Goal: Task Accomplishment & Management: Complete application form

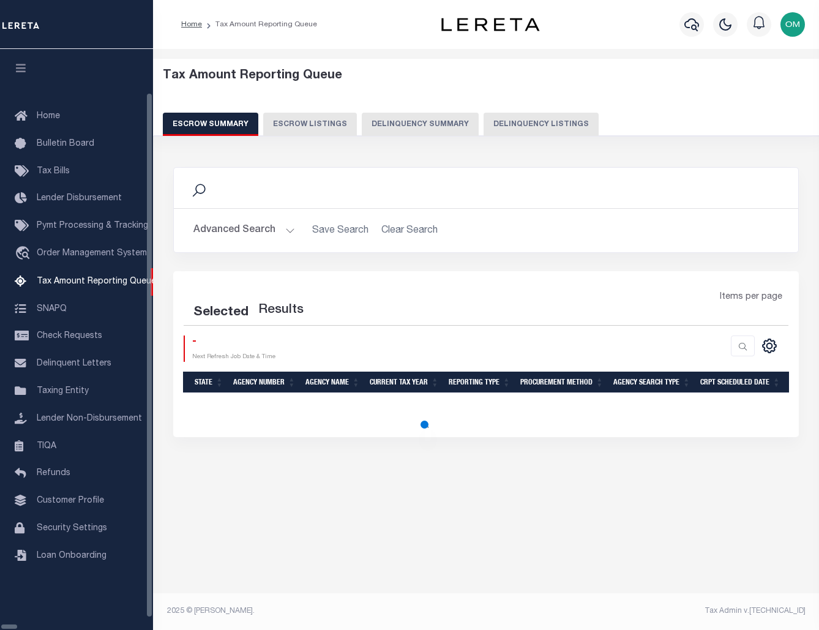
select select "100"
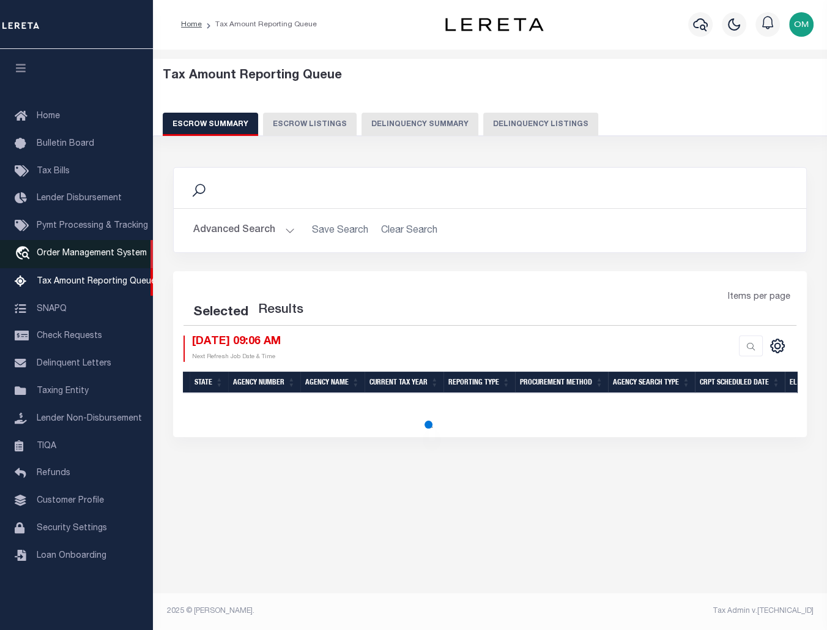
select select "100"
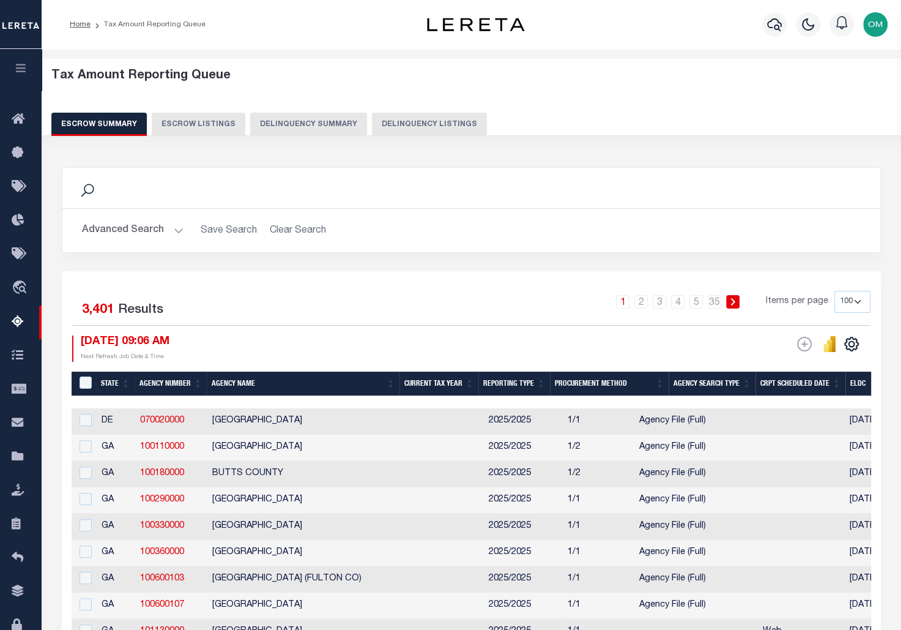
click at [16, 69] on icon "button" at bounding box center [21, 67] width 14 height 11
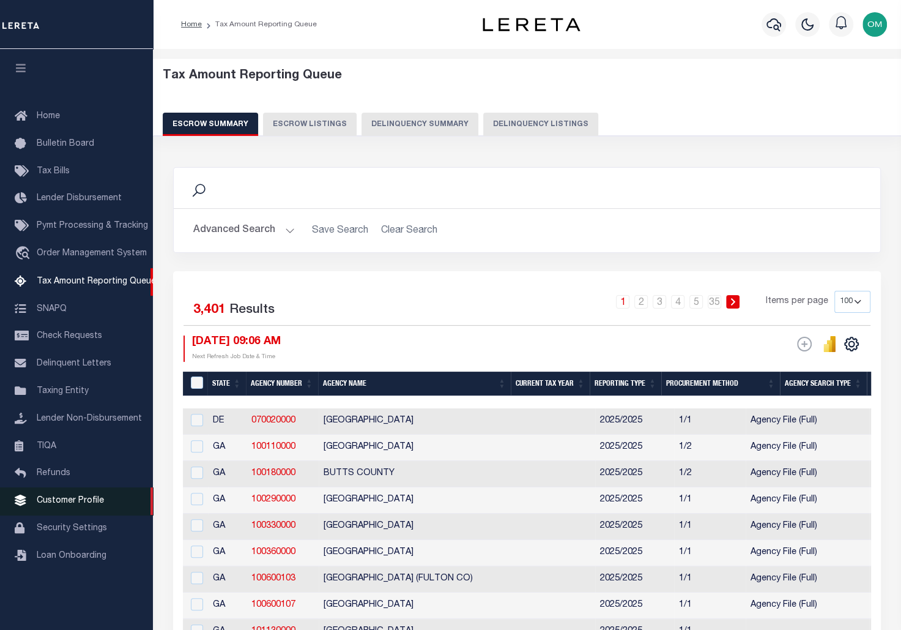
click at [83, 505] on span "Customer Profile" at bounding box center [70, 500] width 67 height 9
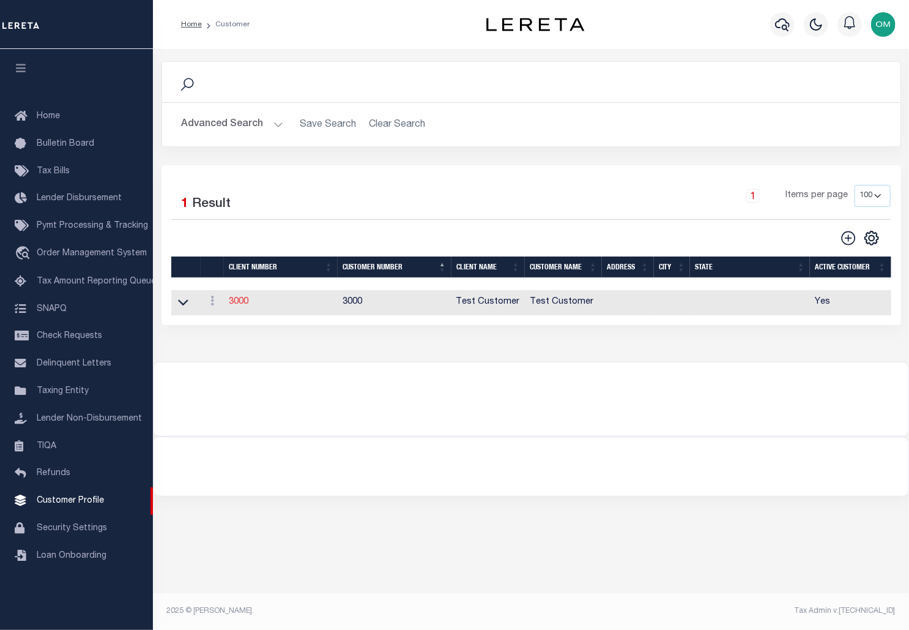
click at [231, 299] on link "3000" at bounding box center [239, 301] width 20 height 9
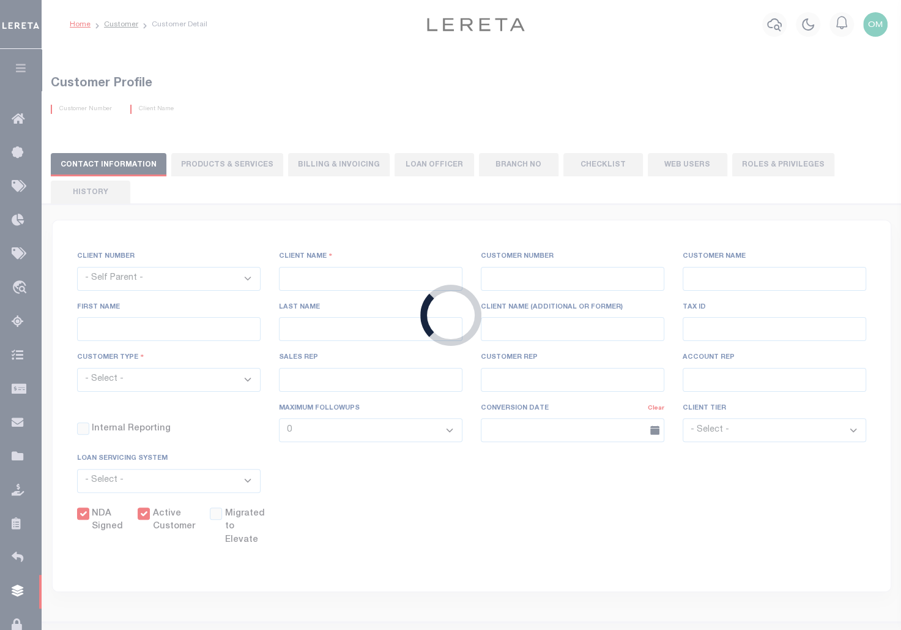
select select
type input "Test Customer"
type input "3000"
type input "Test Customer"
type input "Test"
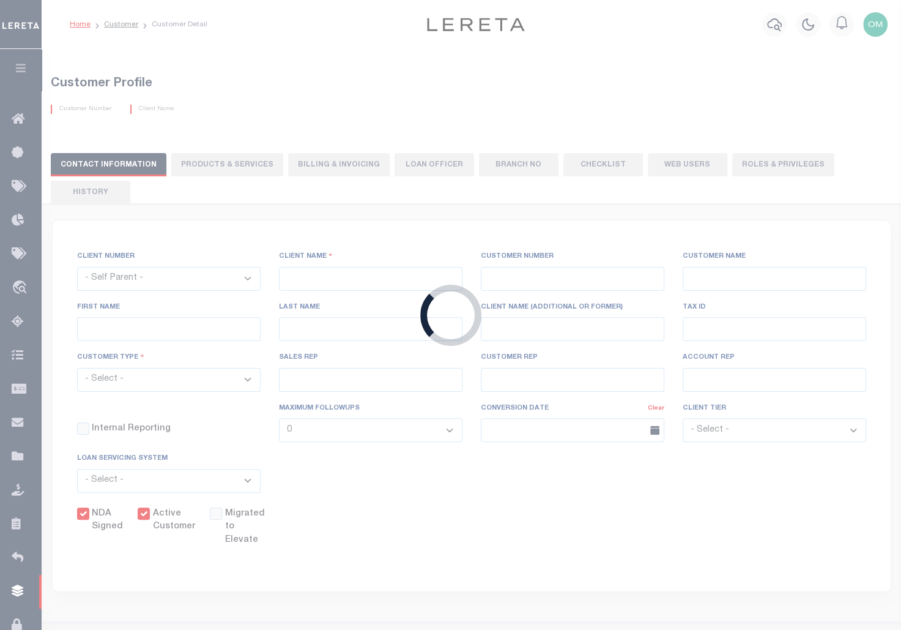
type input "Customer"
select select "Residential"
checkbox input "true"
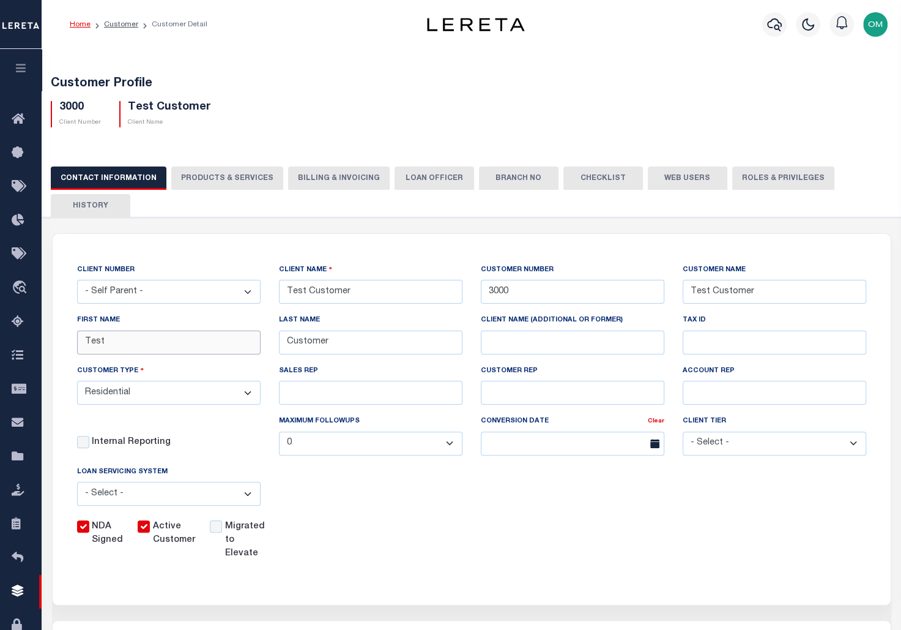
click at [198, 340] on input "Test" at bounding box center [169, 342] width 184 height 24
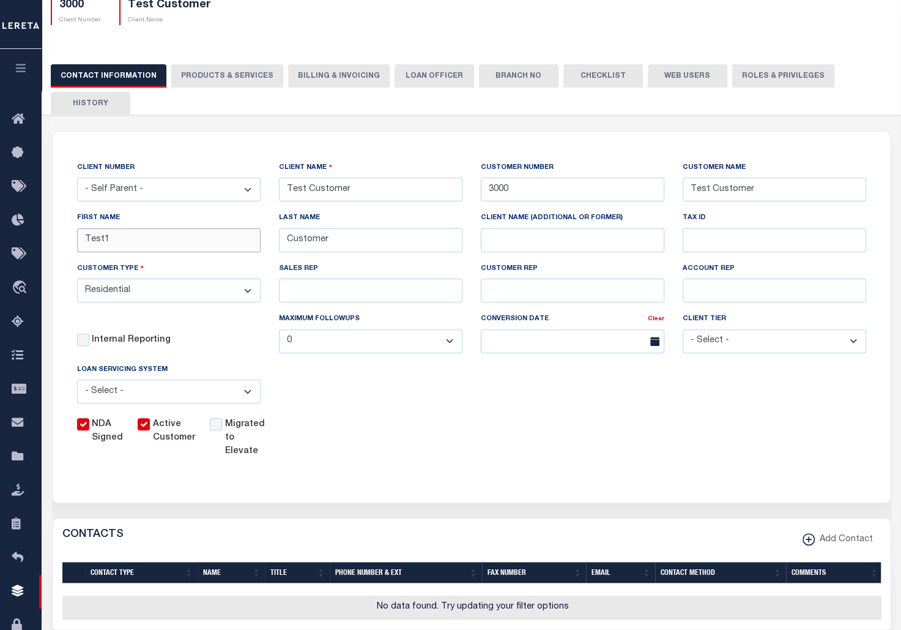
scroll to position [97, 0]
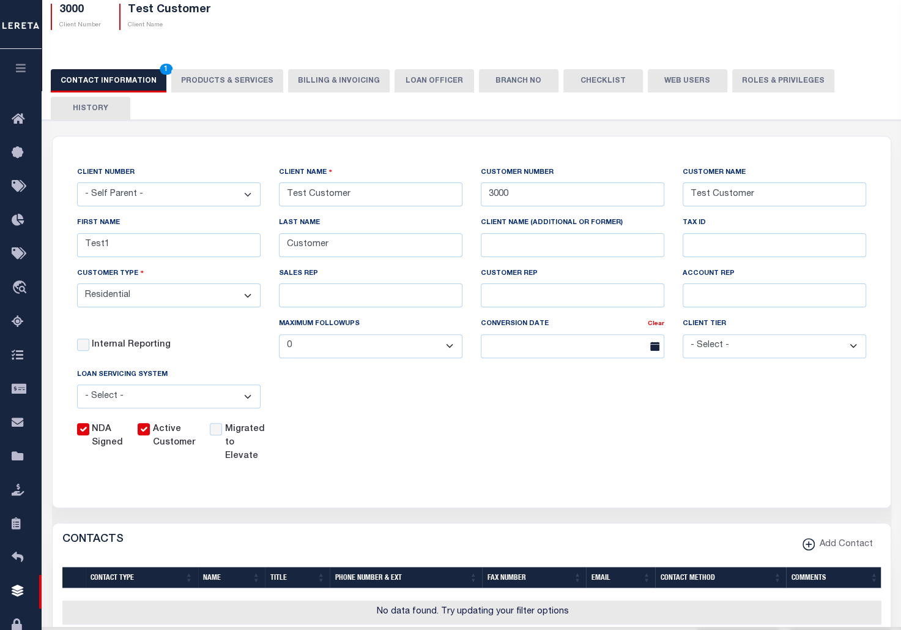
click at [520, 417] on div "CLIENT NUMBER - Self Parent - 091901 10001 1011 1012 1013 1014 1016 1017 1018 1…" at bounding box center [472, 314] width 808 height 297
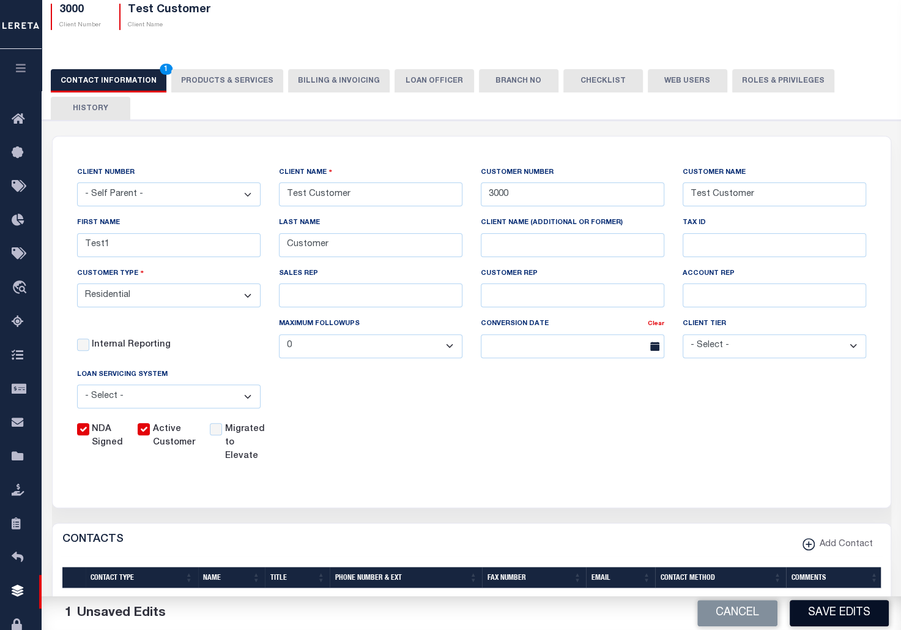
click at [836, 612] on button "Save Edits" at bounding box center [839, 613] width 99 height 26
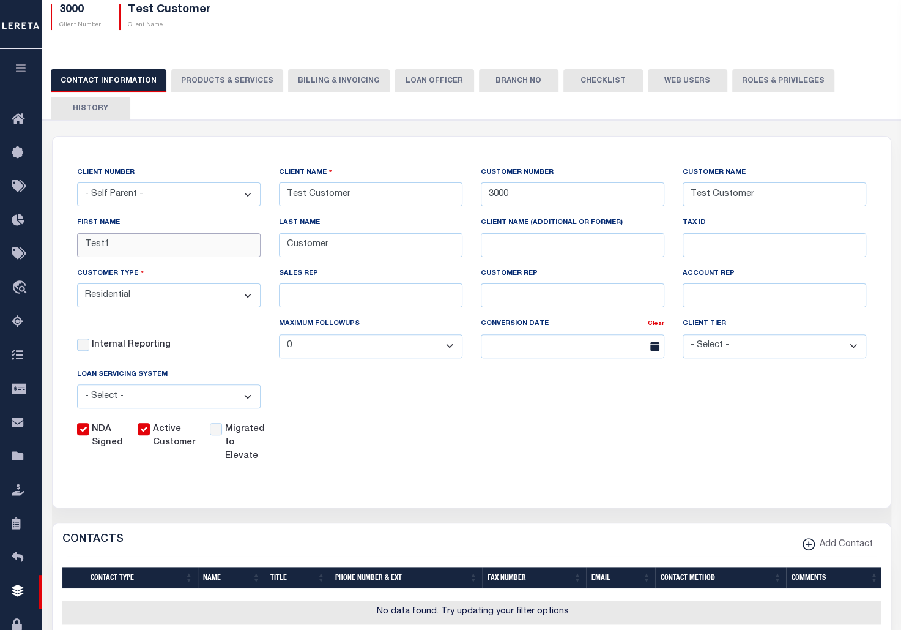
click at [137, 240] on input "Test1" at bounding box center [169, 245] width 184 height 24
type input "Test"
click at [357, 243] on input "Customer" at bounding box center [371, 245] width 184 height 24
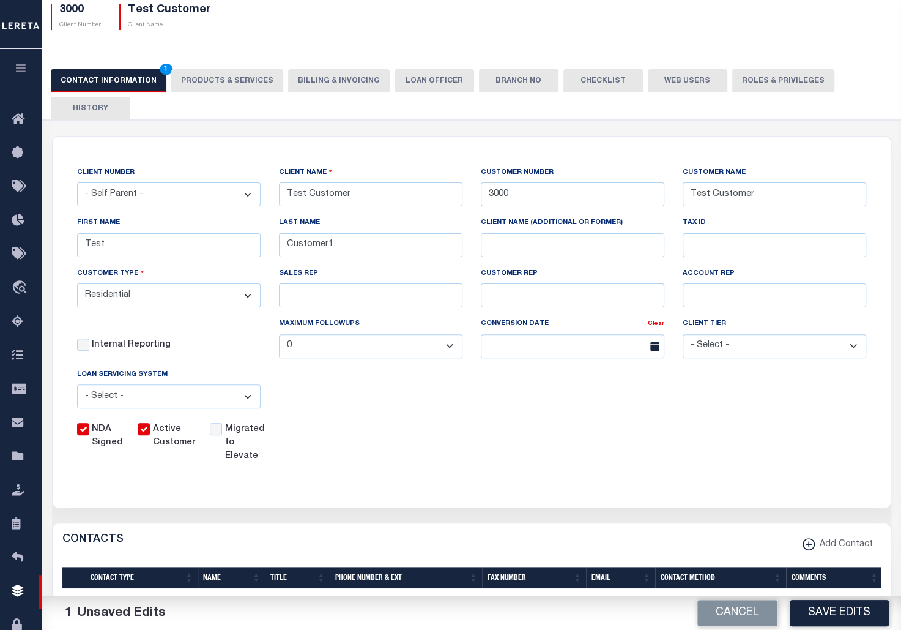
click at [852, 611] on button "Save Edits" at bounding box center [839, 613] width 99 height 26
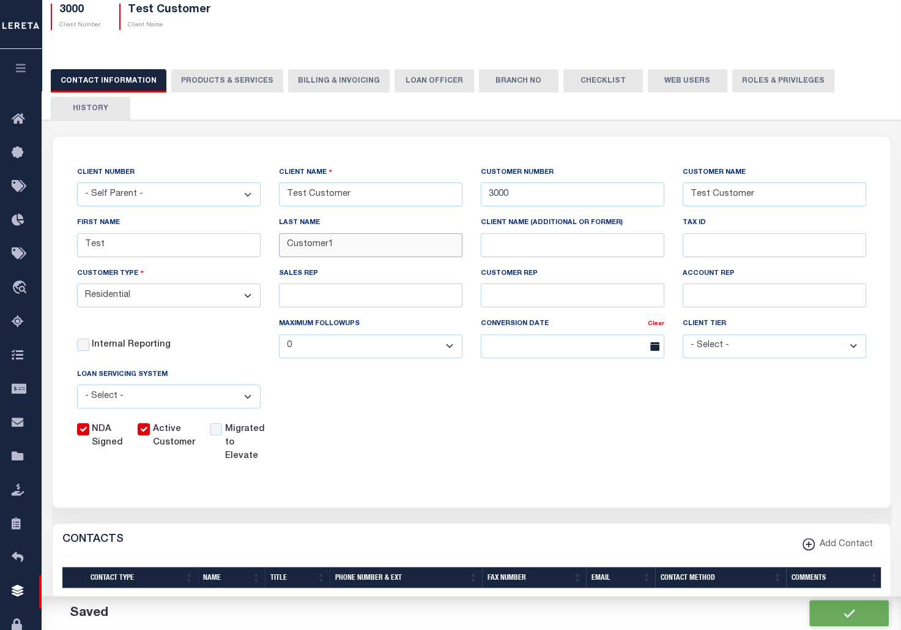
click at [373, 247] on input "Customer1" at bounding box center [371, 245] width 184 height 24
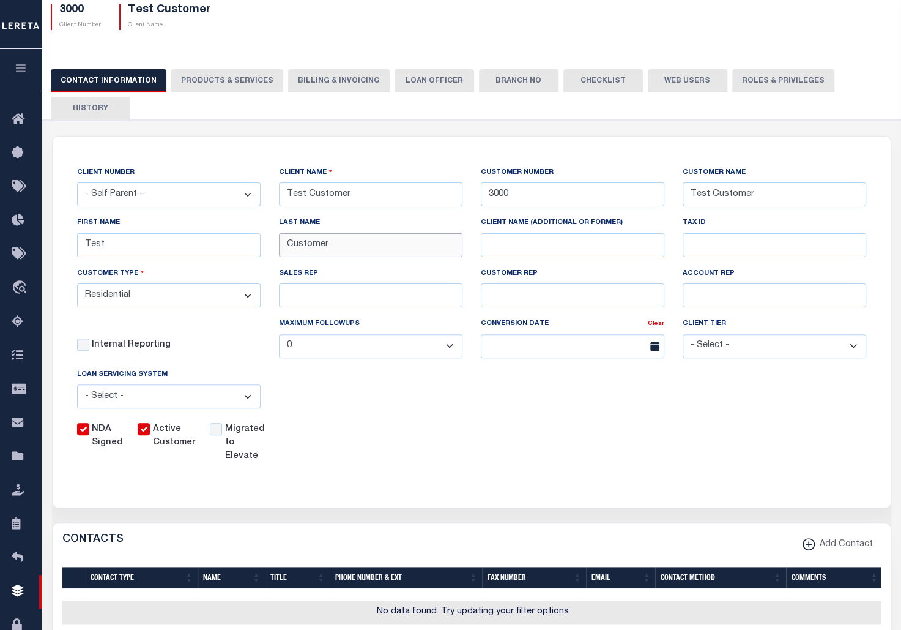
type input "Customer"
click at [517, 245] on input "Client Name (additional or former)" at bounding box center [573, 245] width 184 height 24
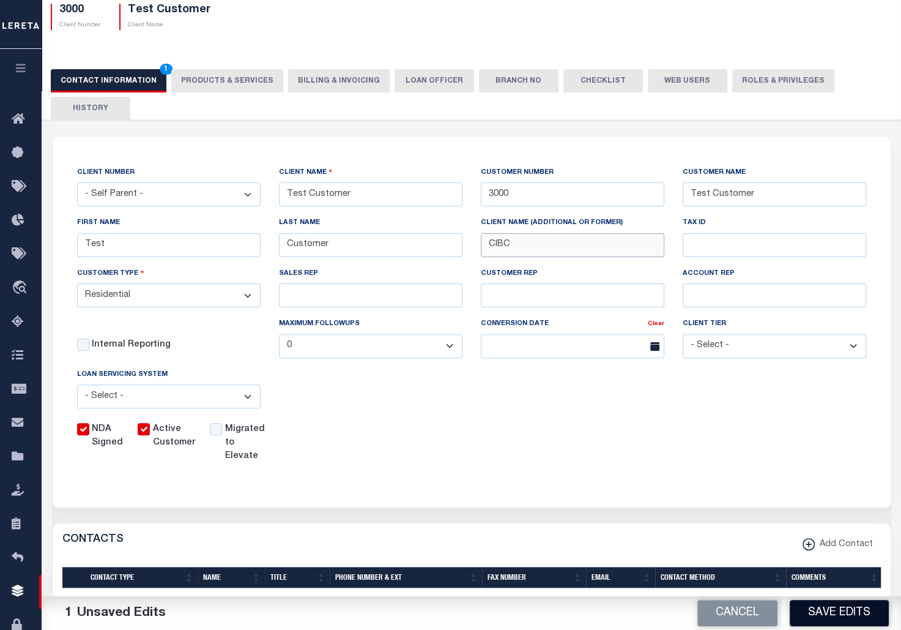
type input "CIBC"
click at [844, 609] on button "Save Edits" at bounding box center [839, 613] width 99 height 26
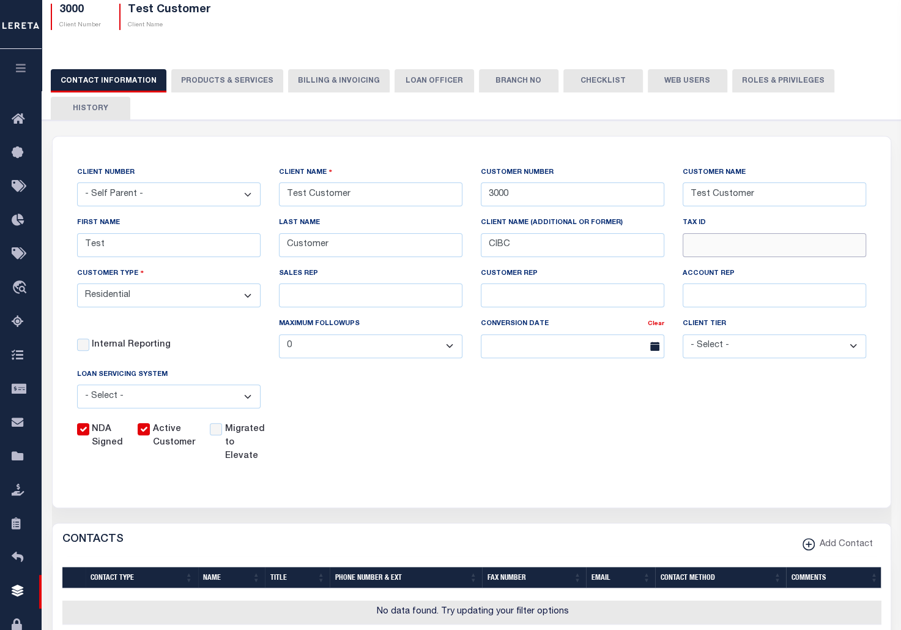
click at [717, 245] on input "TAX ID" at bounding box center [775, 245] width 184 height 24
type input "111234"
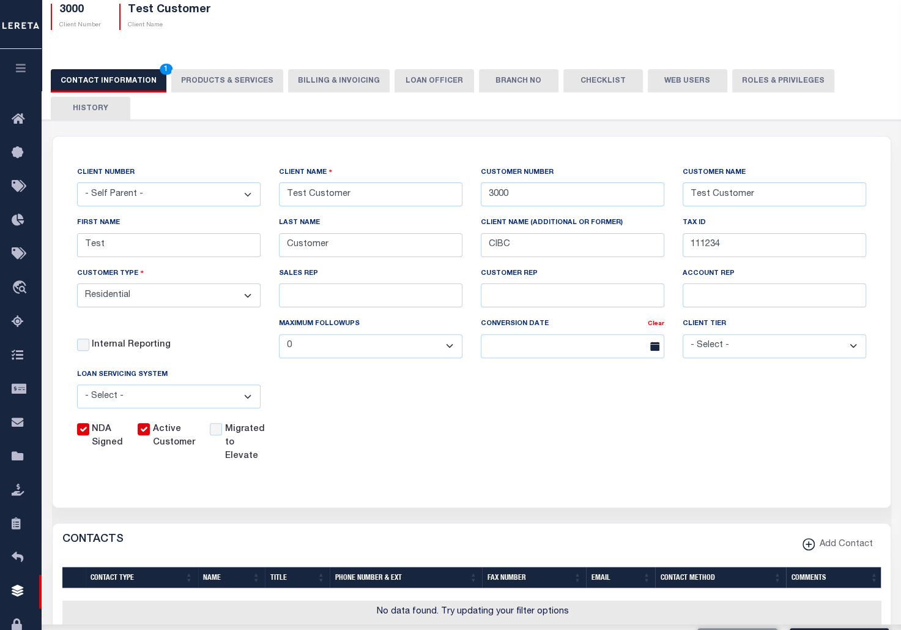
click at [691, 412] on div "CLIENT NUMBER - Self Parent - 091901 10001 1011 1012 1013 1014 1016 1017 1018 1…" at bounding box center [472, 314] width 808 height 297
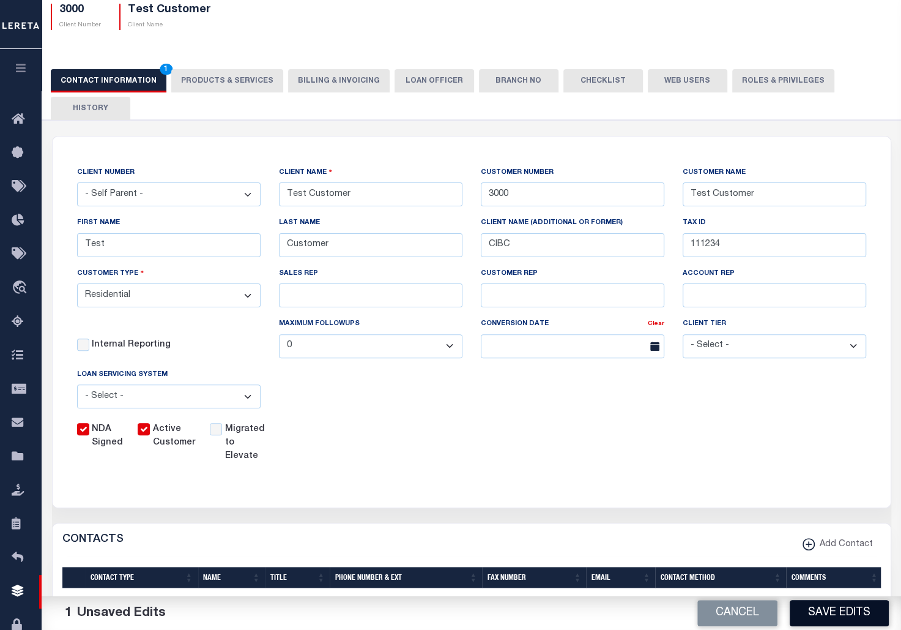
click at [851, 616] on button "Save Edits" at bounding box center [839, 613] width 99 height 26
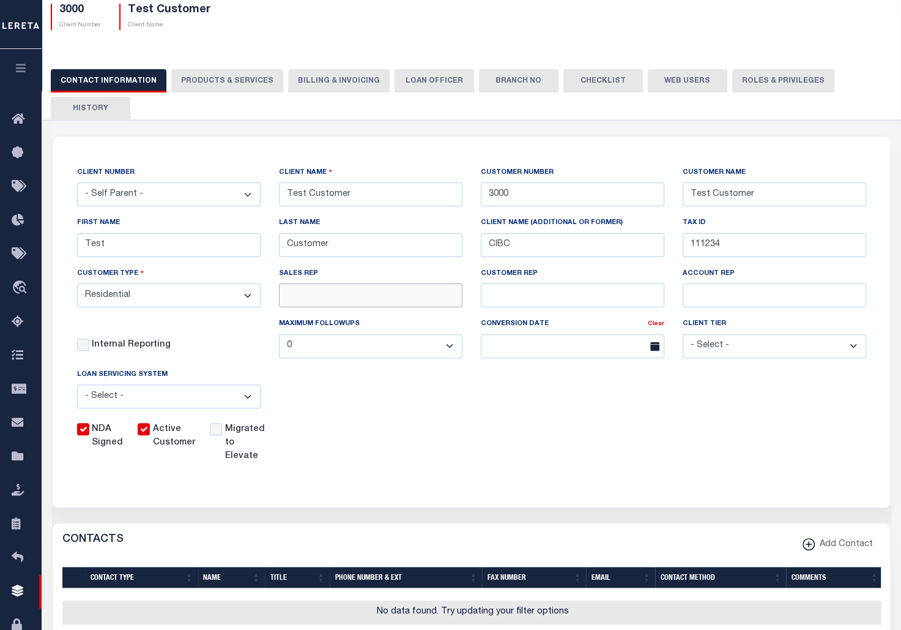
click at [319, 297] on input "SALES REP" at bounding box center [371, 295] width 184 height 24
type input "[PERSON_NAME]"
click at [571, 450] on div "NDA Signed Active Customer Migrated to Elevate" at bounding box center [463, 440] width 808 height 45
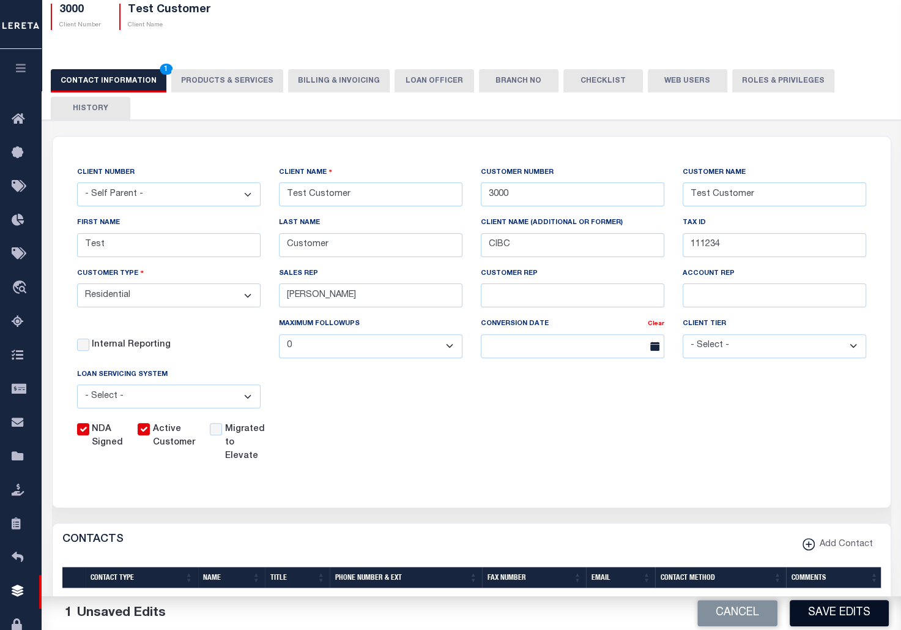
click at [838, 601] on button "Save Edits" at bounding box center [839, 613] width 99 height 26
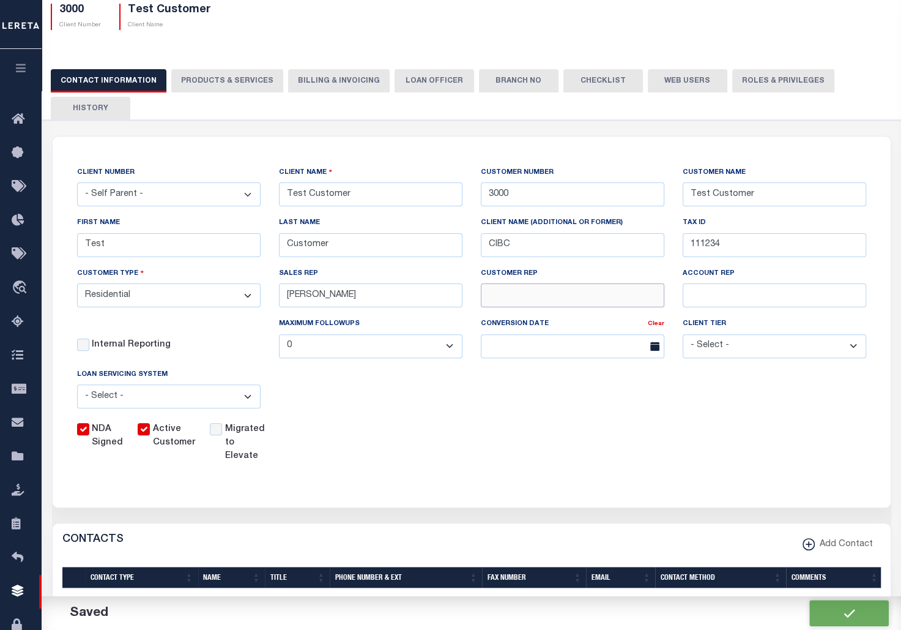
click at [530, 294] on input "CUSTOMER REP" at bounding box center [573, 295] width 184 height 24
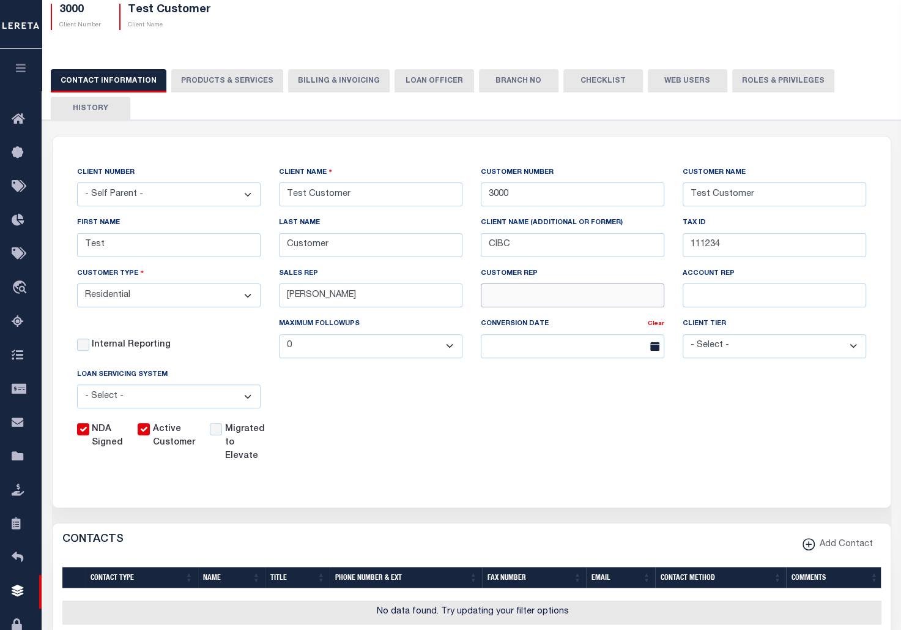
click at [530, 294] on input "CUSTOMER REP" at bounding box center [573, 295] width 184 height 24
drag, startPoint x: 530, startPoint y: 294, endPoint x: 521, endPoint y: 306, distance: 14.8
type input "Shelly Duval"
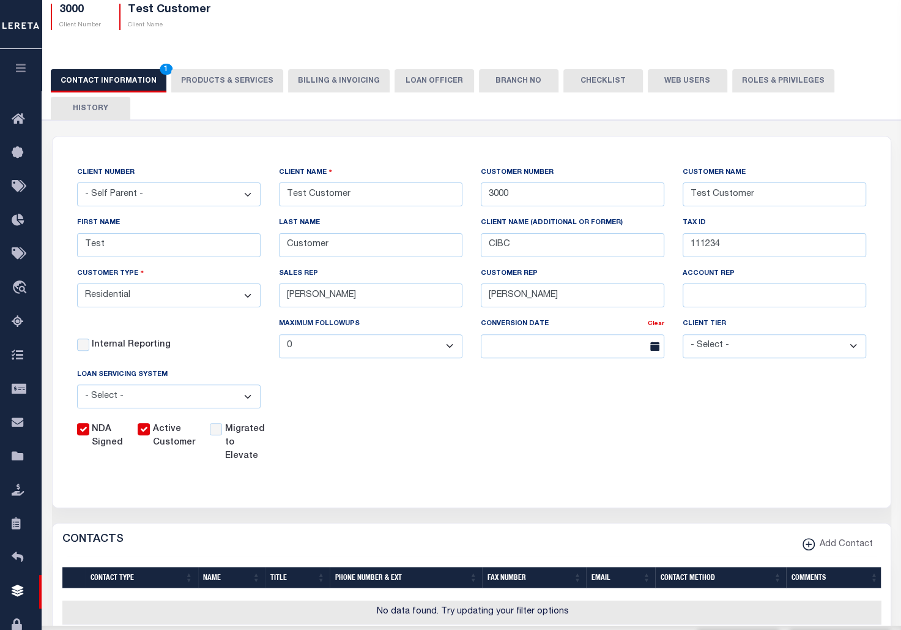
drag, startPoint x: 521, startPoint y: 306, endPoint x: 778, endPoint y: 407, distance: 276.7
click at [778, 407] on div "CLIENT NUMBER - Self Parent - 091901 10001 1011 1012 1013 1014 1016 1017 1018 1…" at bounding box center [472, 314] width 808 height 297
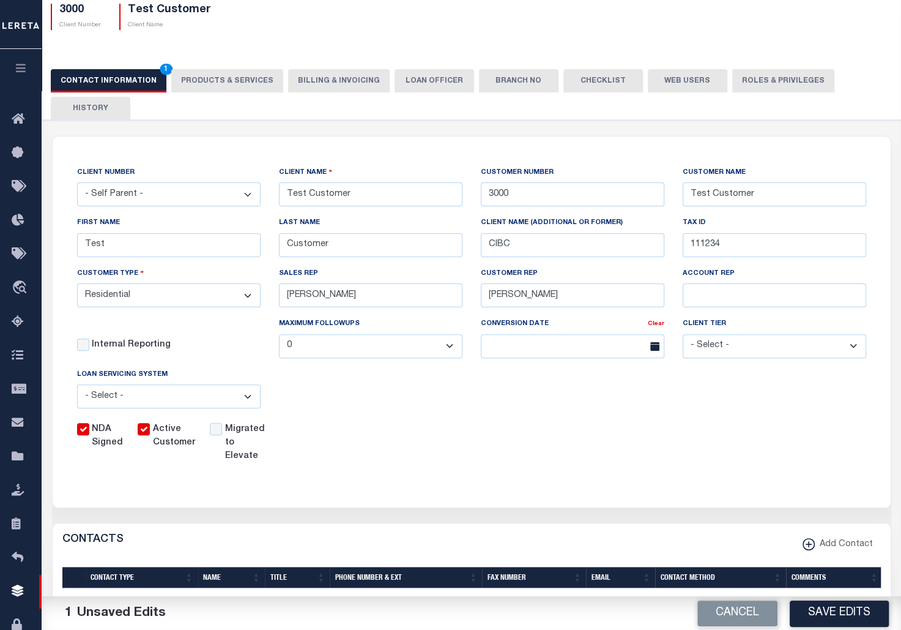
click at [778, 408] on div "CLIENT NUMBER - Self Parent - 091901 10001 1011 1012 1013 1014 1016 1017 1018 1…" at bounding box center [472, 314] width 808 height 297
click at [851, 614] on button "Save Edits" at bounding box center [839, 613] width 99 height 26
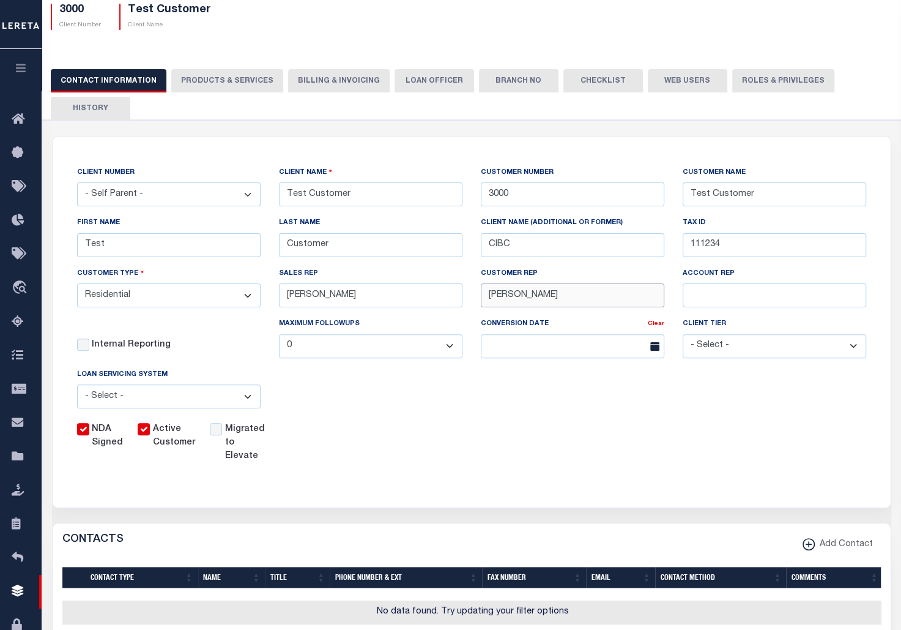
drag, startPoint x: 624, startPoint y: 299, endPoint x: 468, endPoint y: 305, distance: 156.1
click at [468, 305] on div "CLIENT NUMBER - Self Parent - 091901 10001 1011 1012 1013 1014 1016 1017 1018 1…" at bounding box center [472, 314] width 808 height 297
click at [704, 285] on div "ACCOUNT REP" at bounding box center [775, 287] width 184 height 40
click at [723, 296] on input "ACCOUNT REP" at bounding box center [775, 295] width 184 height 24
paste input "Shelly Duval"
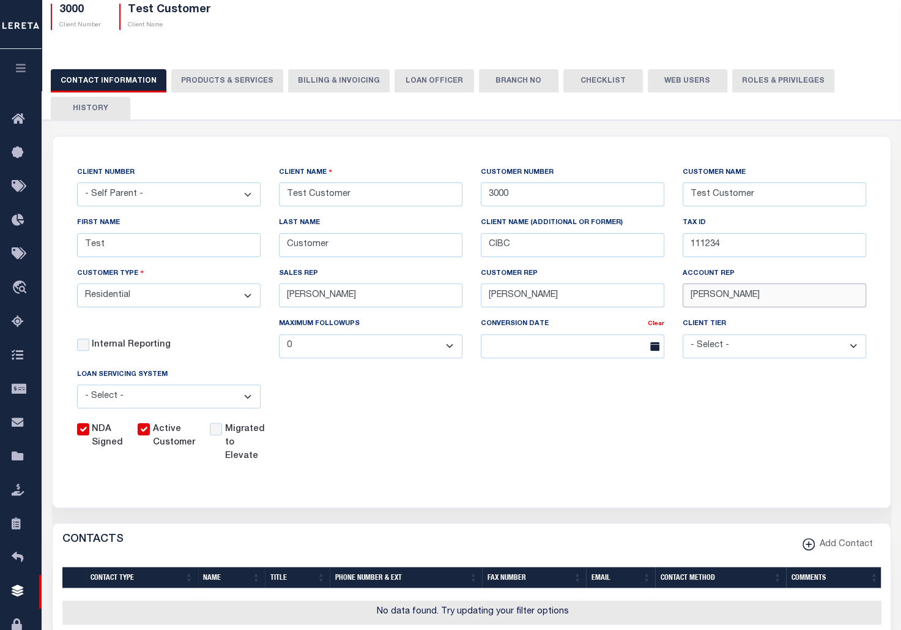
type input "Shelly Duval"
click at [692, 415] on div "CLIENT NUMBER - Self Parent - 091901 10001 1011 1012 1013 1014 1016 1017 1018 1…" at bounding box center [472, 314] width 808 height 297
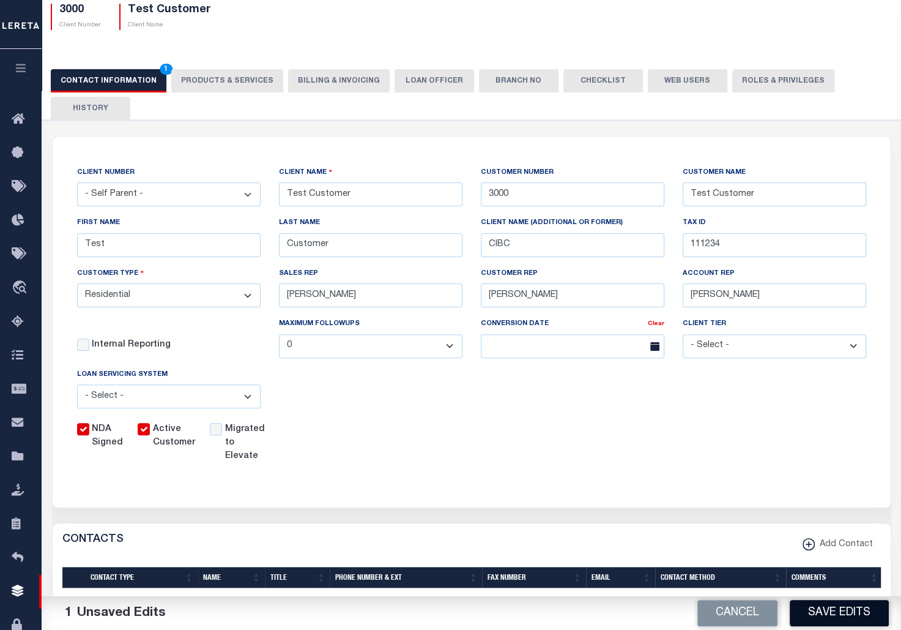
click at [844, 611] on button "Save Edits" at bounding box center [839, 613] width 99 height 26
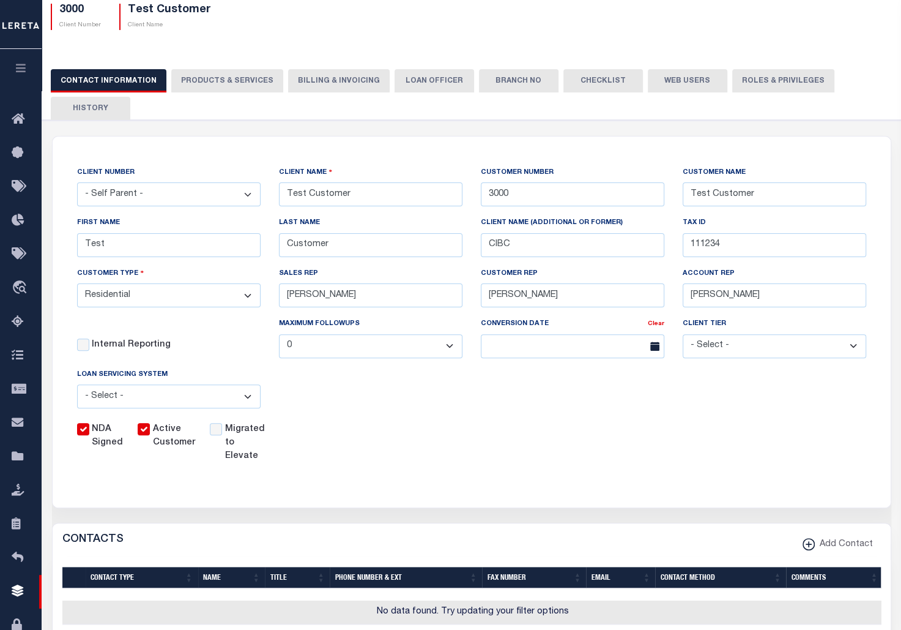
click at [439, 348] on select "0 1 2 3 4 5 6 7 8 9 10 11 12" at bounding box center [371, 346] width 184 height 24
select select "1"
click at [279, 337] on select "0 1 2 3 4 5 6 7 8 9 10 11 12" at bounding box center [371, 346] width 184 height 24
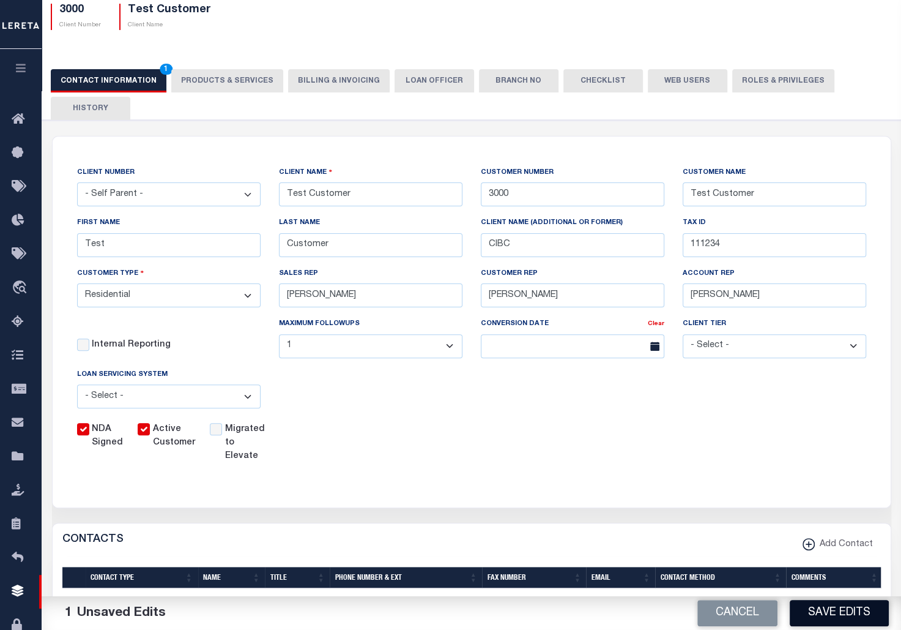
click at [844, 603] on button "Save Edits" at bounding box center [839, 613] width 99 height 26
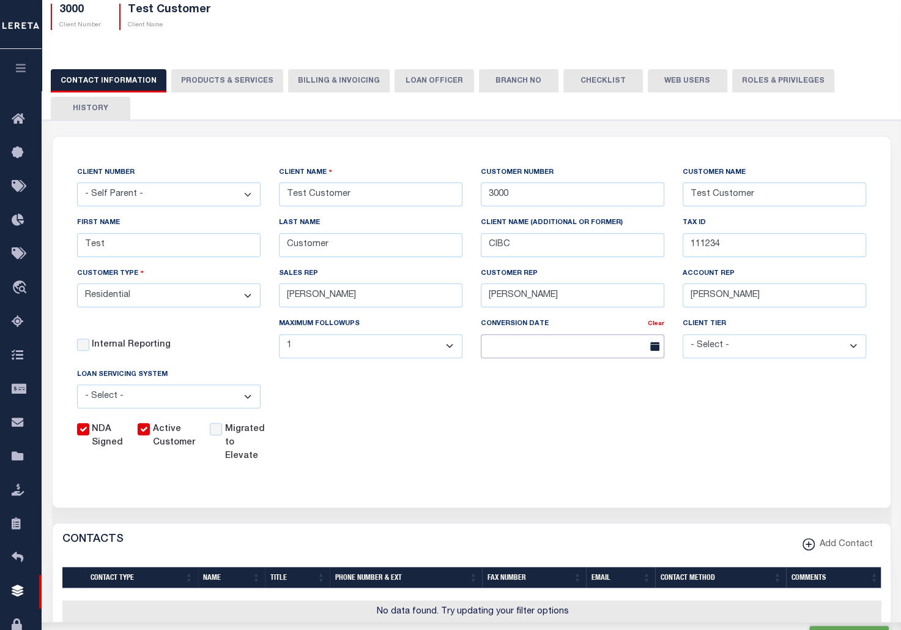
click at [616, 350] on input "text" at bounding box center [573, 346] width 184 height 24
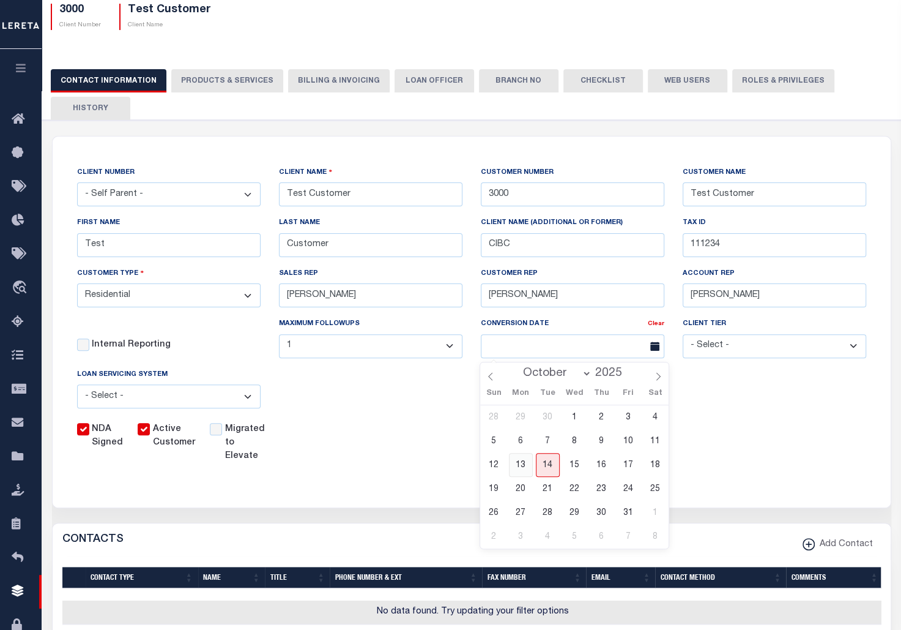
click at [528, 466] on span "13" at bounding box center [521, 465] width 24 height 24
type input "[DATE]"
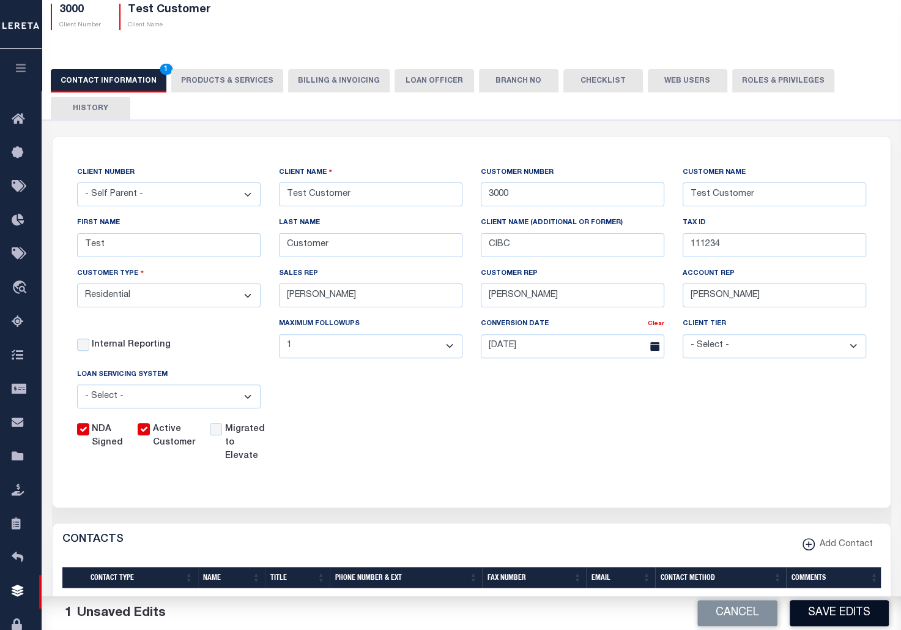
click at [839, 605] on button "Save Edits" at bounding box center [839, 613] width 99 height 26
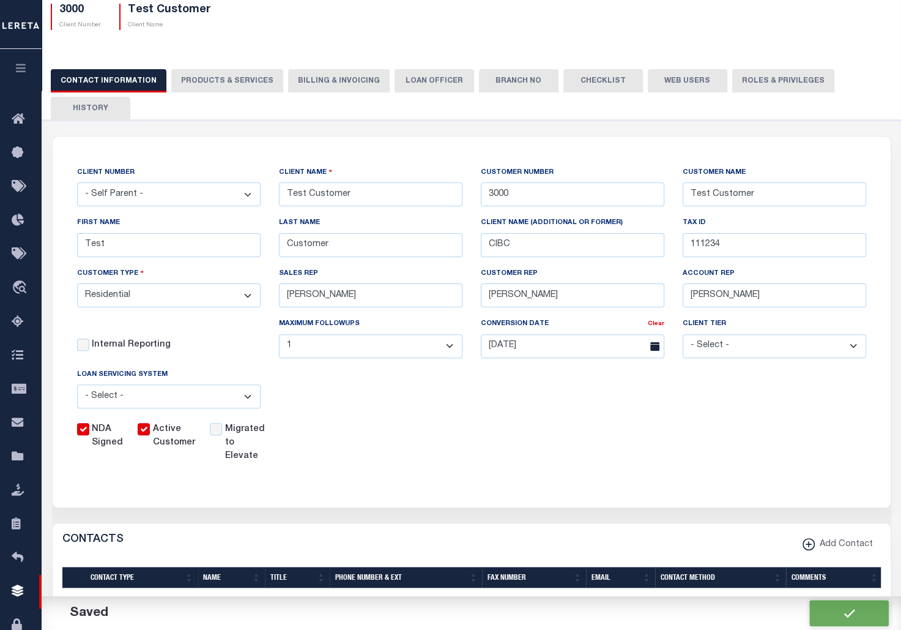
click at [769, 351] on select "- Select - Tier 1 Tier 2 Tier 3 Tier 4 Top 100" at bounding box center [775, 346] width 184 height 24
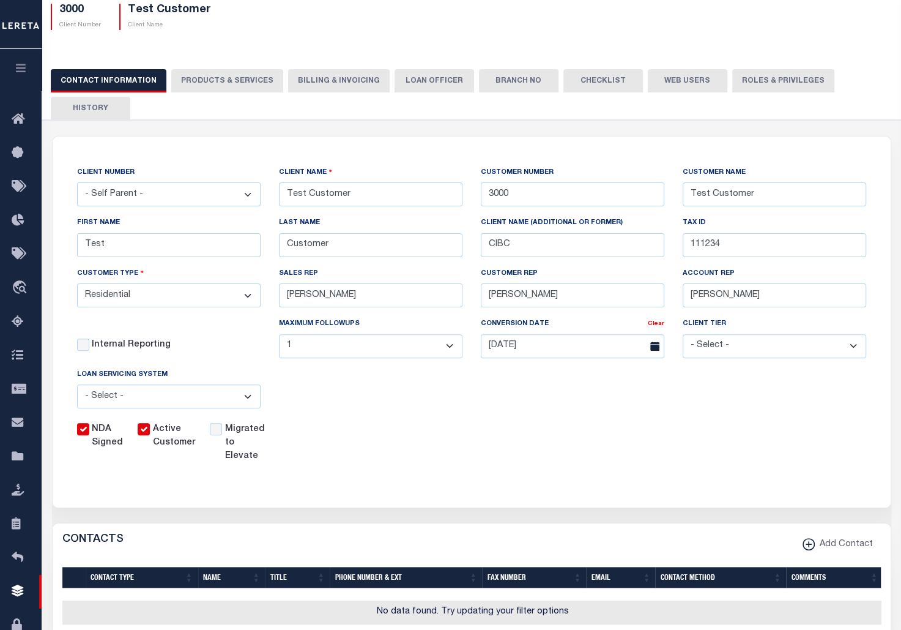
select select "Tier 1"
click at [683, 337] on select "- Select - Tier 1 Tier 2 Tier 3 Tier 4 Top 100" at bounding box center [775, 346] width 184 height 24
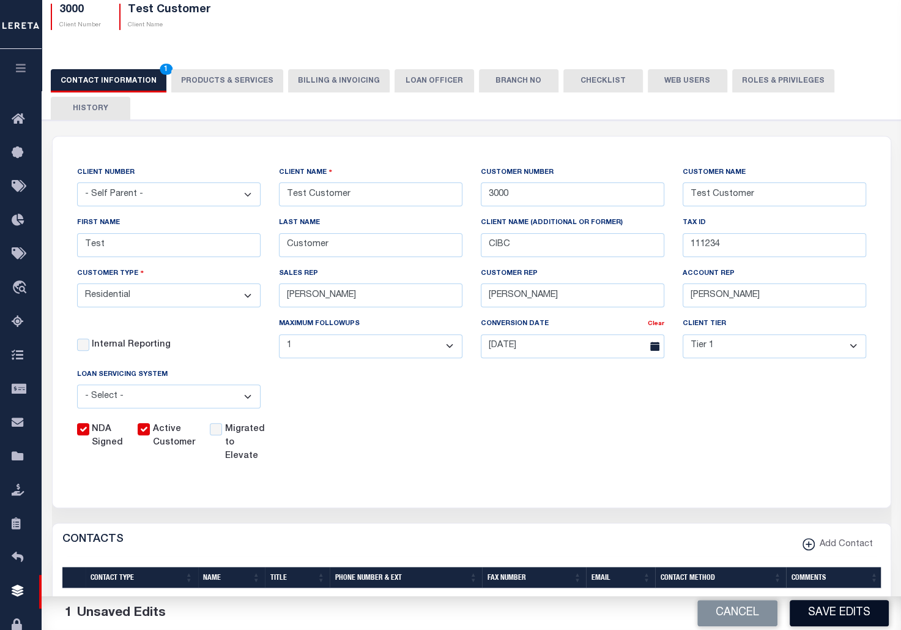
click at [837, 606] on button "Save Edits" at bounding box center [839, 613] width 99 height 26
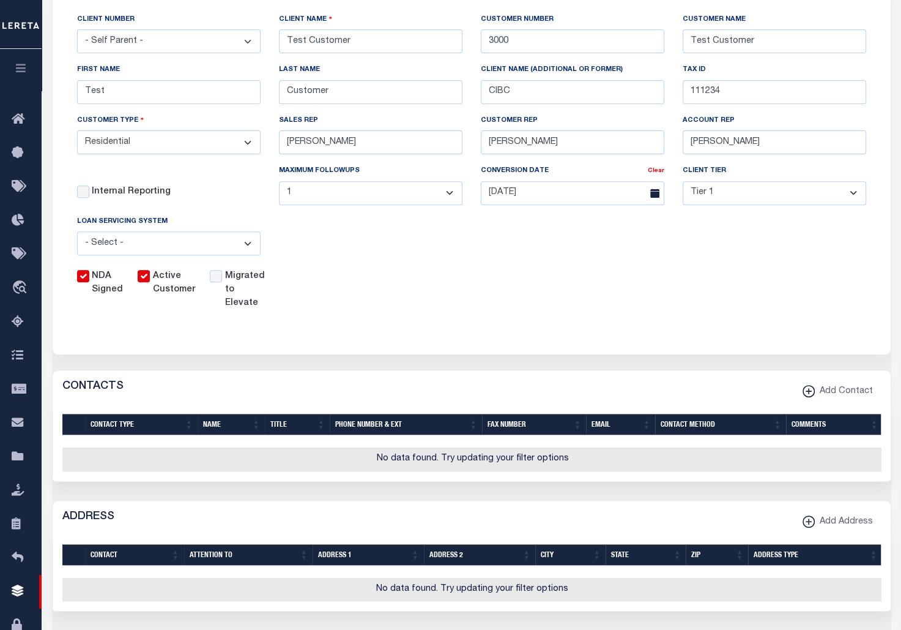
scroll to position [264, 0]
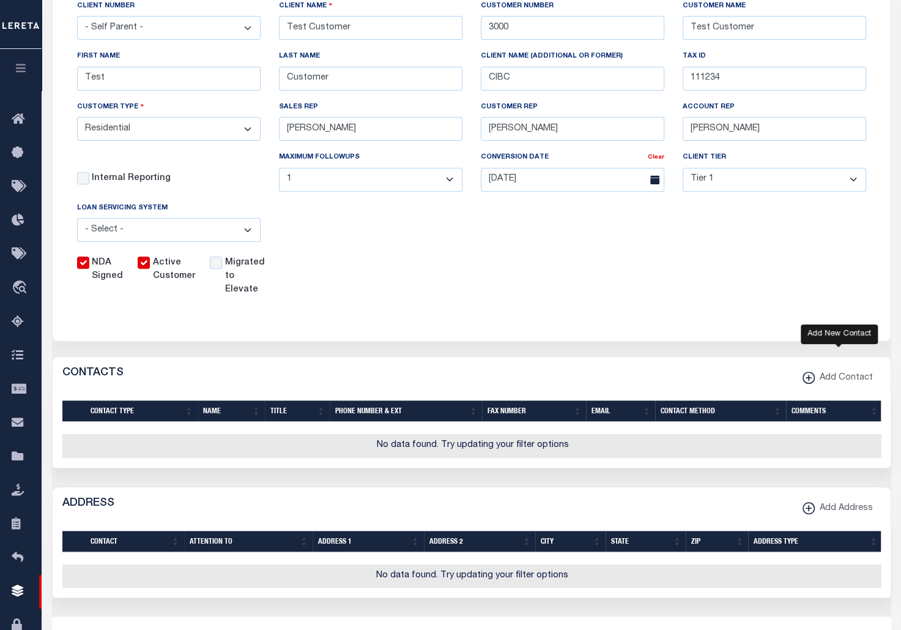
click at [815, 382] on icon "button" at bounding box center [809, 377] width 12 height 12
select select
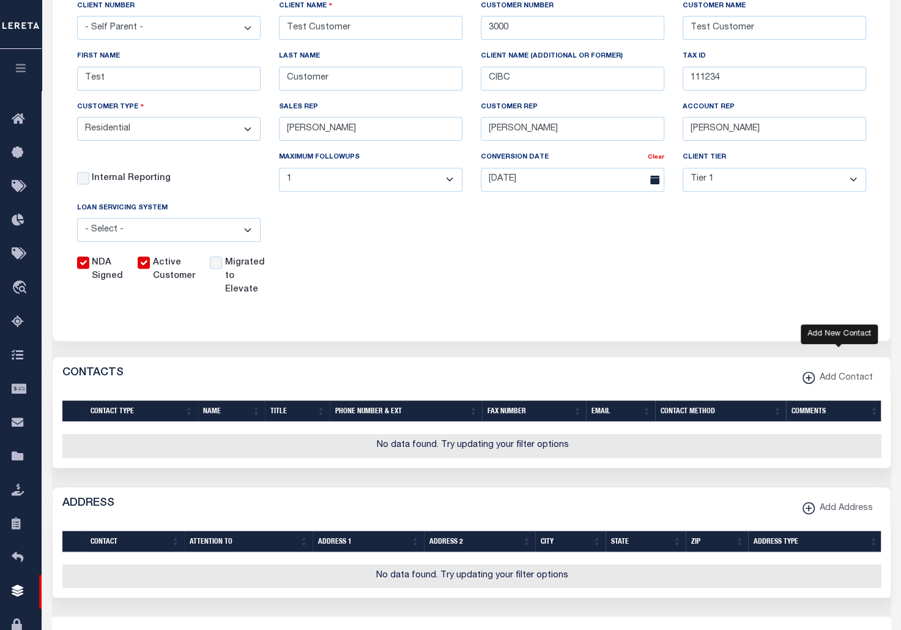
scroll to position [237, 0]
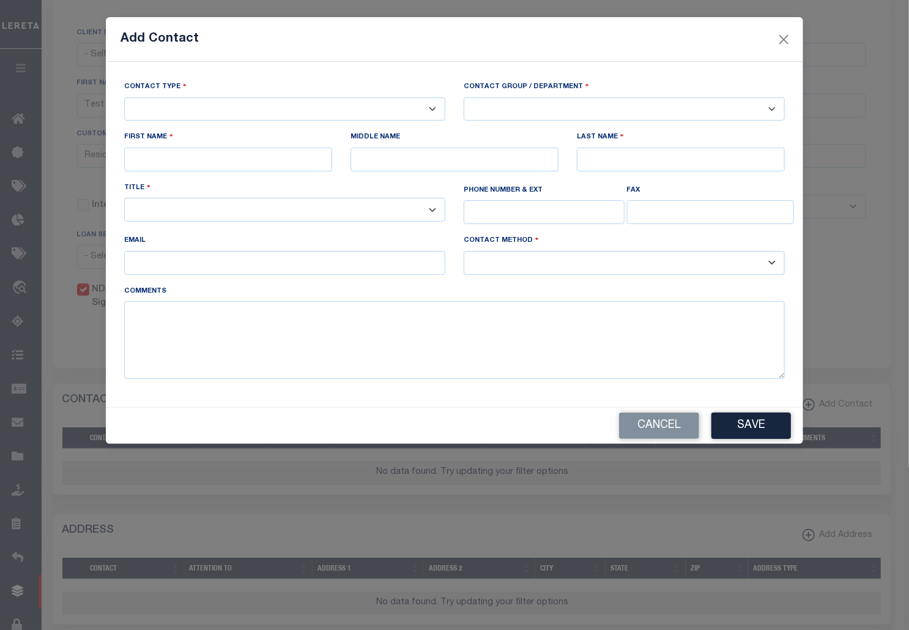
click at [231, 105] on select "-- Select Contact Type -- Primary Secondary" at bounding box center [284, 109] width 321 height 24
select select "1"
click at [124, 97] on select "-- Select Contact Type -- Primary Secondary" at bounding box center [284, 109] width 321 height 24
click at [192, 155] on input "text" at bounding box center [228, 159] width 208 height 24
type input "Omar"
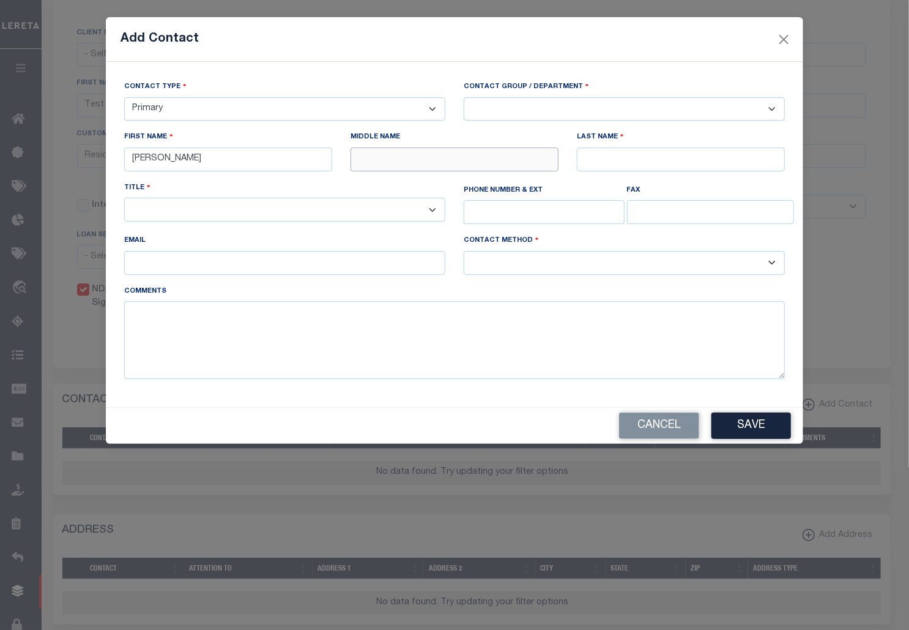
type input "S"
type input "Mohammed"
click at [274, 215] on select "-- Select Title Type -- Accounting Customer Relations Customer Relations Escrow…" at bounding box center [284, 210] width 321 height 24
select select "6"
click at [124, 200] on select "-- Select Title Type -- Accounting Customer Relations Customer Relations Escrow…" at bounding box center [284, 210] width 321 height 24
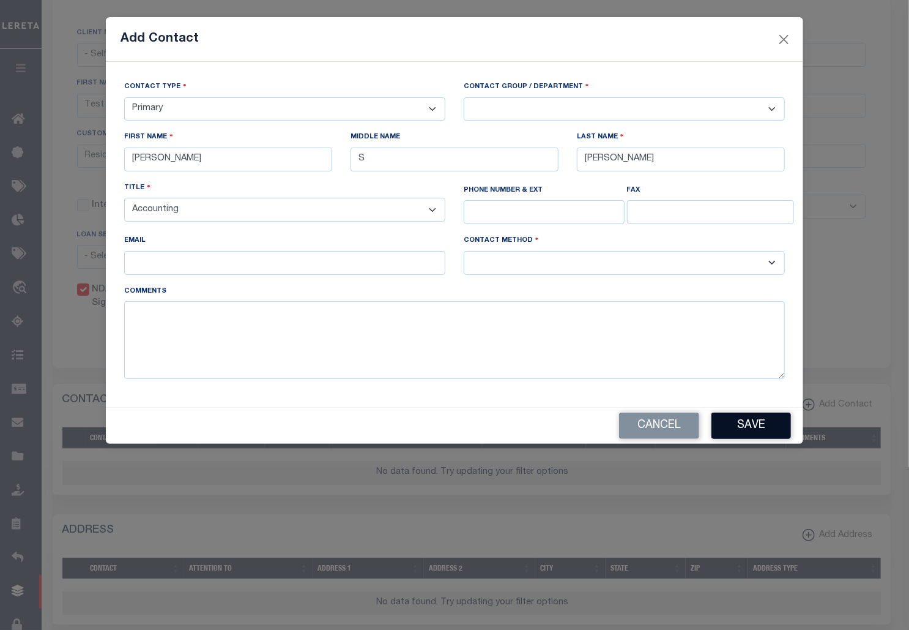
click at [757, 433] on button "Save" at bounding box center [752, 425] width 80 height 26
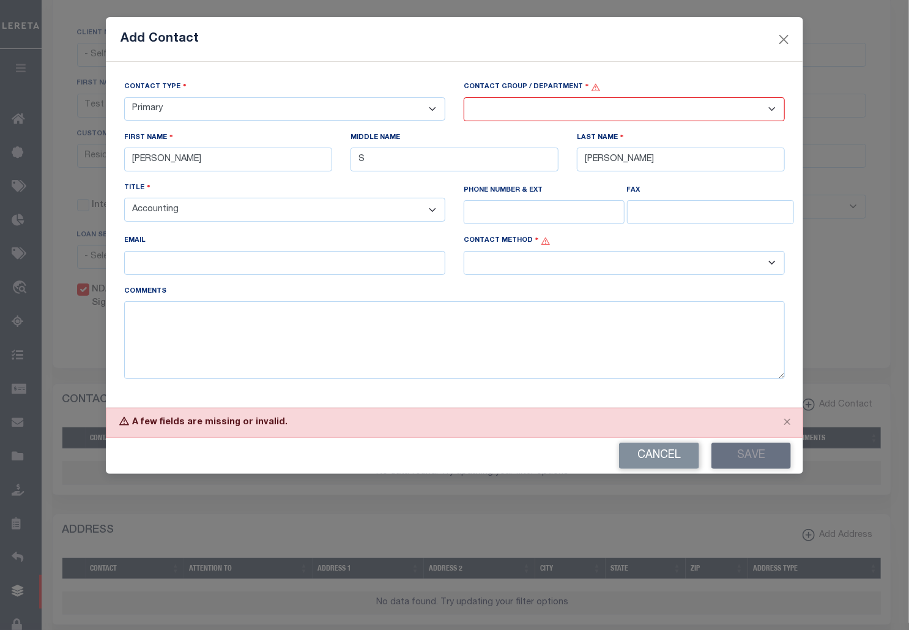
click at [726, 257] on select "-- Select Contact Method Type -- Email Fax Phone" at bounding box center [624, 263] width 321 height 24
select select "2"
click at [464, 255] on select "-- Select Contact Method Type -- Email Fax Phone" at bounding box center [624, 263] width 321 height 24
click at [755, 461] on button "Save" at bounding box center [752, 455] width 80 height 26
click at [577, 108] on select "-- Select Contact Group / Department -- Billing Corporate Delinquncy Escrow Ret…" at bounding box center [624, 109] width 321 height 24
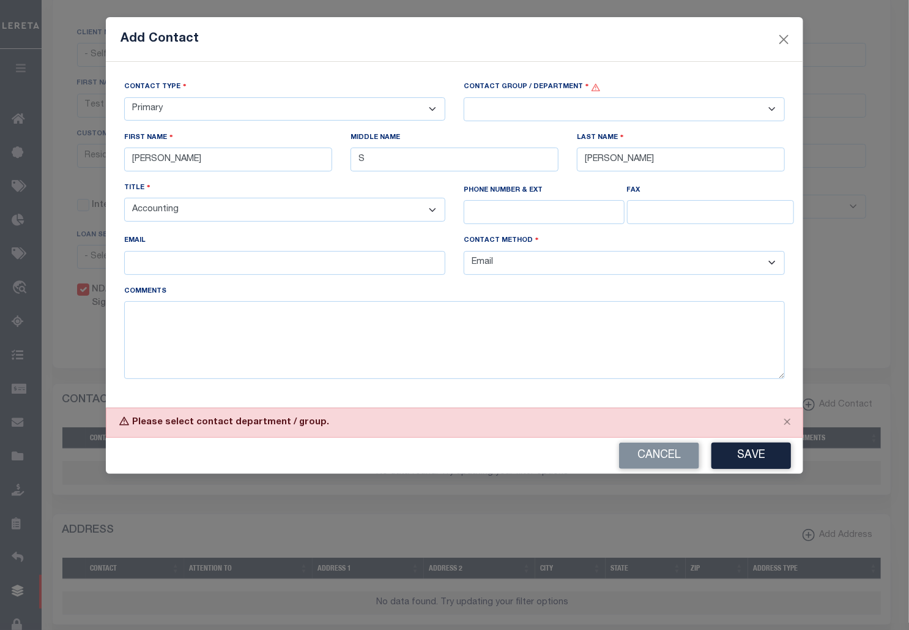
select select "4"
click at [464, 97] on select "-- Select Contact Group / Department -- Billing Corporate Delinquncy Escrow Ret…" at bounding box center [624, 109] width 321 height 24
click at [746, 451] on button "Save" at bounding box center [752, 455] width 80 height 26
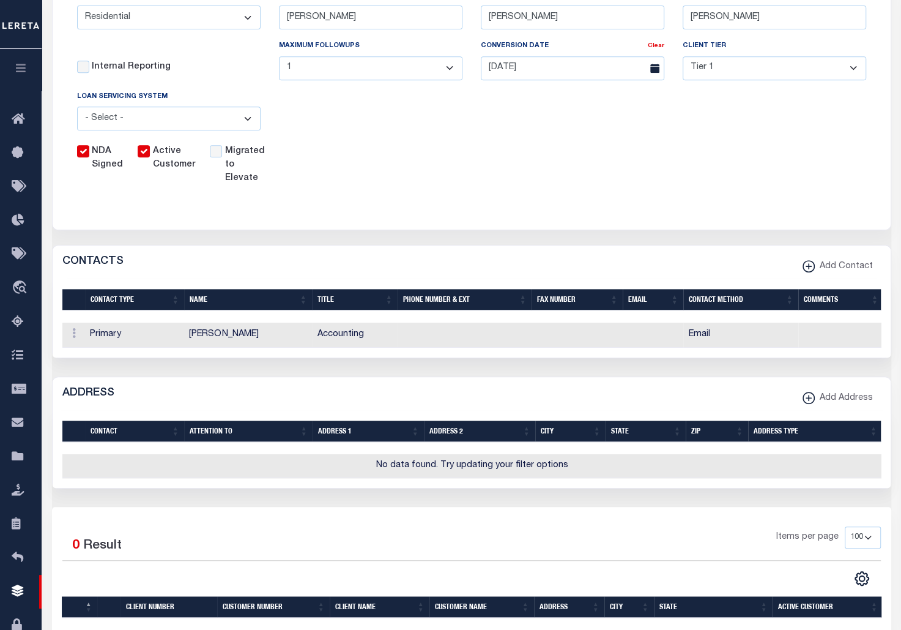
scroll to position [348, 0]
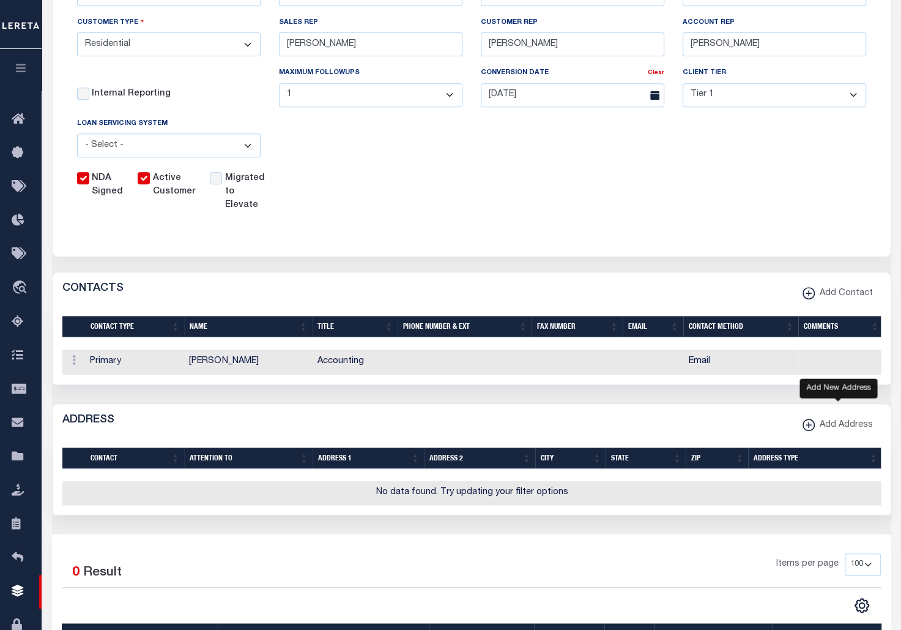
click at [810, 428] on icon "button" at bounding box center [808, 425] width 1 height 6
select select
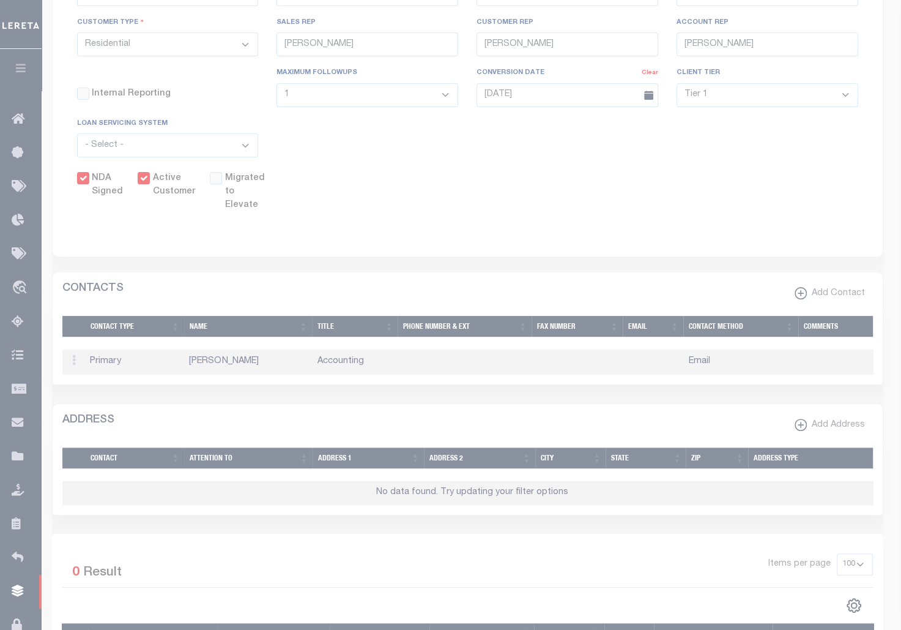
scroll to position [320, 0]
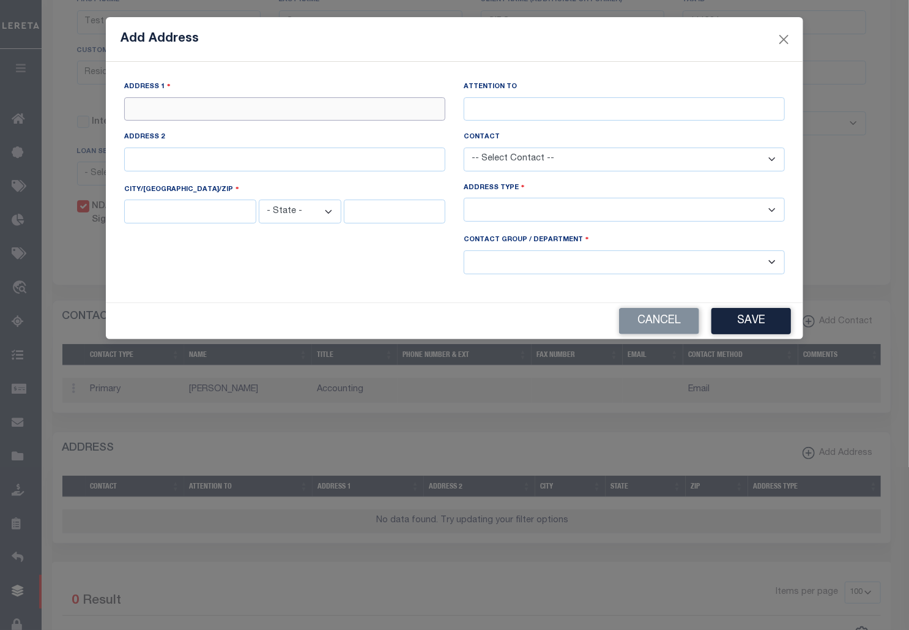
click at [242, 104] on input "text" at bounding box center [284, 109] width 321 height 24
type input "213 PASEO GREGARIO"
click at [221, 214] on input "text" at bounding box center [190, 211] width 132 height 24
type input "PALM DESERT"
type input "213 PASEO GREGARIO"
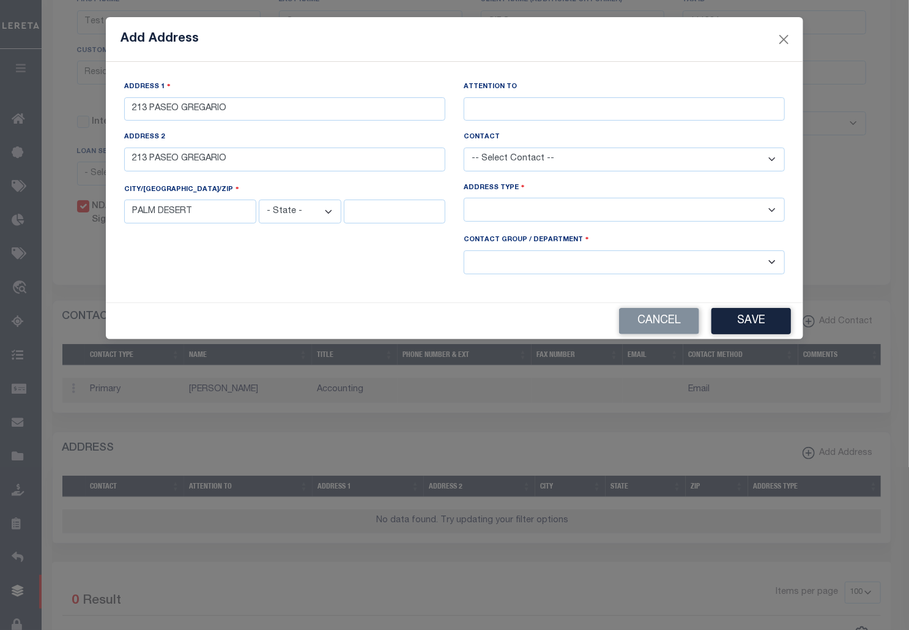
select select "CA"
type input "92211"
click at [665, 104] on input "text" at bounding box center [624, 109] width 321 height 24
click at [628, 206] on select "-- Select Address Type -- Billing Fedex Overnight Lock Box Mailing Address Phys…" at bounding box center [624, 210] width 321 height 24
select select "4"
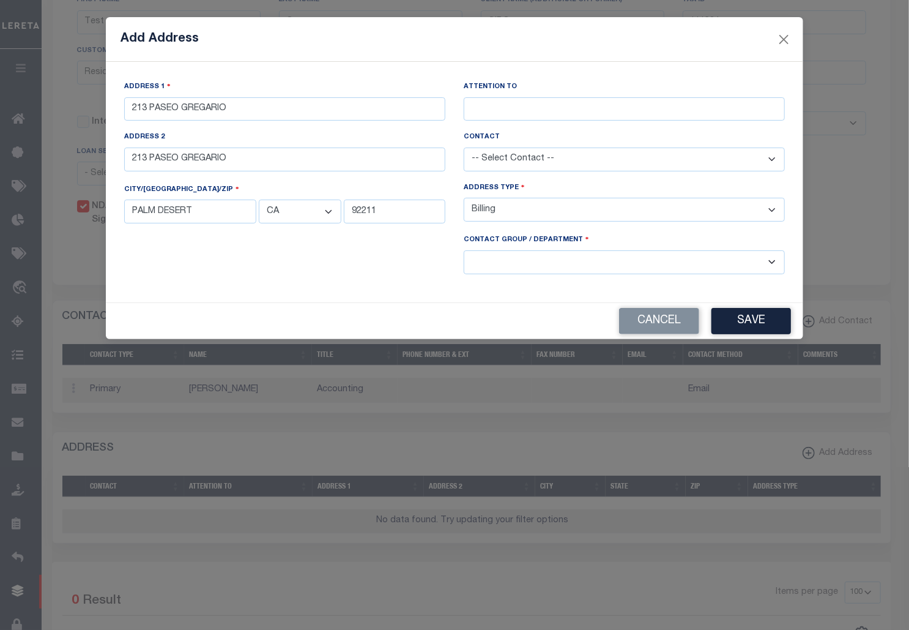
click at [464, 200] on select "-- Select Address Type -- Billing Fedex Overnight Lock Box Mailing Address Phys…" at bounding box center [624, 210] width 321 height 24
click at [625, 260] on select "-- Select Contact Group / Department -- Billing Corporate Delinquncy Escrow Ret…" at bounding box center [624, 262] width 321 height 24
select select "4"
click at [464, 251] on select "-- Select Contact Group / Department -- Billing Corporate Delinquncy Escrow Ret…" at bounding box center [624, 262] width 321 height 24
click at [731, 318] on button "Save" at bounding box center [752, 321] width 80 height 26
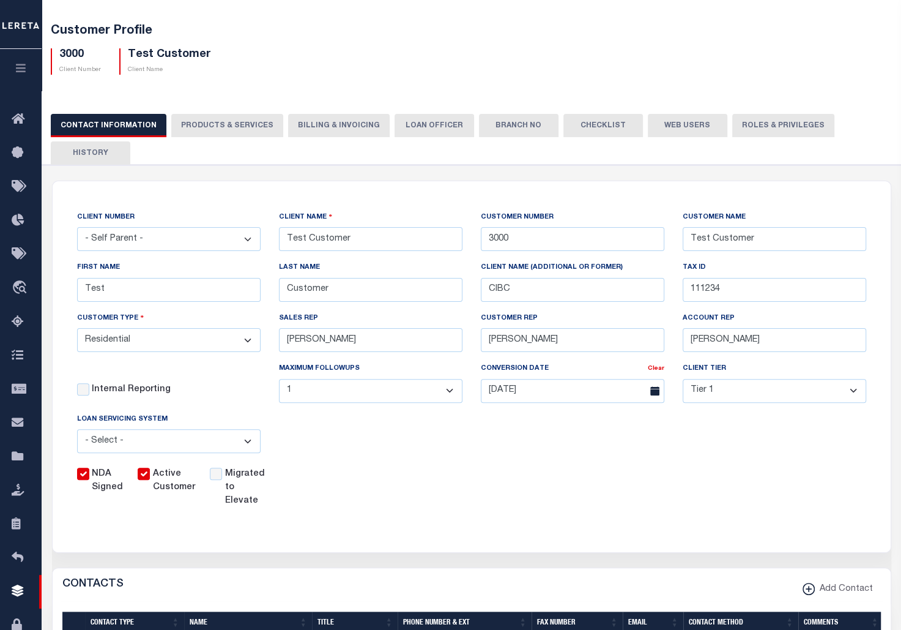
scroll to position [42, 0]
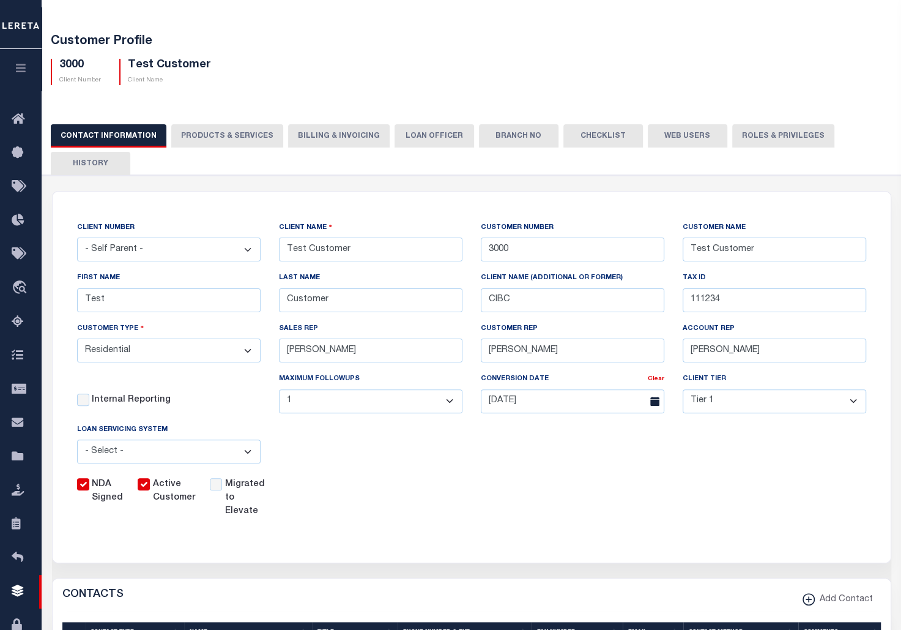
click at [220, 135] on button "PRODUCTS & SERVICES" at bounding box center [227, 135] width 112 height 23
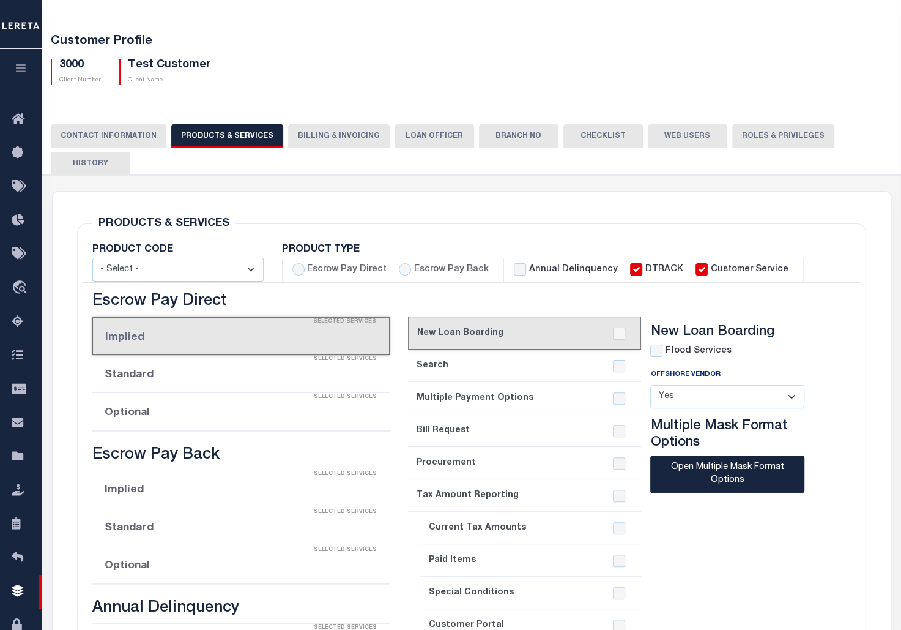
radio input "true"
checkbox input "true"
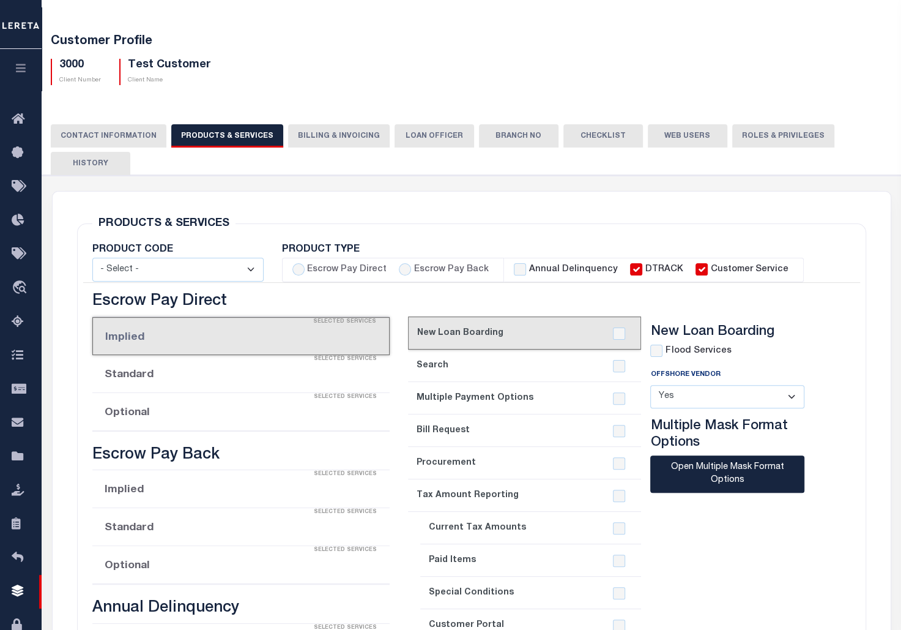
checkbox input "true"
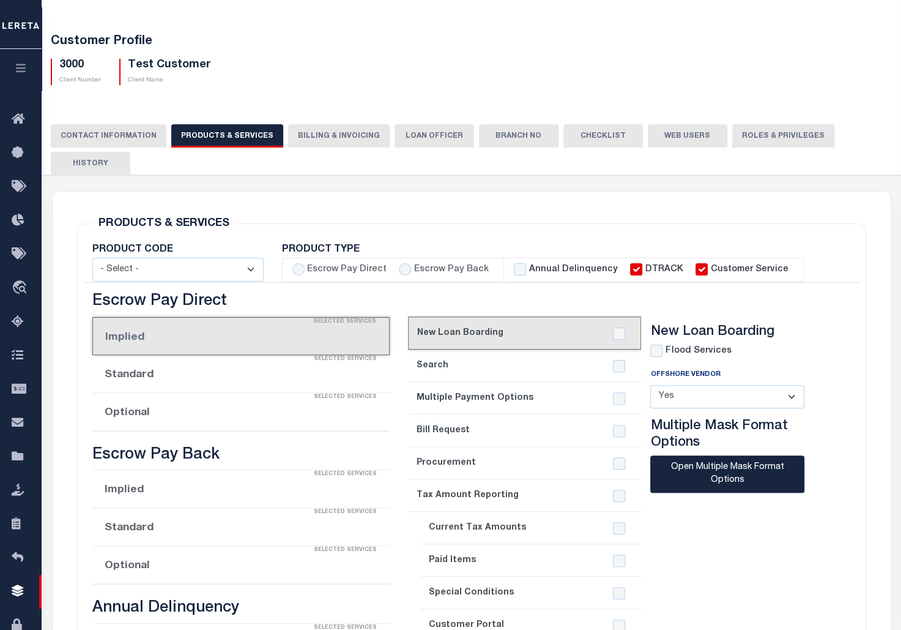
checkbox input "true"
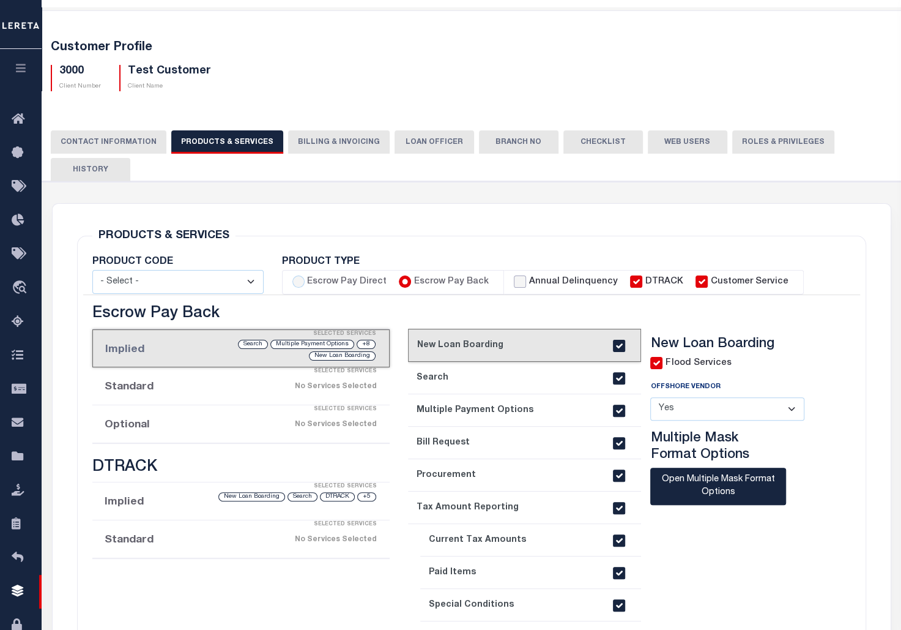
click at [516, 281] on input "Annual Delinquency" at bounding box center [520, 281] width 12 height 12
checkbox input "true"
checkbox input "false"
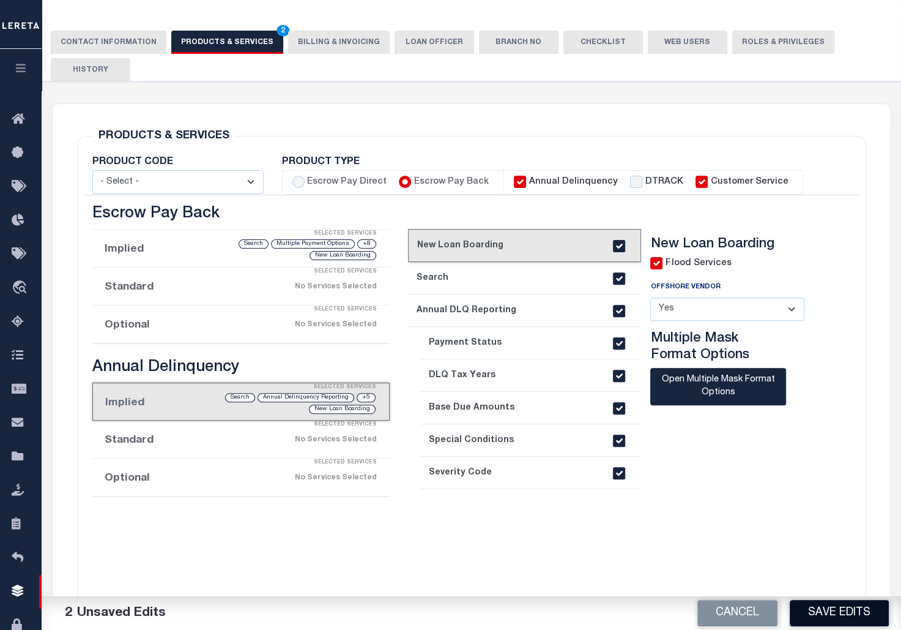
scroll to position [153, 0]
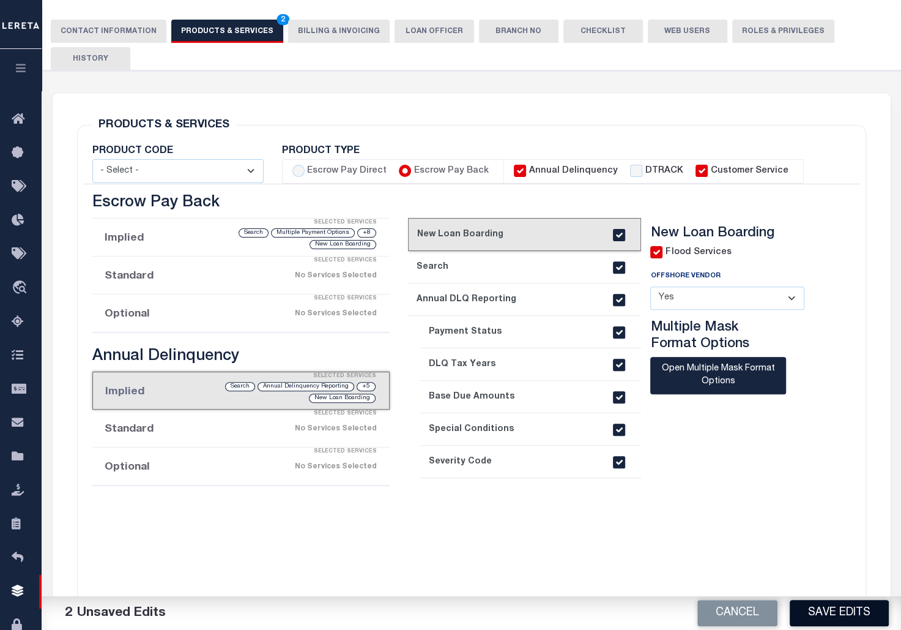
click at [838, 611] on button "Save Edits" at bounding box center [839, 613] width 99 height 26
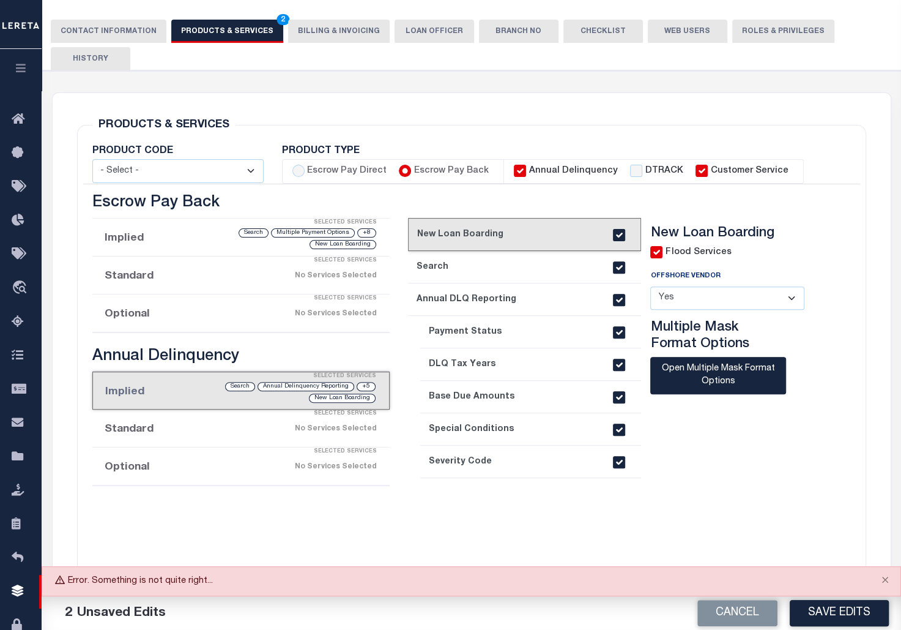
click at [514, 169] on input "Annual Delinquency" at bounding box center [520, 171] width 12 height 12
checkbox input "false"
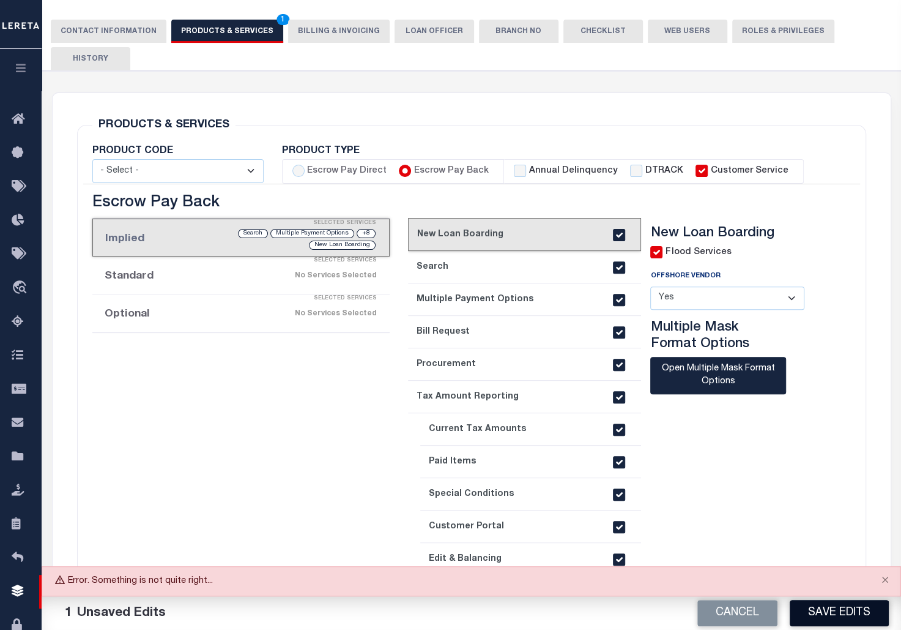
click at [855, 612] on button "Save Edits" at bounding box center [839, 613] width 99 height 26
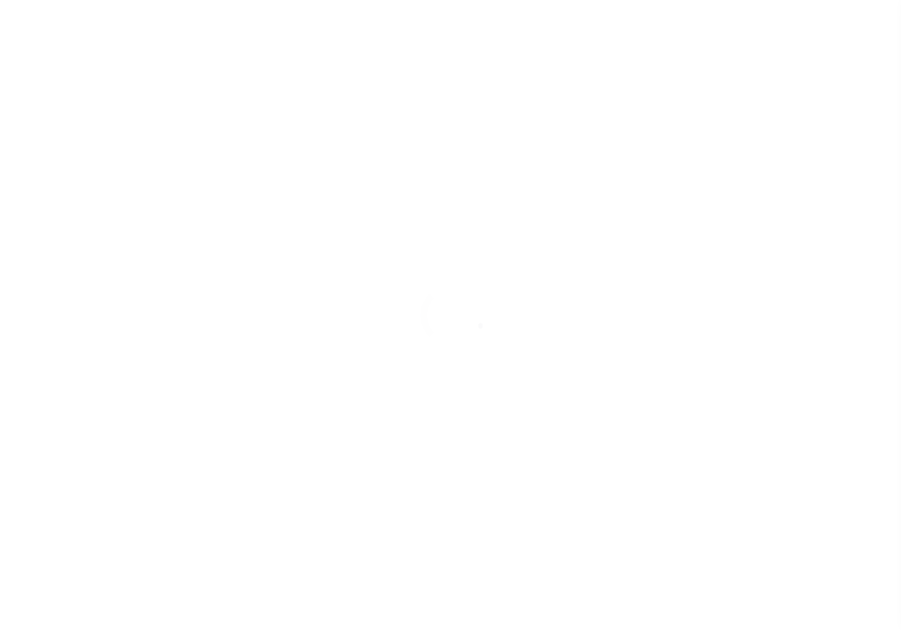
select select
type input "Test Customer"
type input "3000"
type input "Test Customer"
type input "Test"
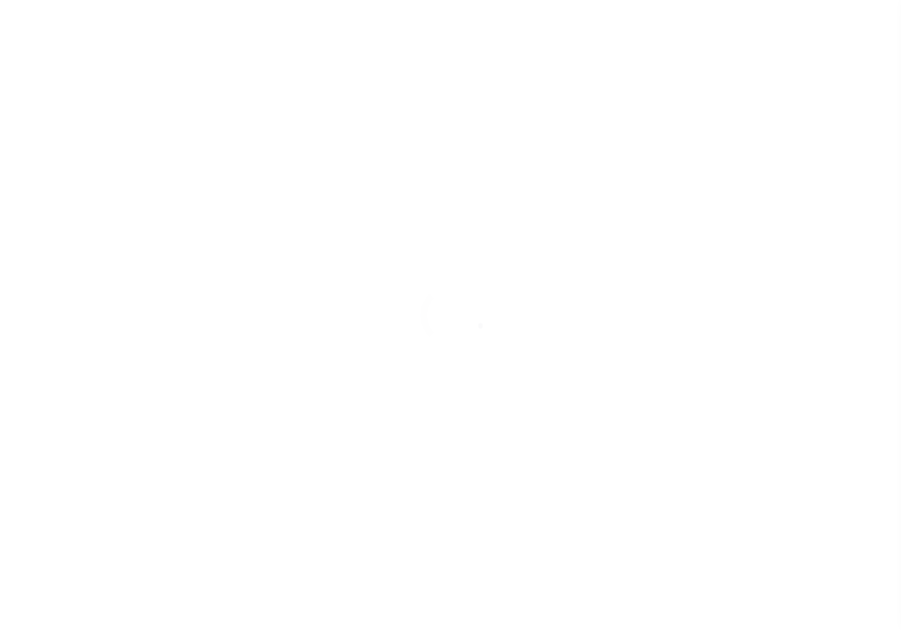
type input "Customer"
type input "CIBC"
type input "111234"
select select "Residential"
type input "[PERSON_NAME]"
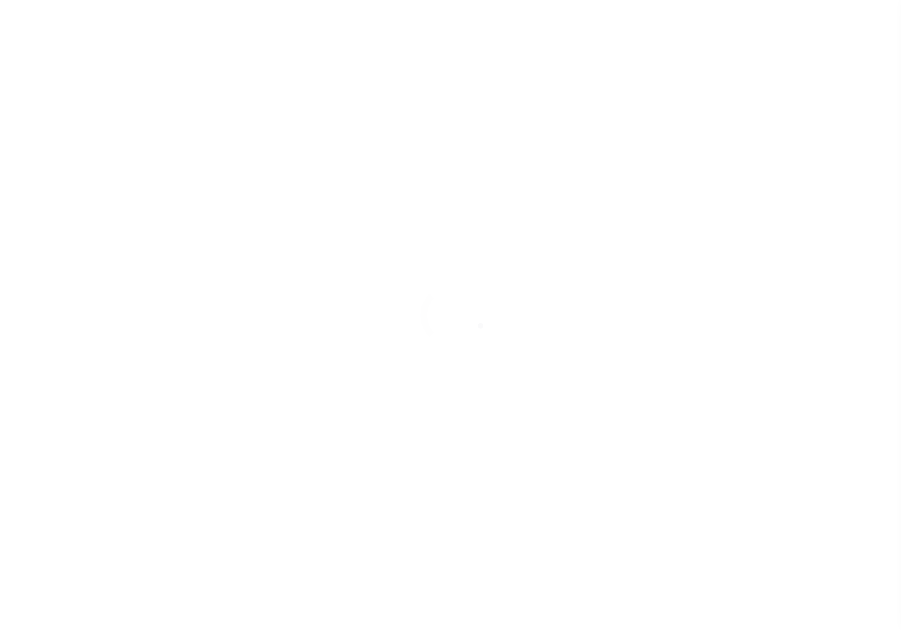
type input "Shelly Duval"
select select "1"
type input "[DATE]"
select select "Tier 1"
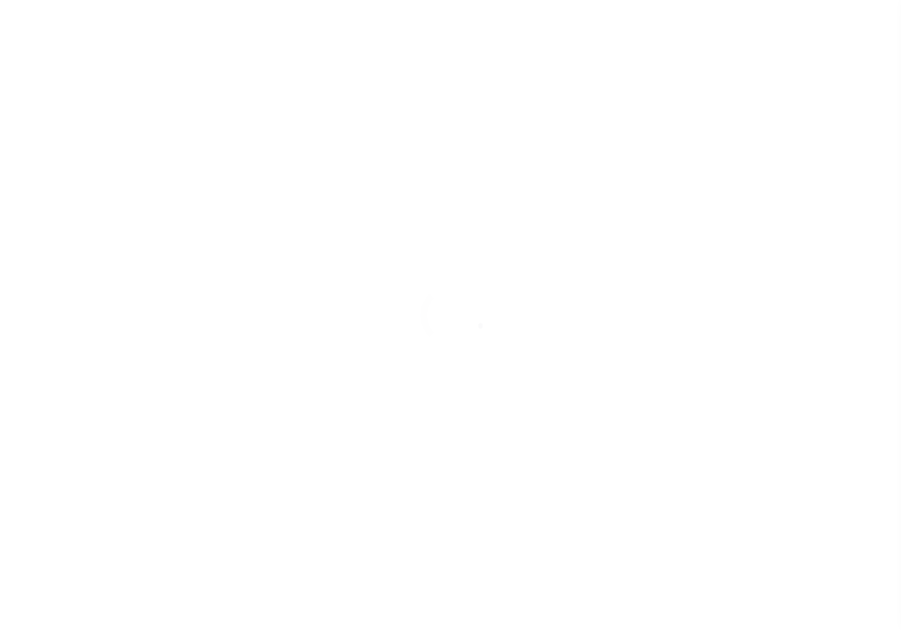
checkbox input "true"
select select
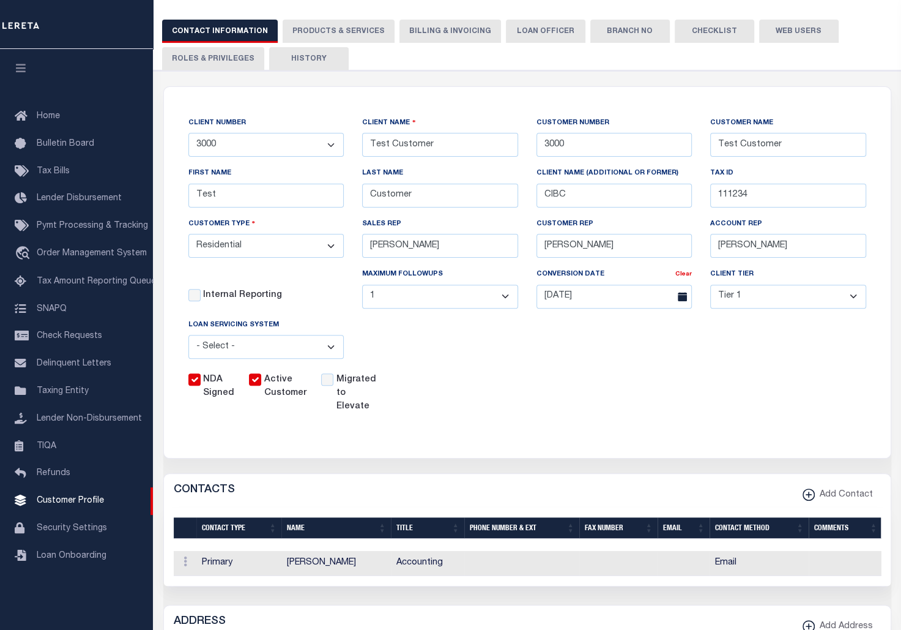
click at [317, 23] on button "PRODUCTS & SERVICES" at bounding box center [339, 31] width 112 height 23
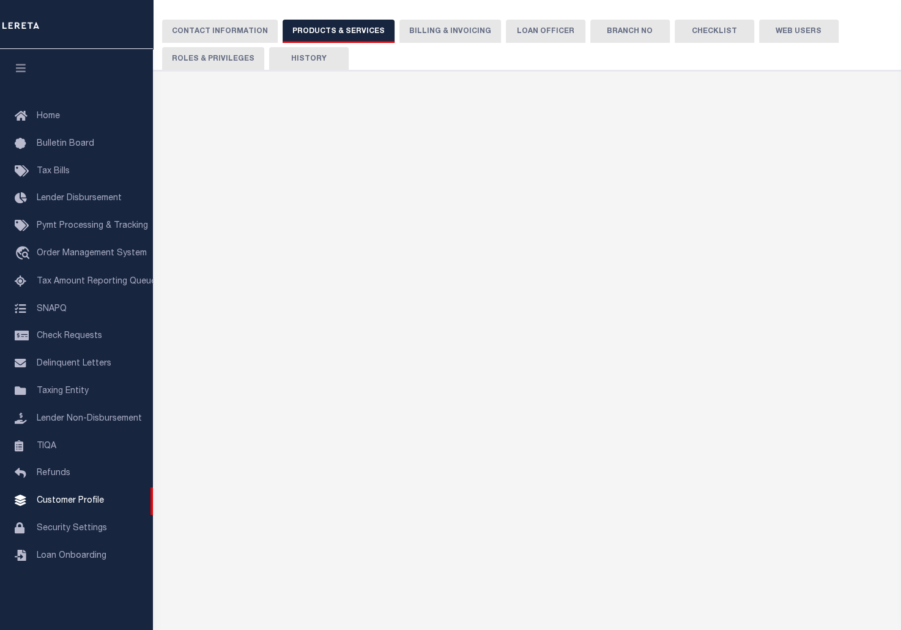
radio input "true"
checkbox input "true"
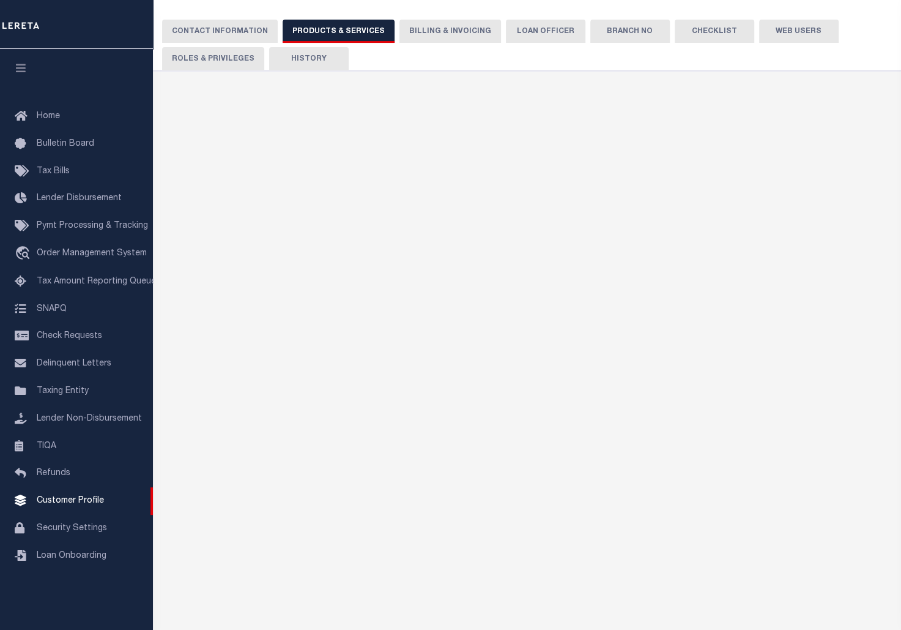
checkbox input "true"
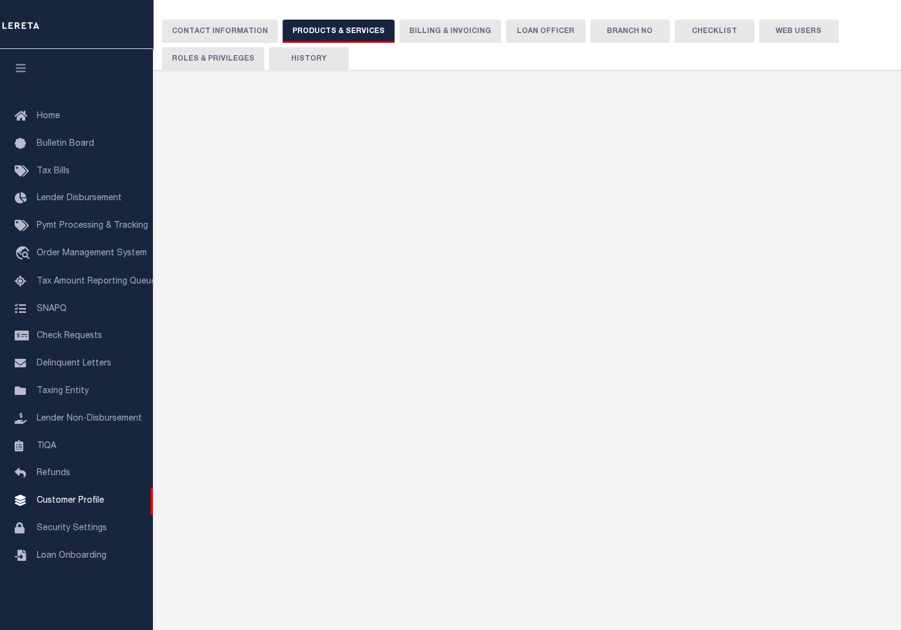
checkbox input "true"
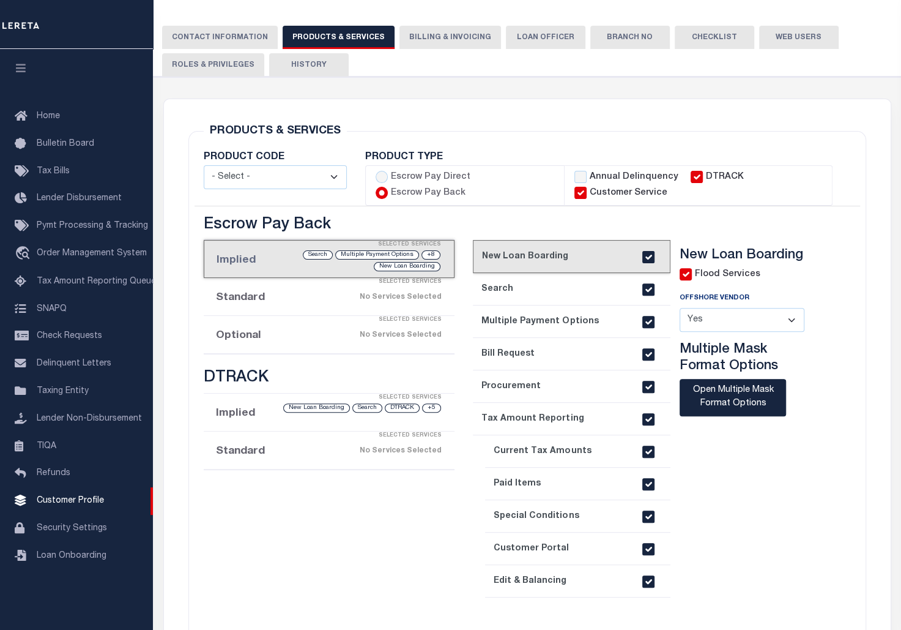
click at [348, 292] on div "Selected Services" at bounding box center [341, 282] width 251 height 24
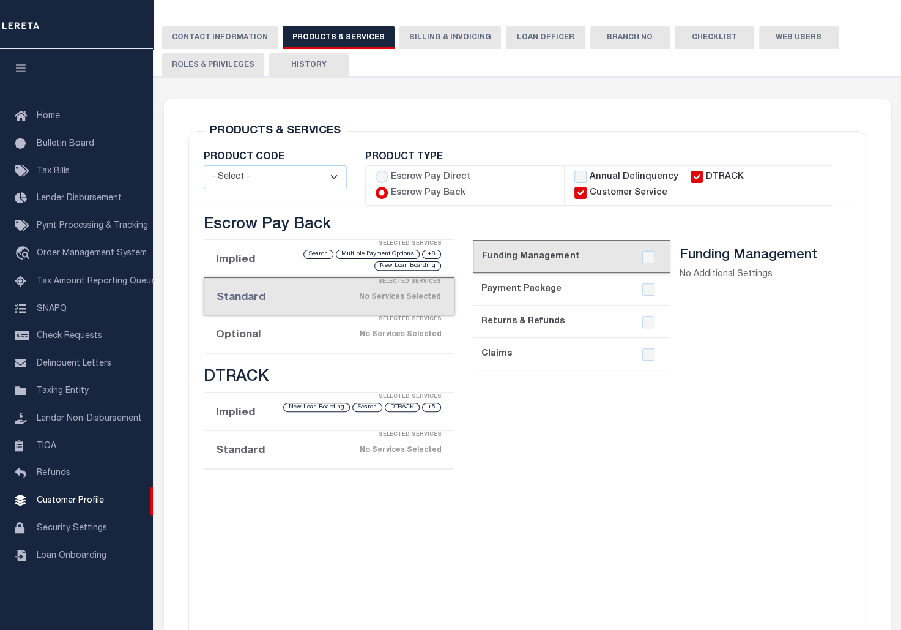
click at [330, 326] on div "Selected Services" at bounding box center [341, 319] width 251 height 24
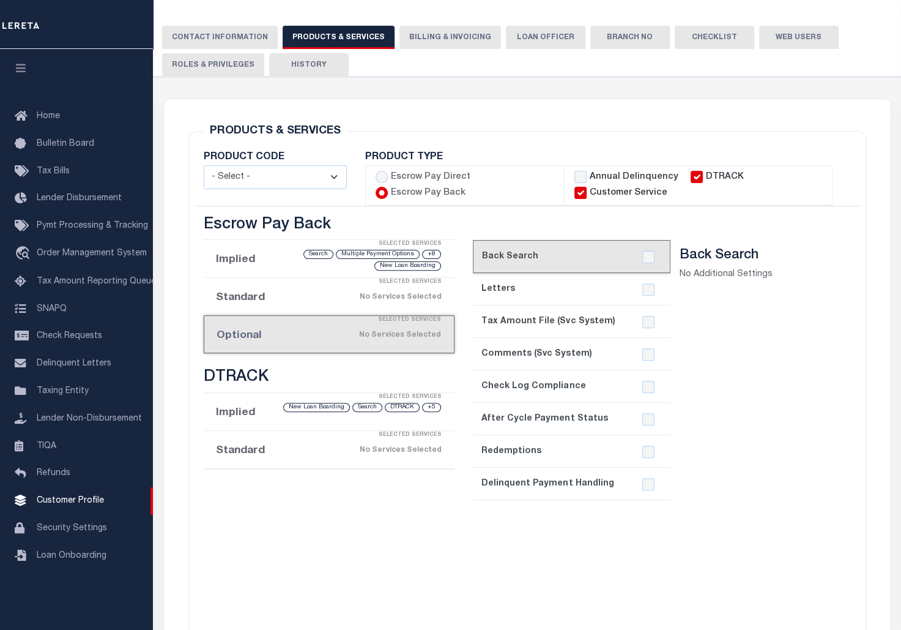
click at [316, 371] on h3 "DTRACK" at bounding box center [329, 377] width 251 height 19
click at [290, 400] on div "Selected Services" at bounding box center [341, 397] width 251 height 24
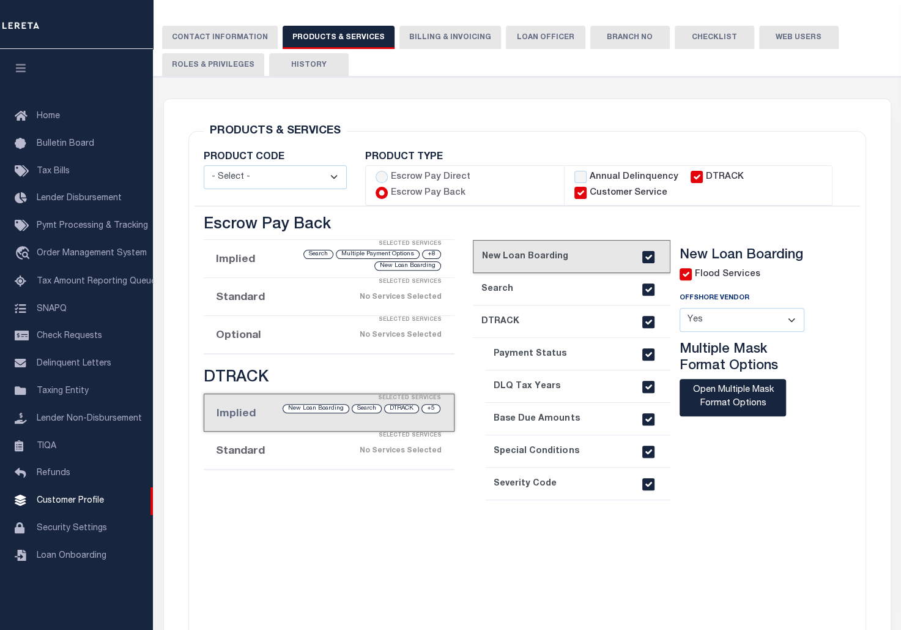
click at [283, 436] on div "Selected Services" at bounding box center [341, 435] width 251 height 24
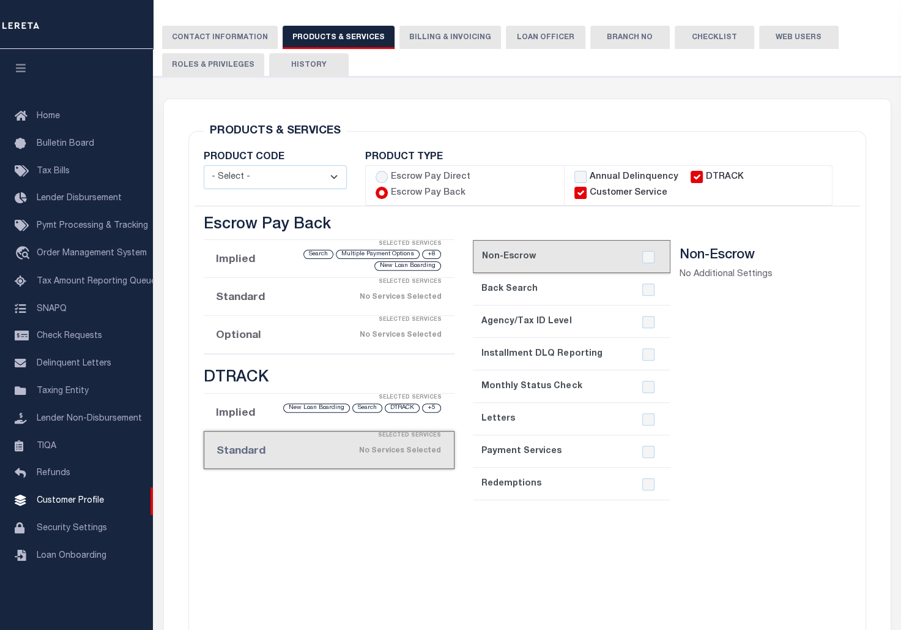
click at [426, 32] on button "Billing & Invoicing" at bounding box center [451, 37] width 102 height 23
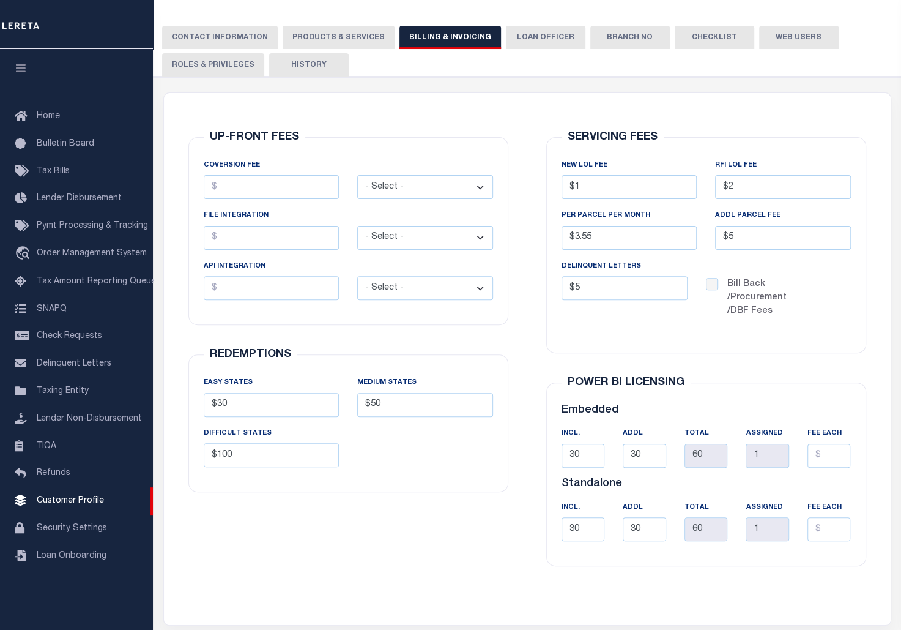
click at [526, 36] on button "LOAN OFFICER" at bounding box center [546, 37] width 80 height 23
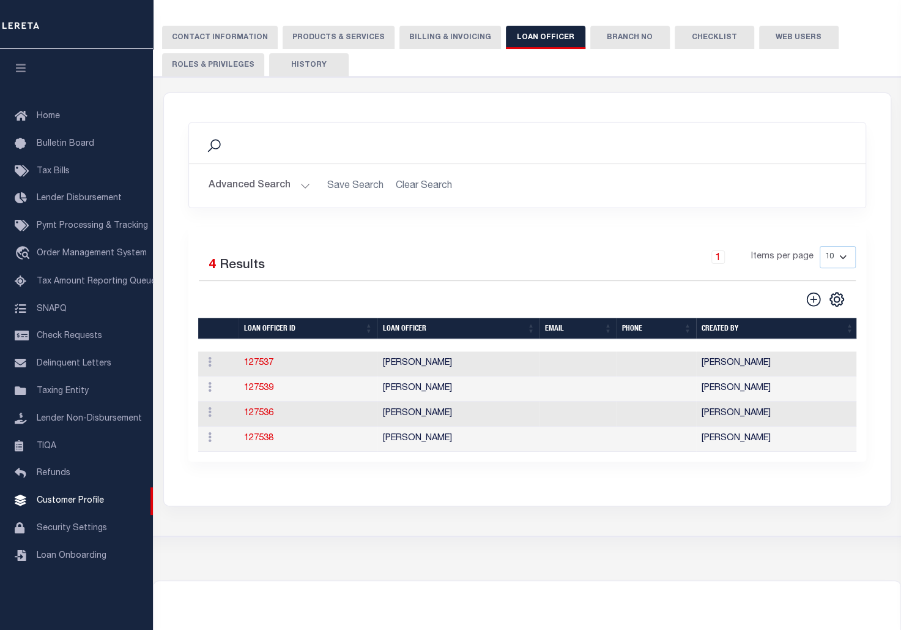
click at [630, 37] on button "Branch No" at bounding box center [630, 37] width 80 height 23
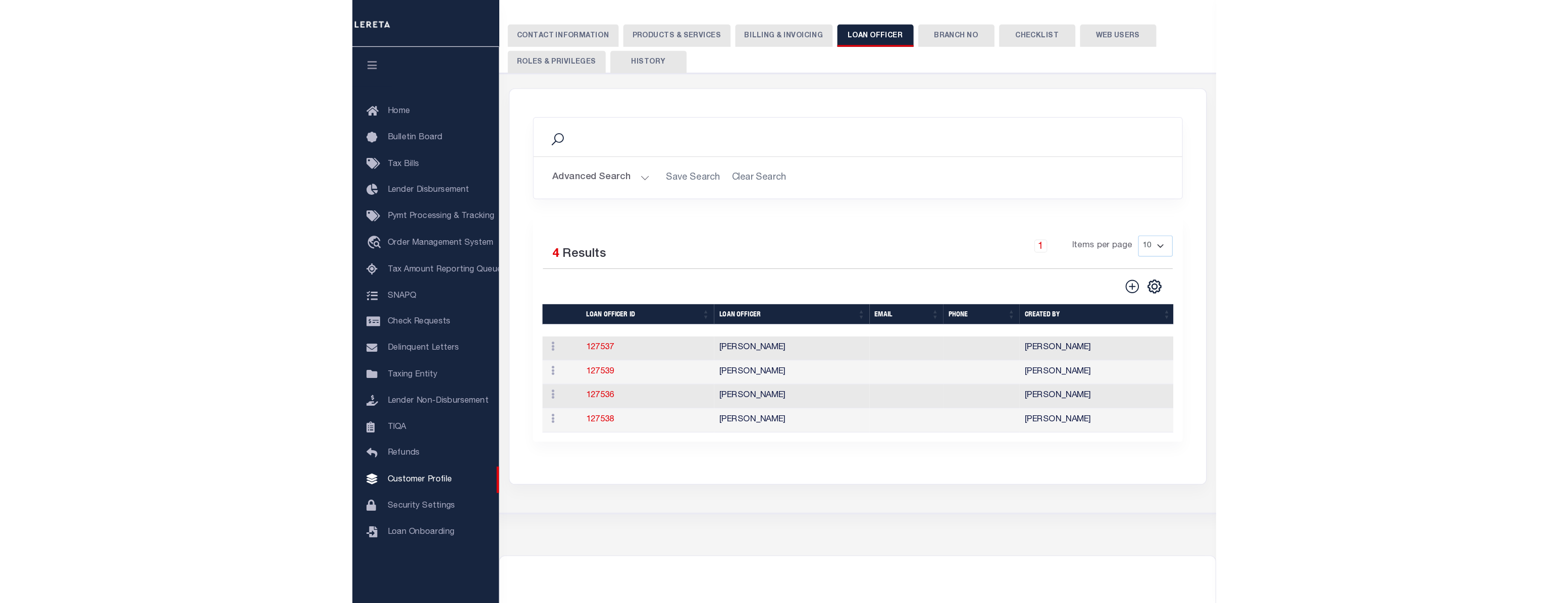
scroll to position [0, 0]
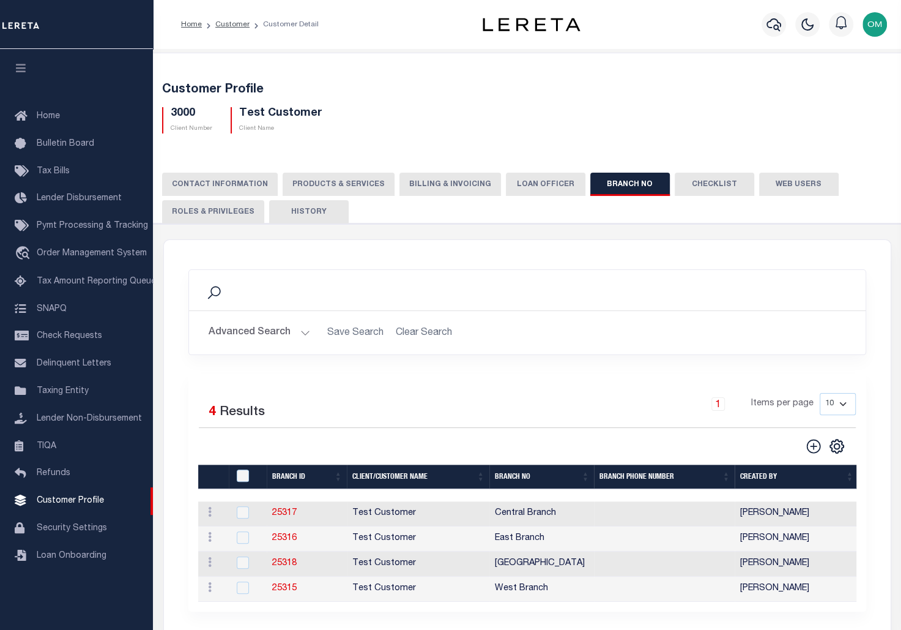
click at [712, 190] on button "Checklist" at bounding box center [715, 184] width 80 height 23
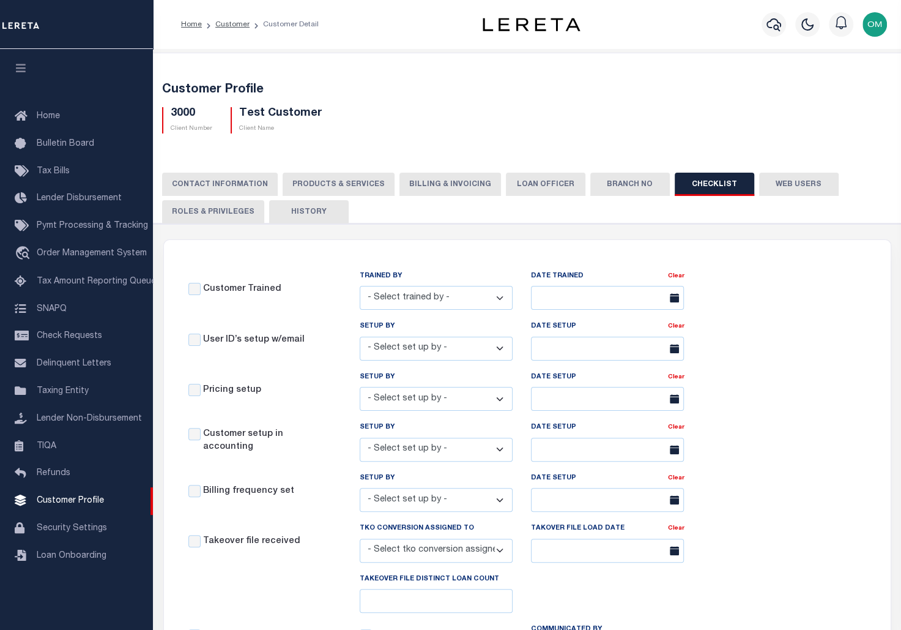
click at [777, 188] on button "Web Users" at bounding box center [799, 184] width 80 height 23
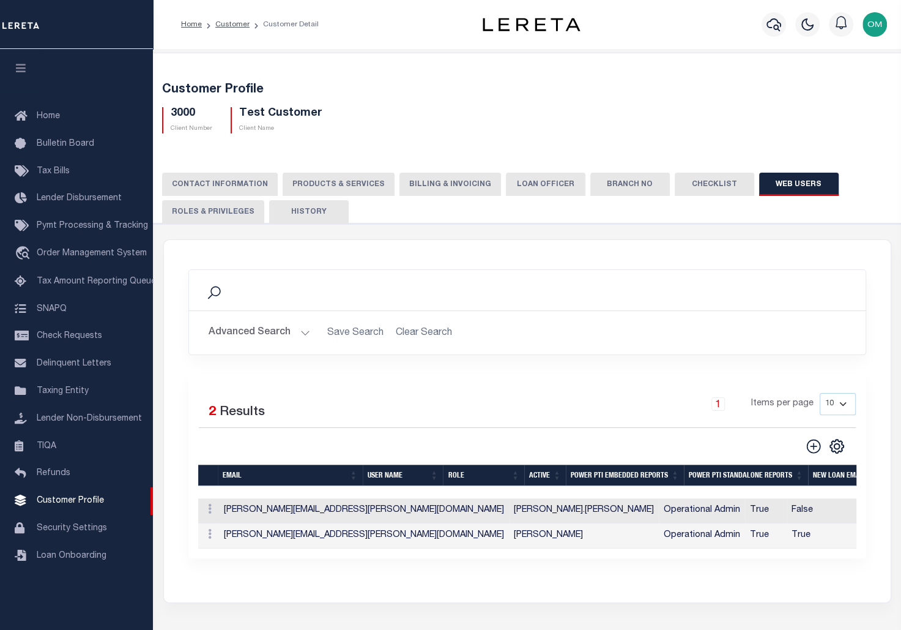
click at [226, 214] on button "Roles & Privileges" at bounding box center [213, 211] width 102 height 23
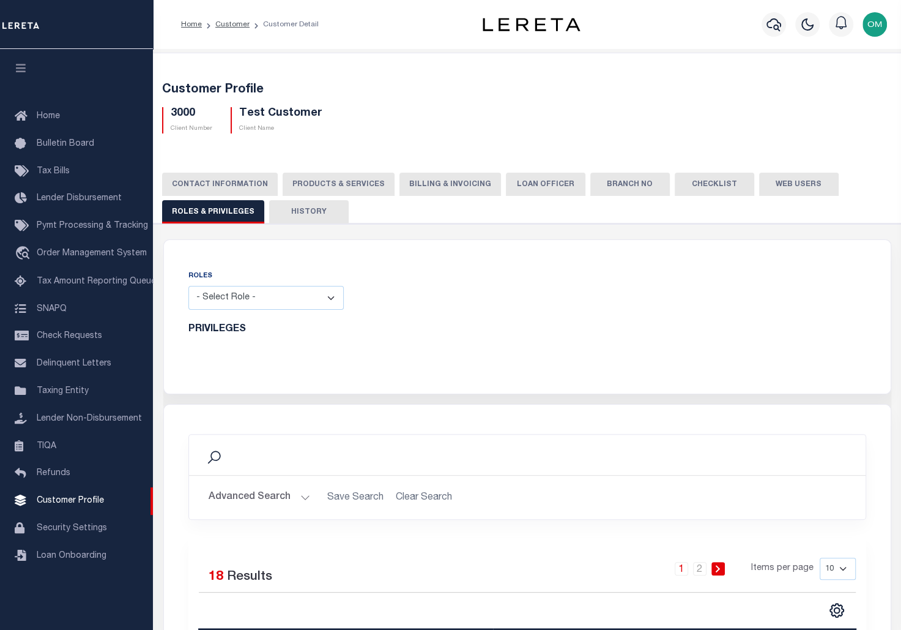
click at [291, 214] on button "History" at bounding box center [309, 211] width 80 height 23
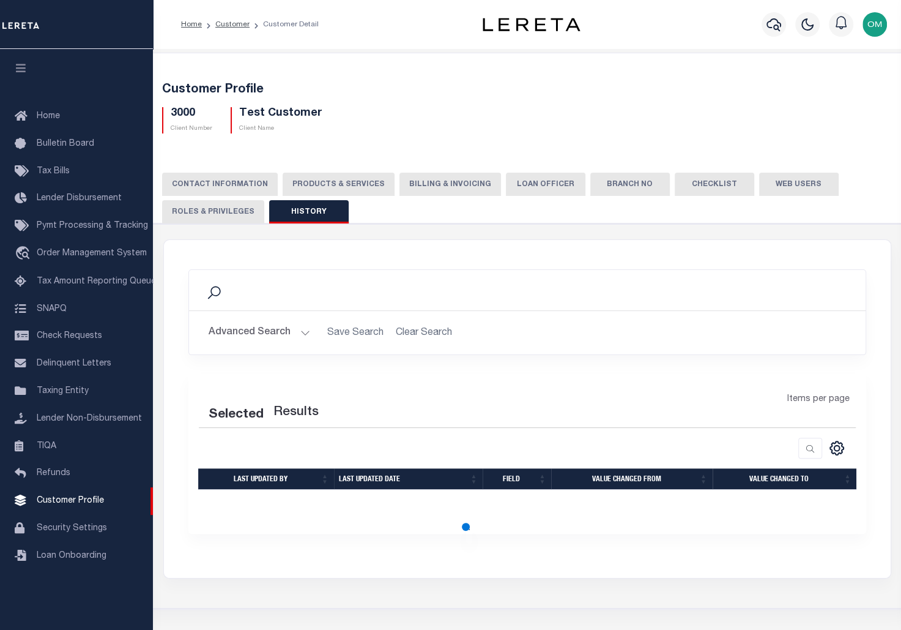
click at [219, 177] on button "CONTACT INFORMATION" at bounding box center [220, 184] width 116 height 23
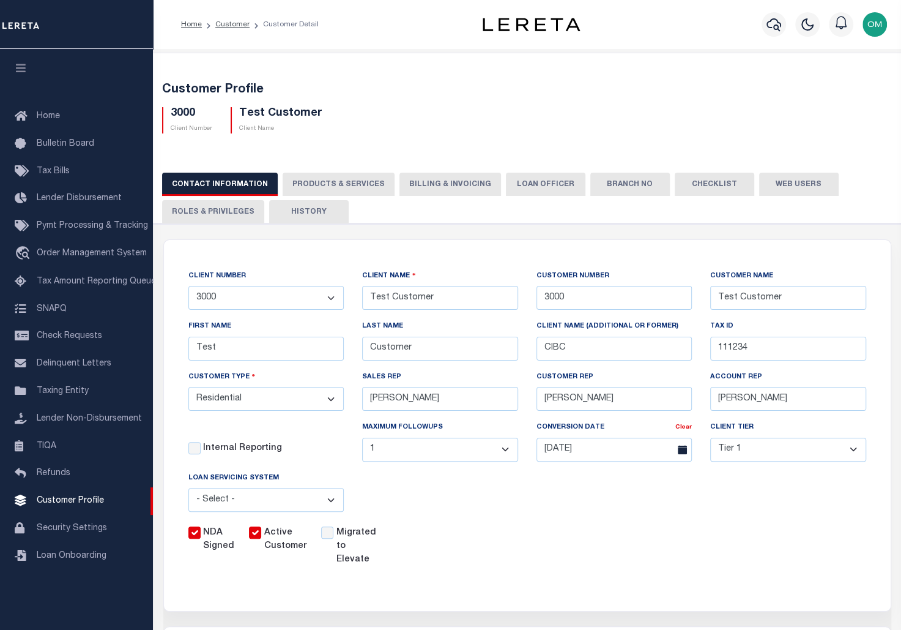
click at [332, 183] on button "PRODUCTS & SERVICES" at bounding box center [339, 184] width 112 height 23
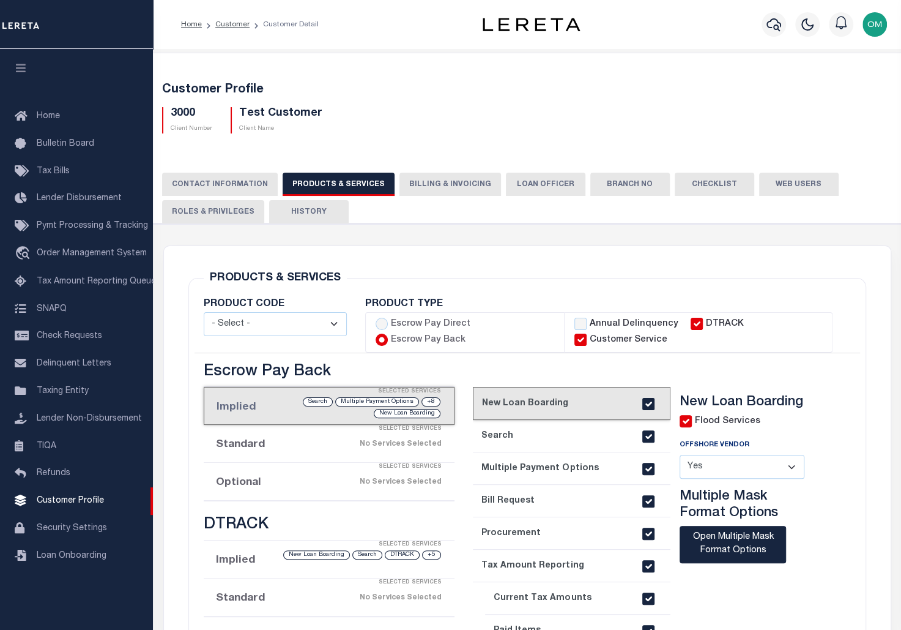
click at [414, 186] on button "Billing & Invoicing" at bounding box center [451, 184] width 102 height 23
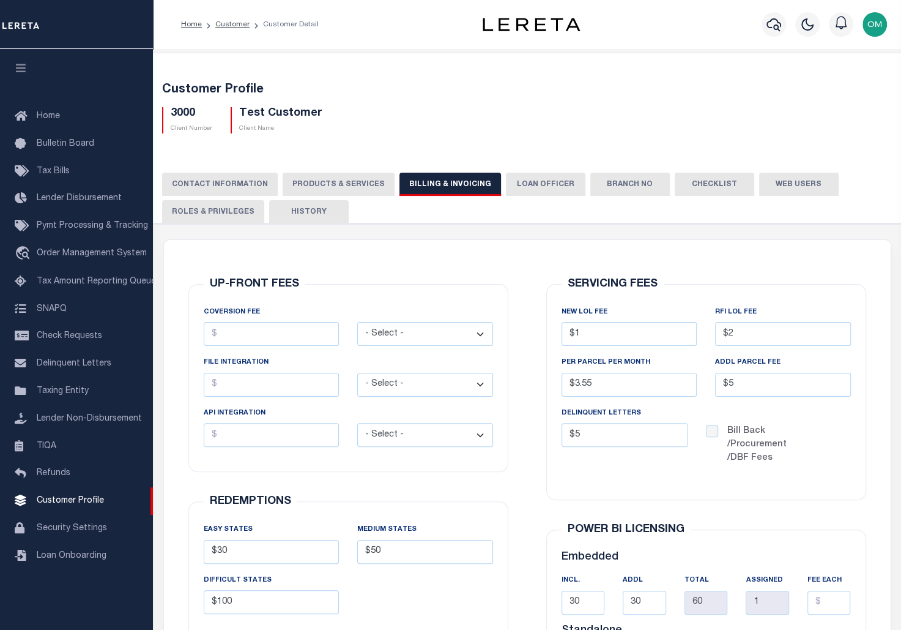
click at [520, 182] on button "LOAN OFFICER" at bounding box center [546, 184] width 80 height 23
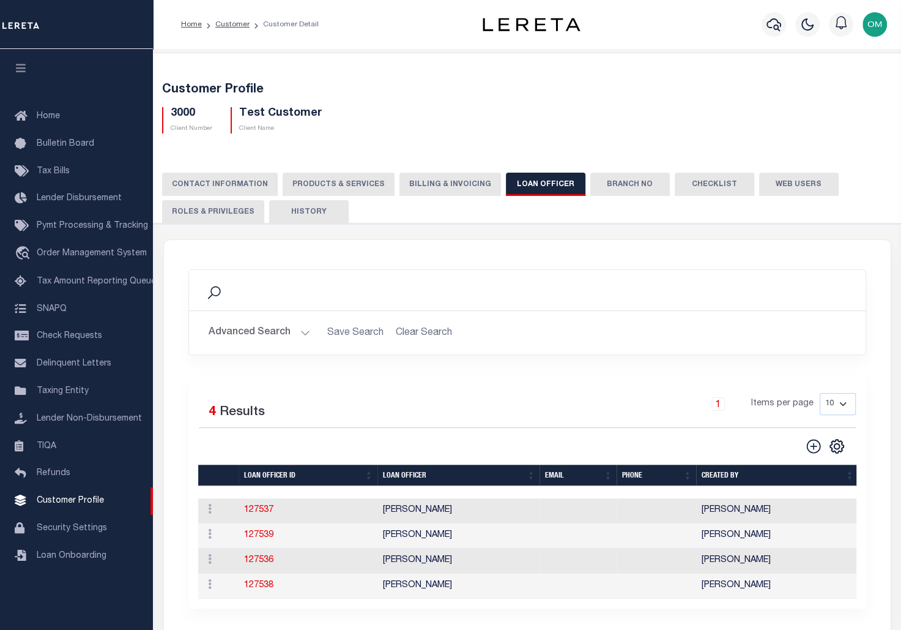
click at [616, 182] on button "Branch No" at bounding box center [630, 184] width 80 height 23
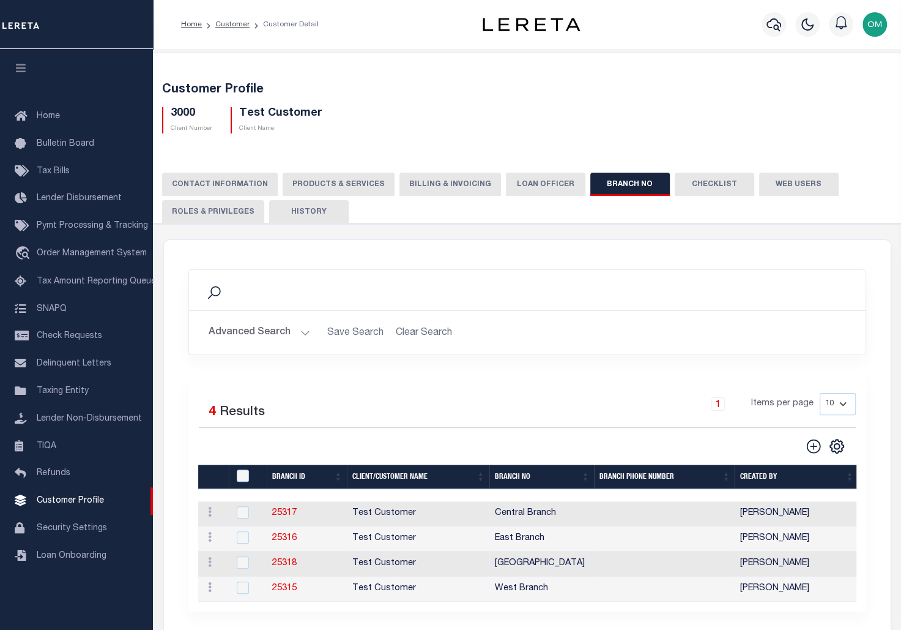
click at [307, 208] on button "History" at bounding box center [309, 211] width 80 height 23
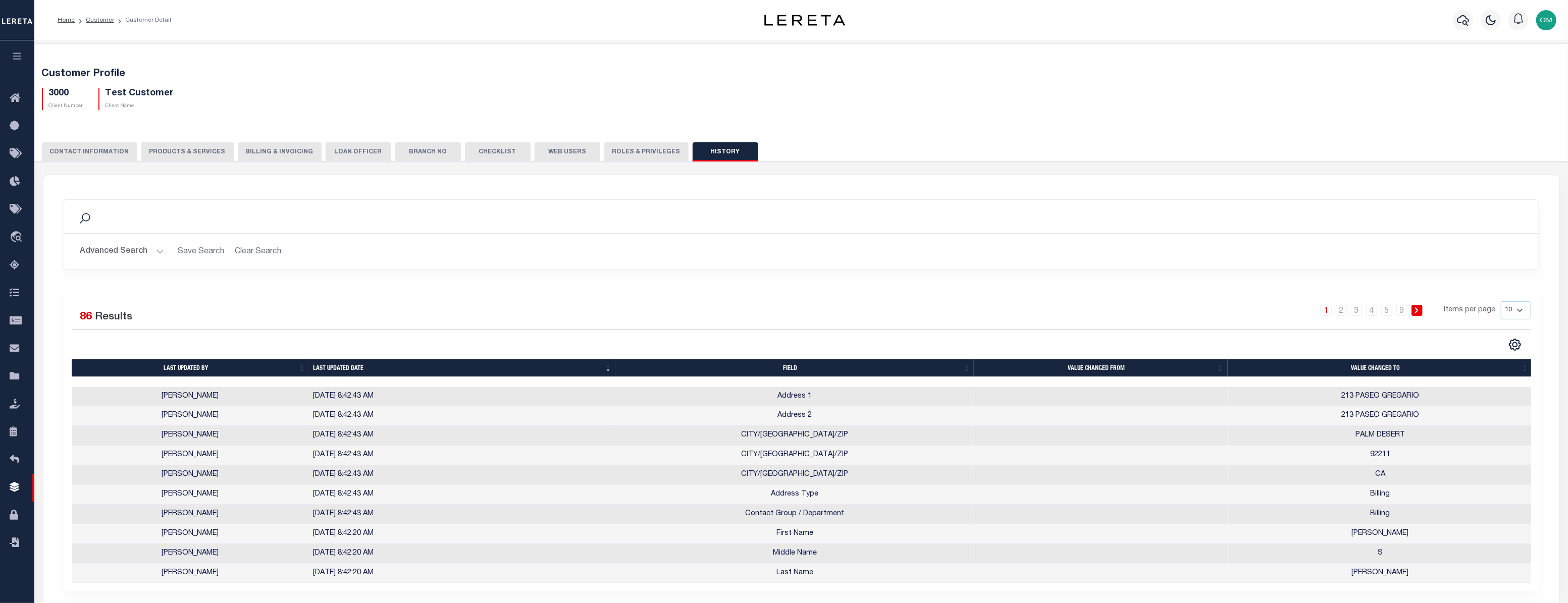
click at [99, 146] on button "CONTACT INFORMATION" at bounding box center [90, 152] width 96 height 19
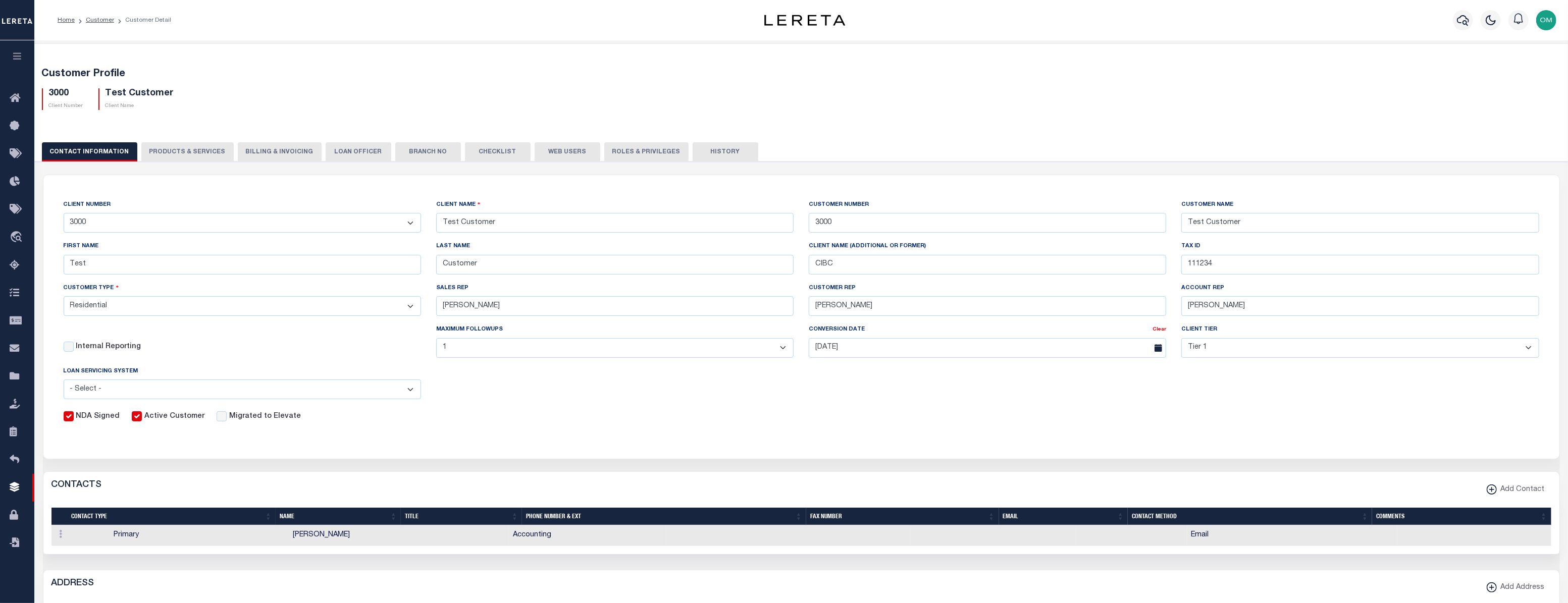
click at [192, 149] on button "PRODUCTS & SERVICES" at bounding box center [187, 152] width 92 height 19
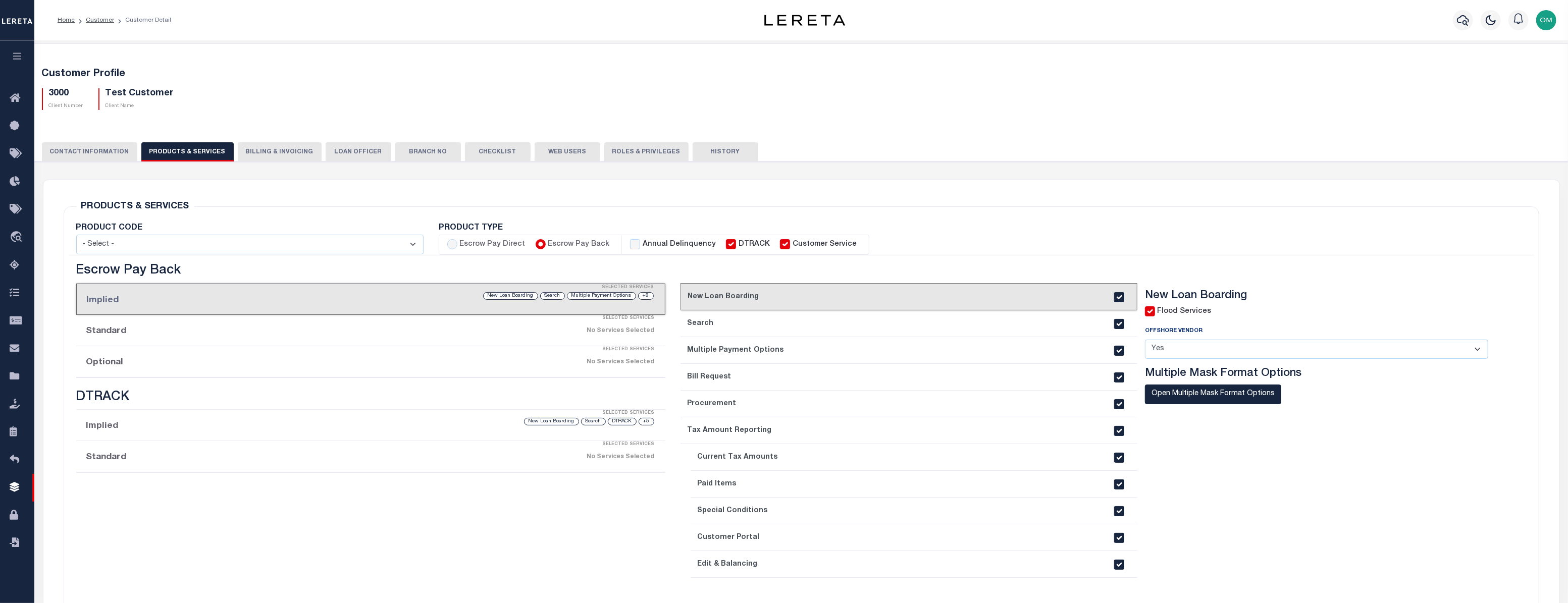
click at [470, 328] on div "Selected Services" at bounding box center [381, 318] width 589 height 20
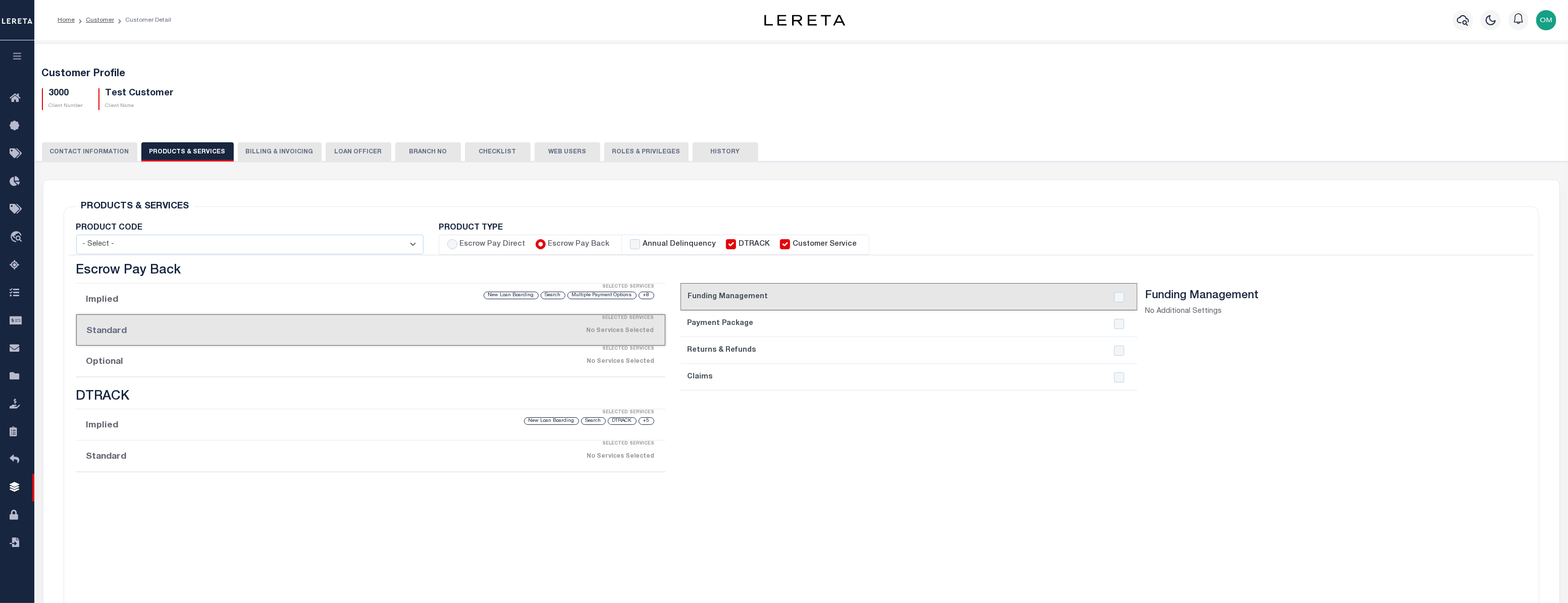
click at [416, 365] on div "No Services Selected" at bounding box center [442, 361] width 426 height 17
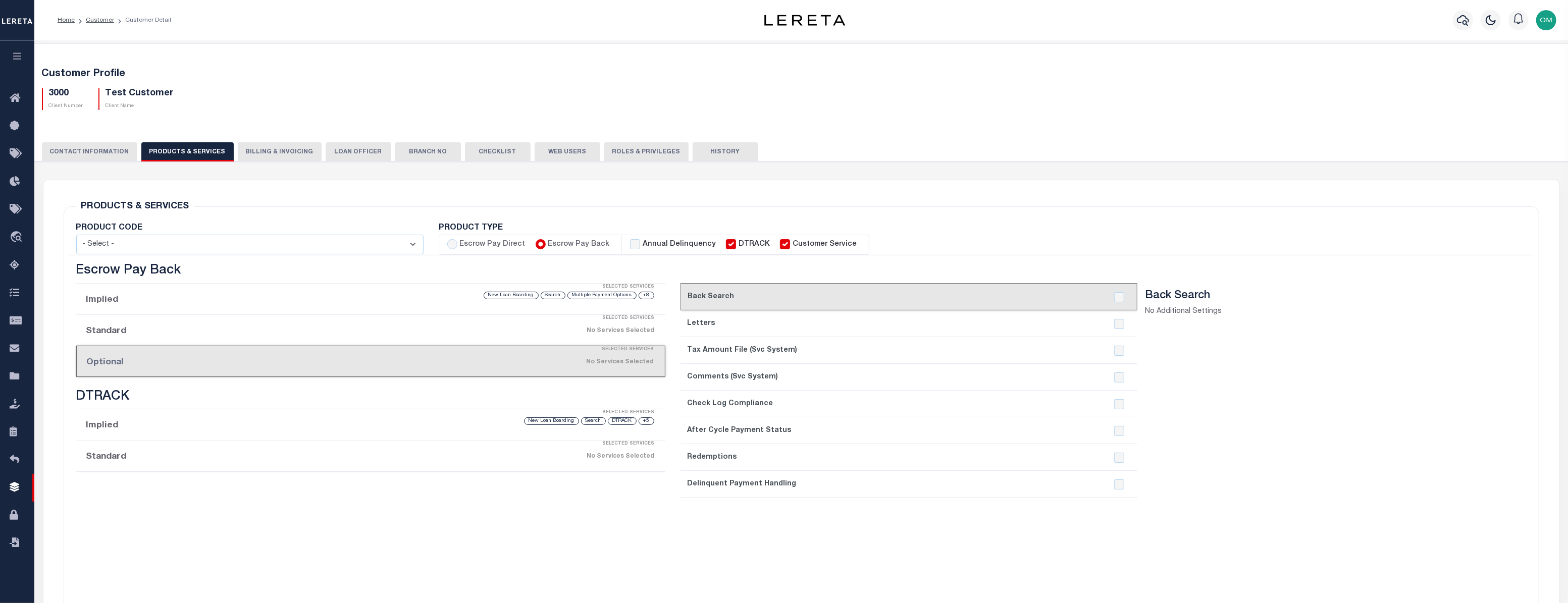
click at [407, 407] on div "Selected Services" at bounding box center [381, 412] width 589 height 20
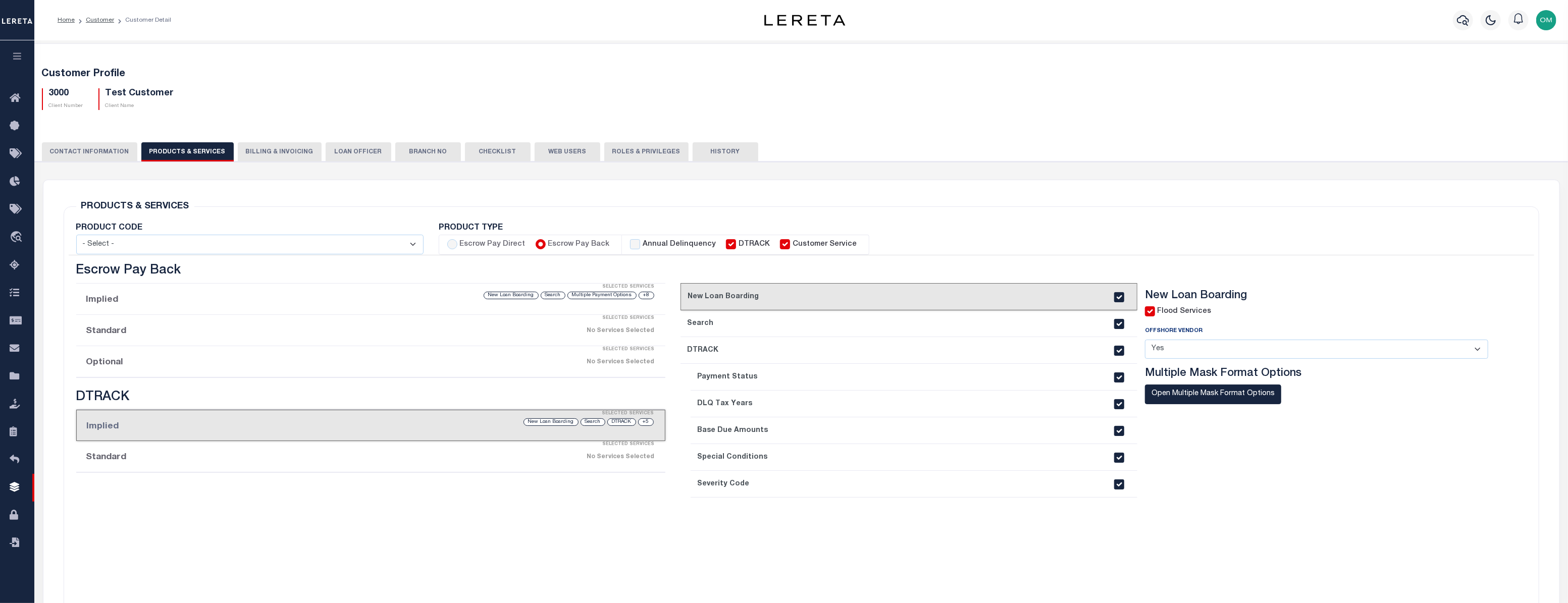
click at [428, 459] on div "No Services Selected" at bounding box center [442, 456] width 426 height 17
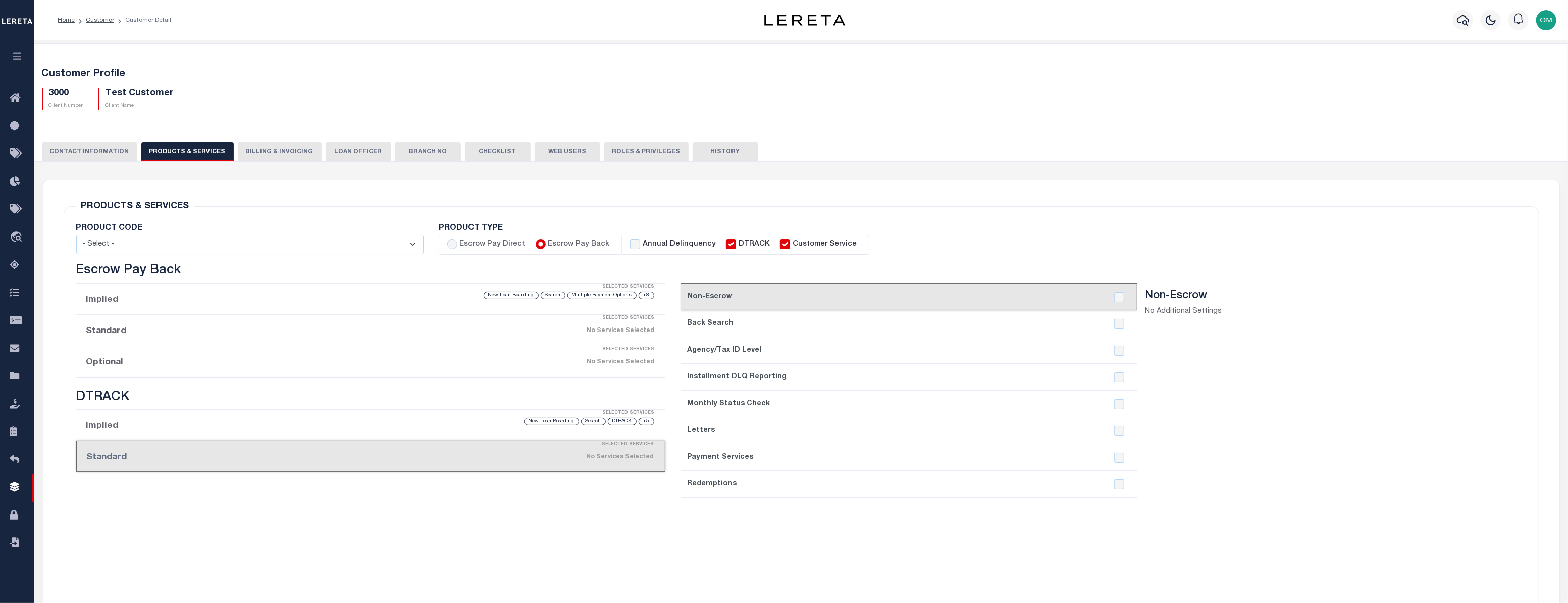
click at [410, 421] on div "Selected Services" at bounding box center [381, 413] width 589 height 20
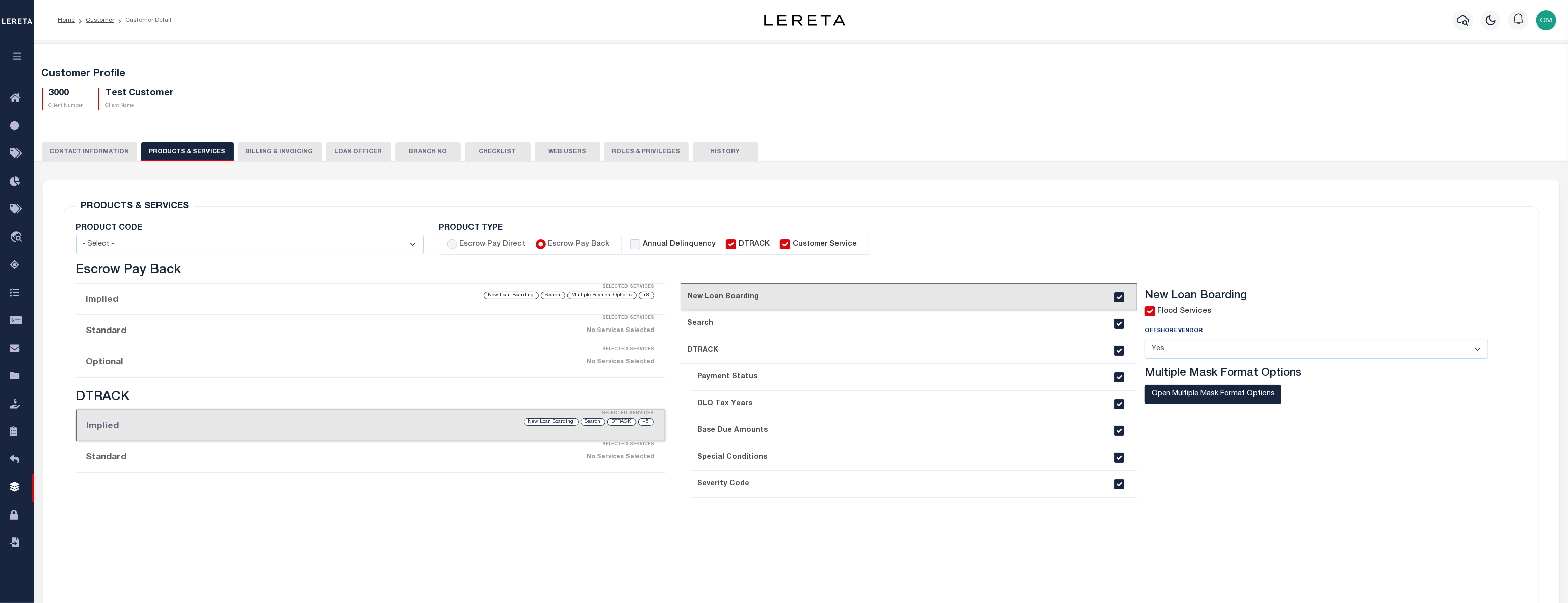
click at [359, 358] on div "Selected Services" at bounding box center [381, 350] width 589 height 20
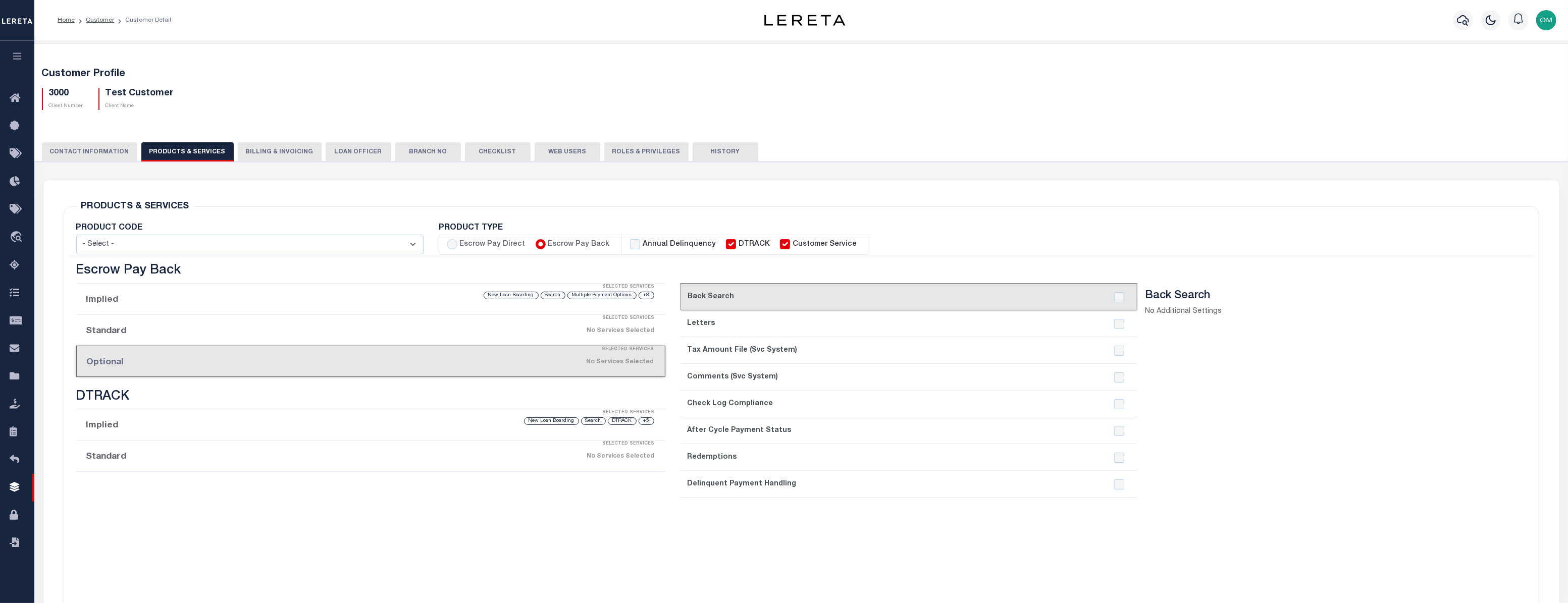
click at [369, 330] on div "No Services Selected" at bounding box center [442, 330] width 426 height 17
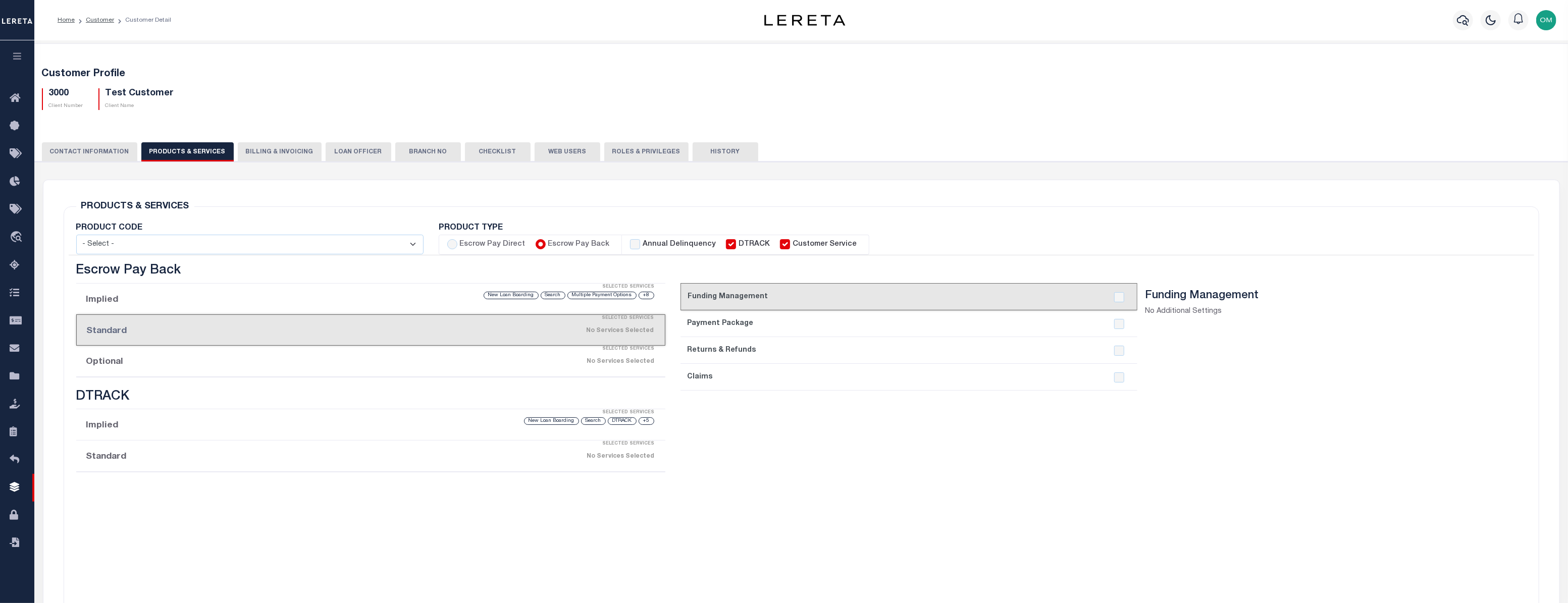
click at [365, 304] on li "Implied Selected Services +8 Multiple Payment Options Search New Loan Boarding" at bounding box center [371, 299] width 589 height 31
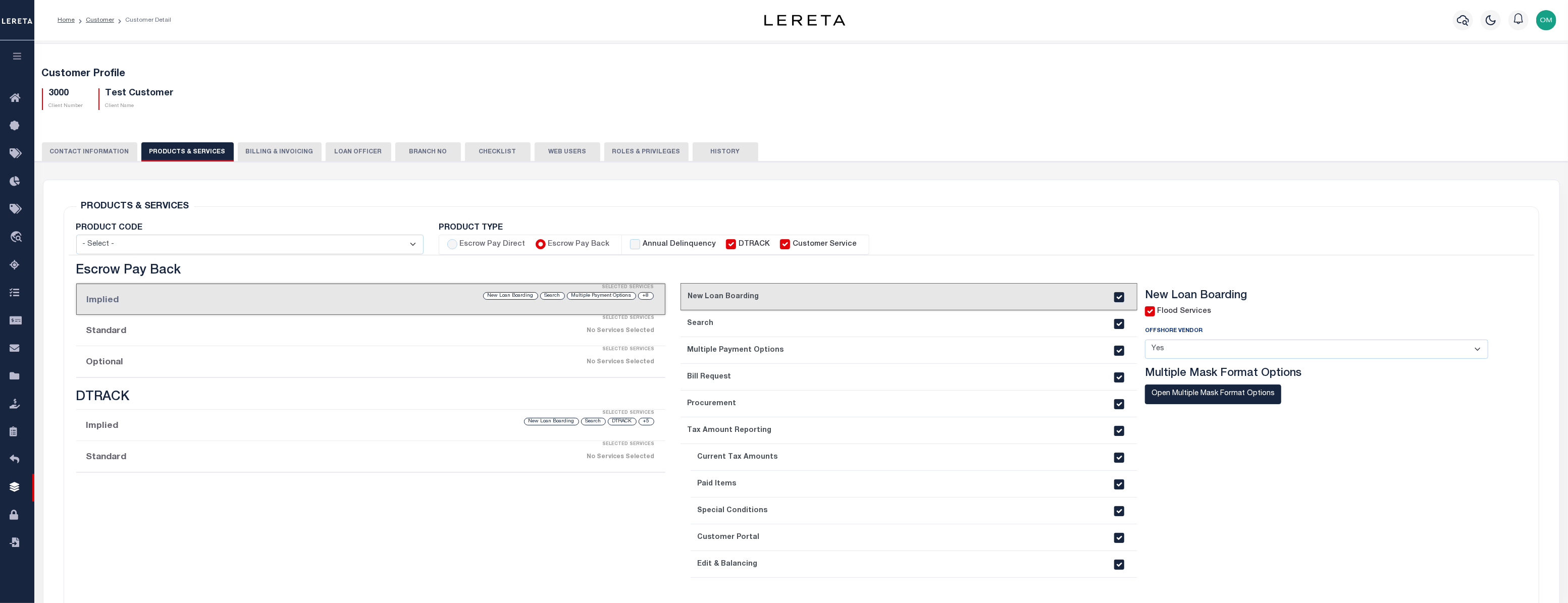
click at [495, 324] on div "Selected Services" at bounding box center [381, 318] width 589 height 20
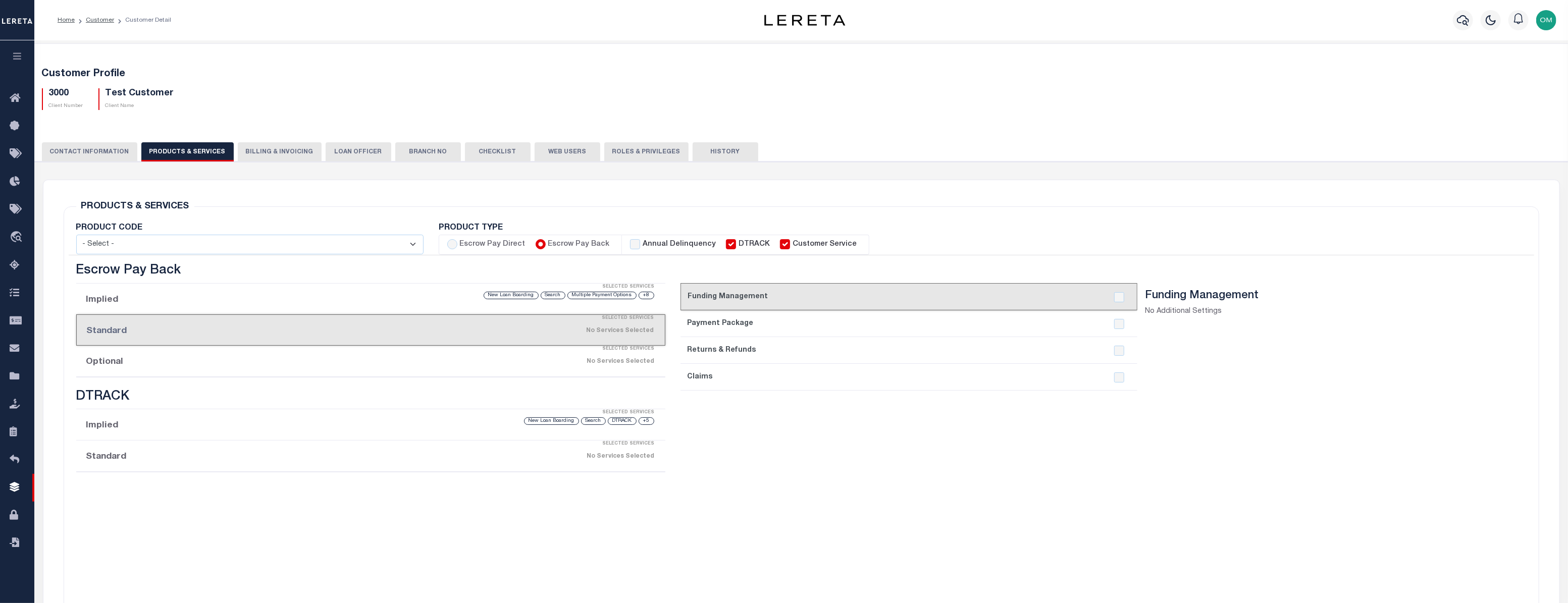
click at [491, 351] on div "Selected Services" at bounding box center [381, 349] width 589 height 20
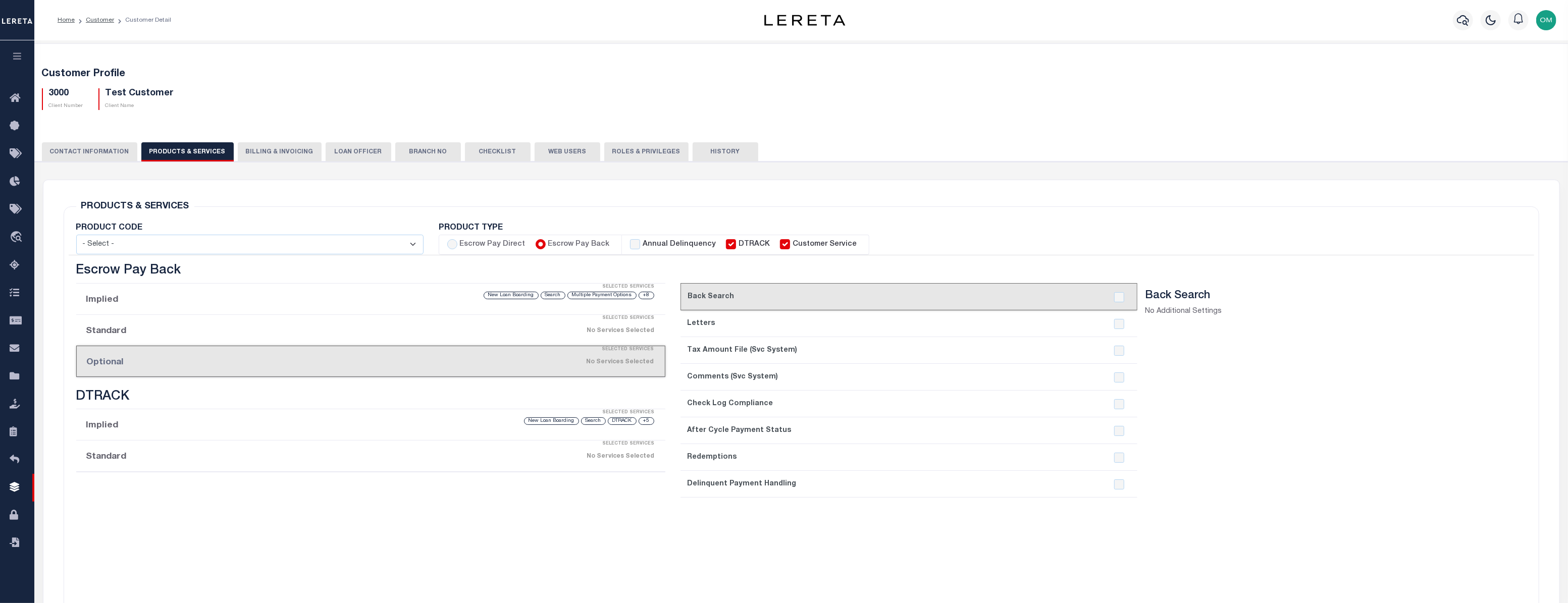
click at [469, 310] on div "Selected Services" at bounding box center [381, 318] width 589 height 20
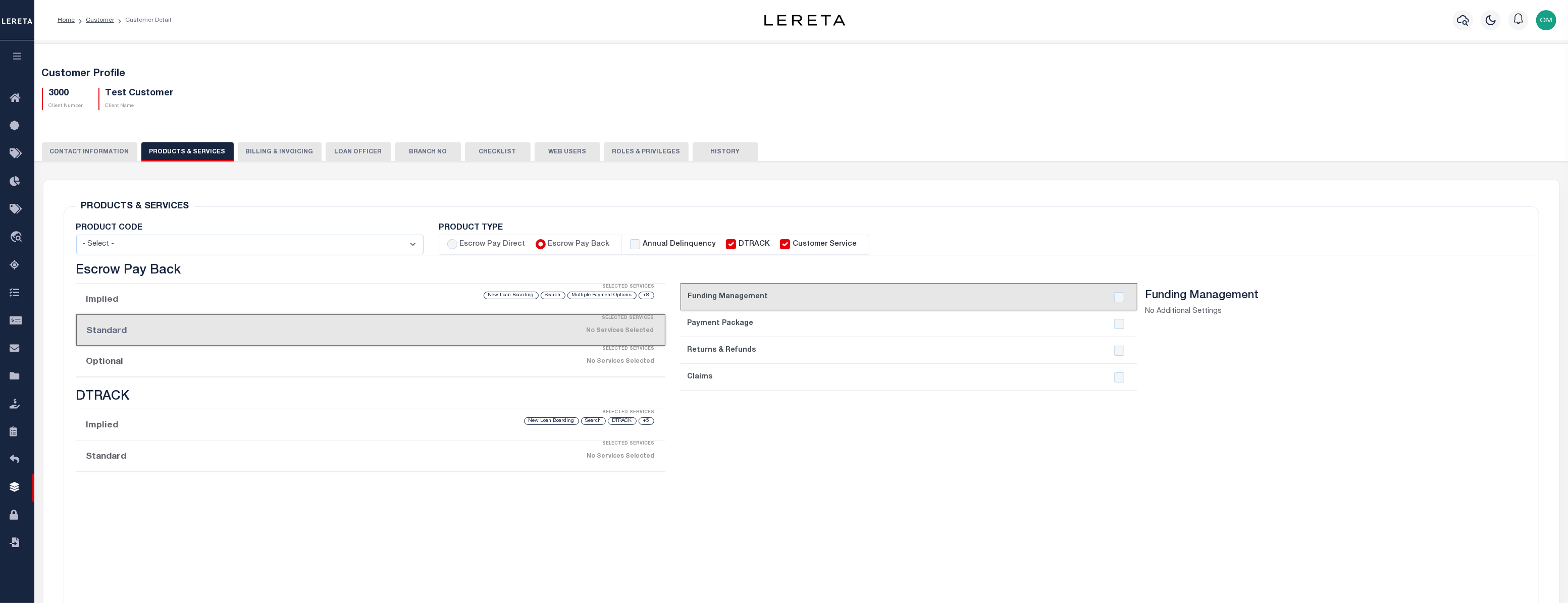
click at [401, 290] on div "Selected Services" at bounding box center [381, 287] width 589 height 20
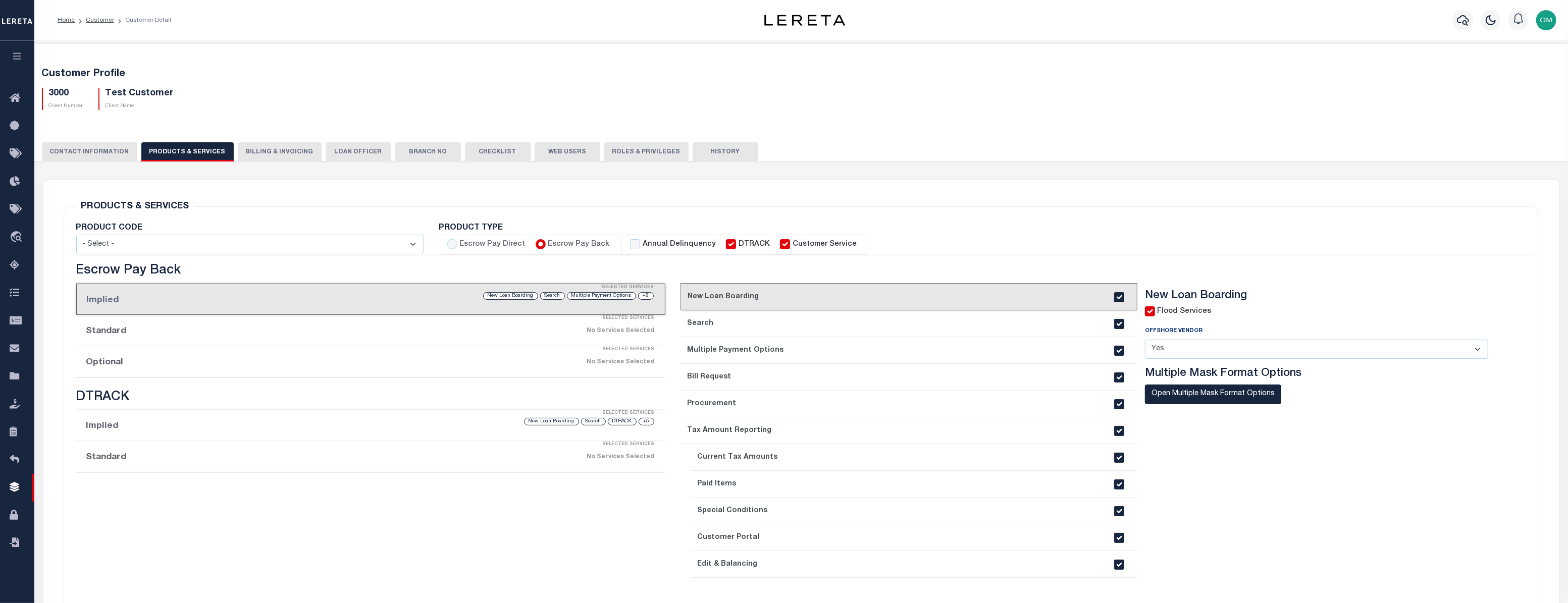
click at [744, 315] on link "2. Search" at bounding box center [909, 323] width 457 height 26
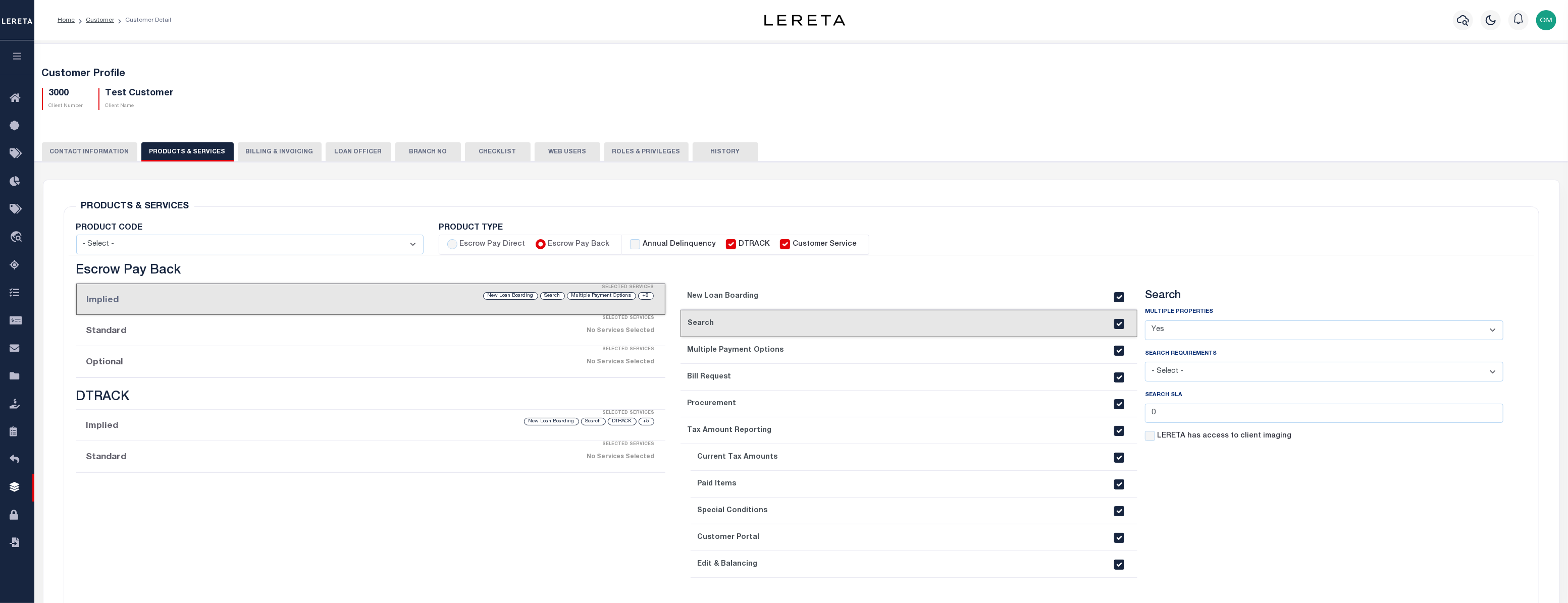
click at [744, 341] on link "3. Multiple Payment Options" at bounding box center [909, 351] width 457 height 26
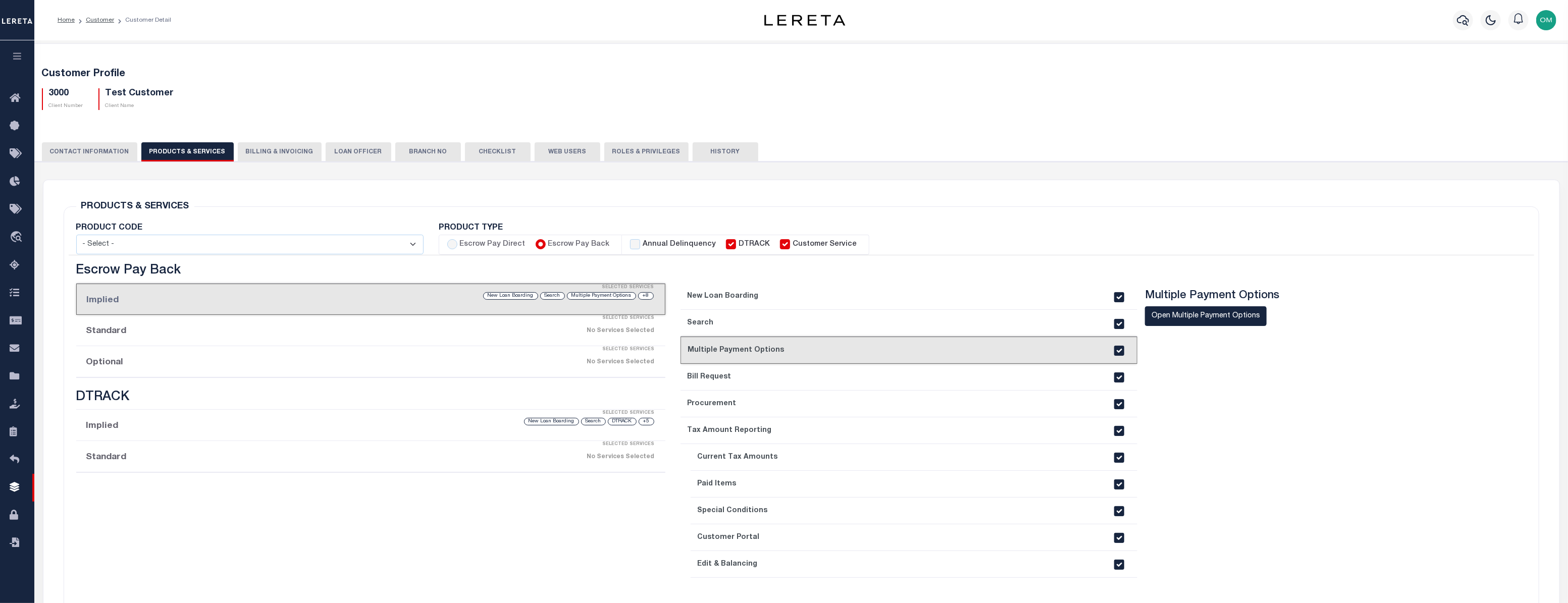
click at [744, 320] on link "2. Search" at bounding box center [909, 323] width 457 height 26
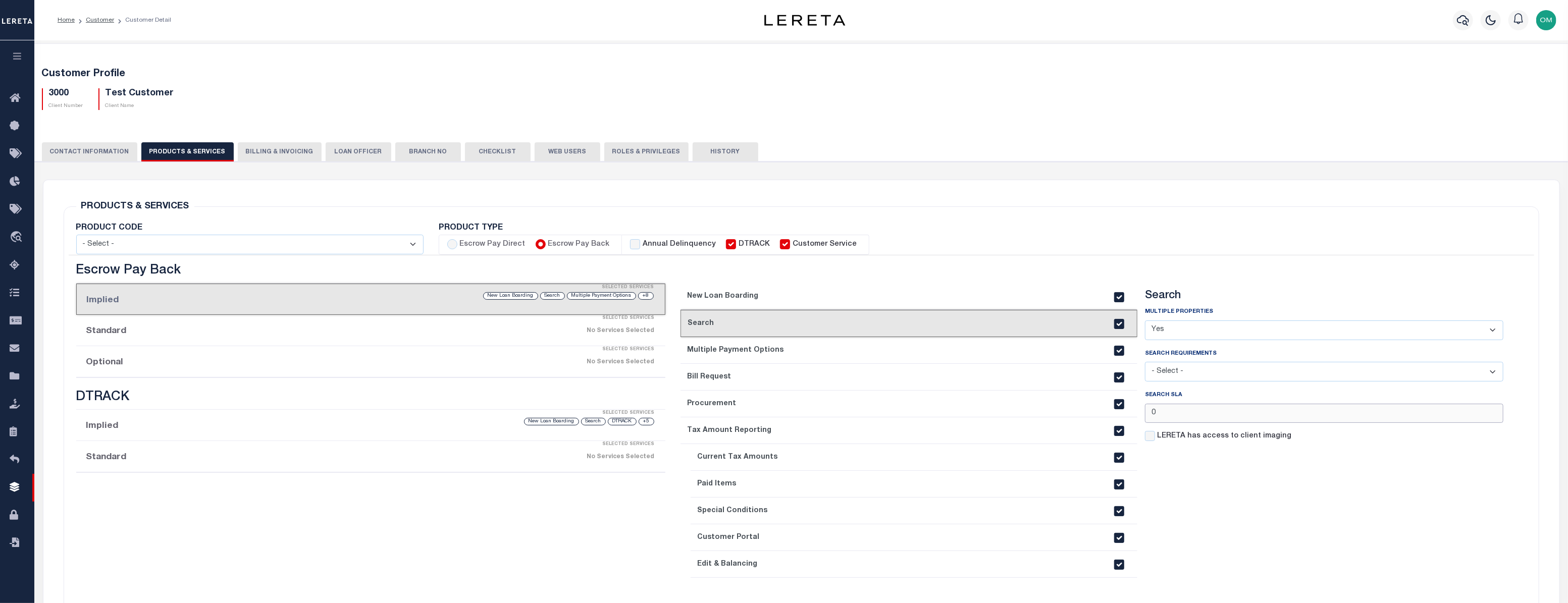
drag, startPoint x: 1195, startPoint y: 422, endPoint x: 1151, endPoint y: 422, distance: 44.0
click at [744, 422] on input "0" at bounding box center [1325, 414] width 359 height 20
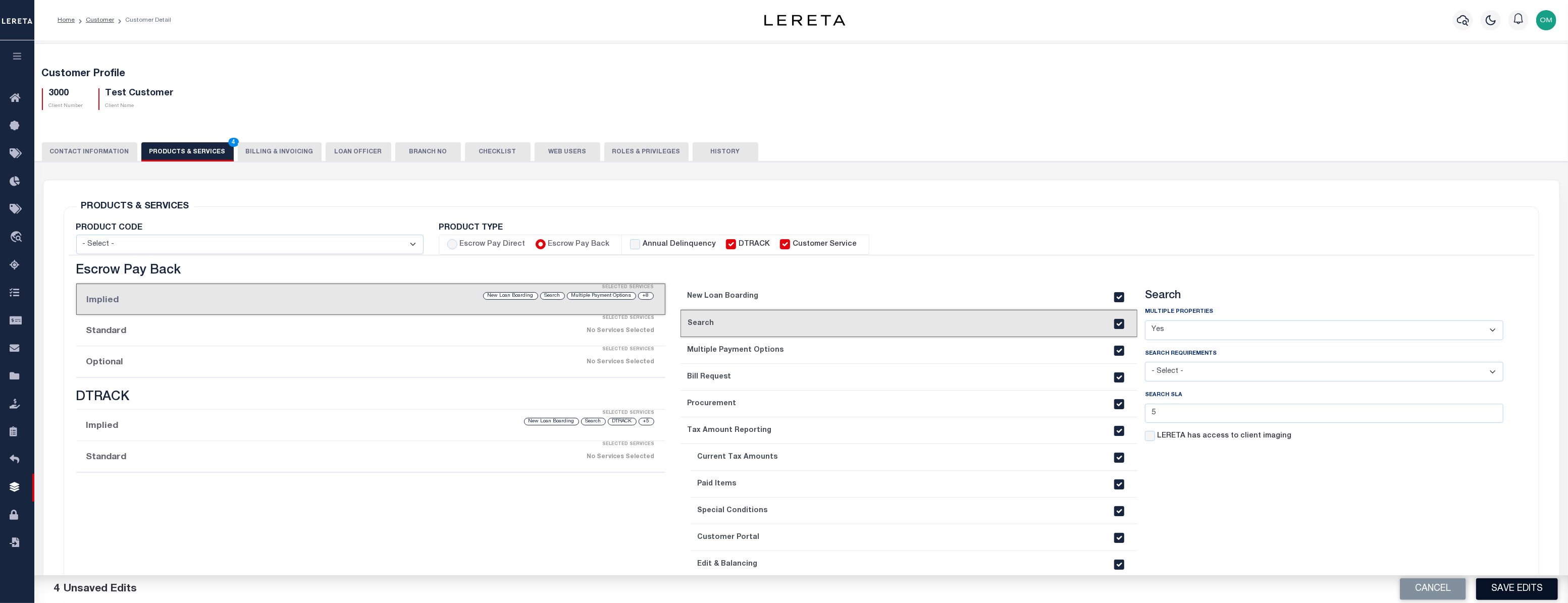
click at [744, 519] on button "Save Edits" at bounding box center [1517, 589] width 82 height 21
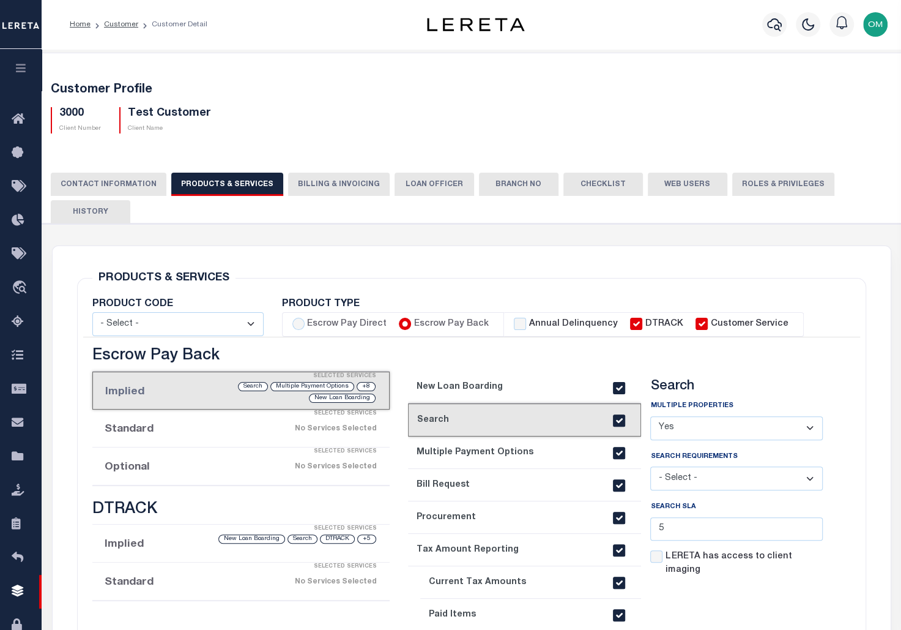
click at [701, 265] on div "PRODUCTS & SERVICES Changes to Product and Services will be applied to the loan…" at bounding box center [471, 564] width 809 height 636
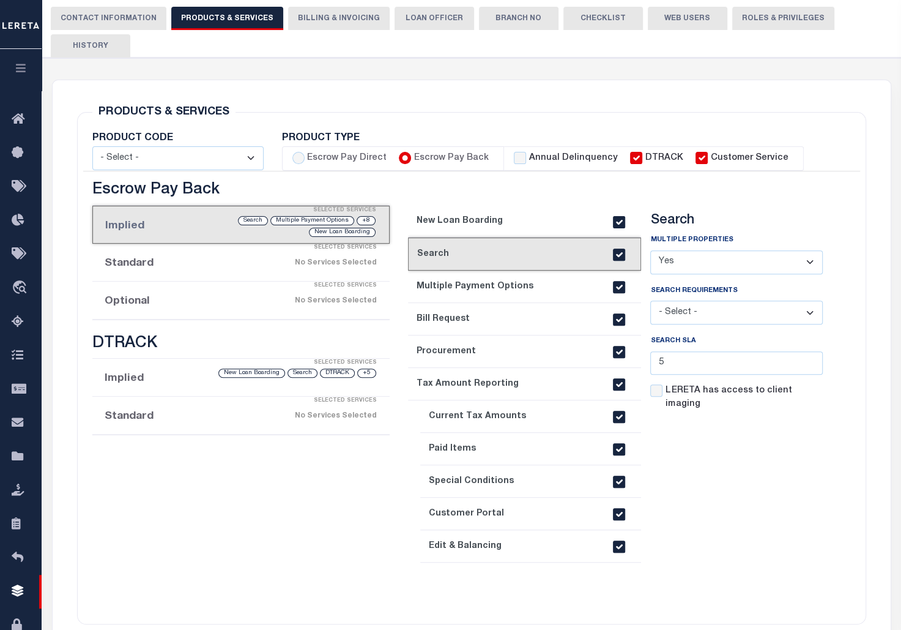
scroll to position [166, 0]
click at [656, 364] on input "5" at bounding box center [736, 363] width 173 height 24
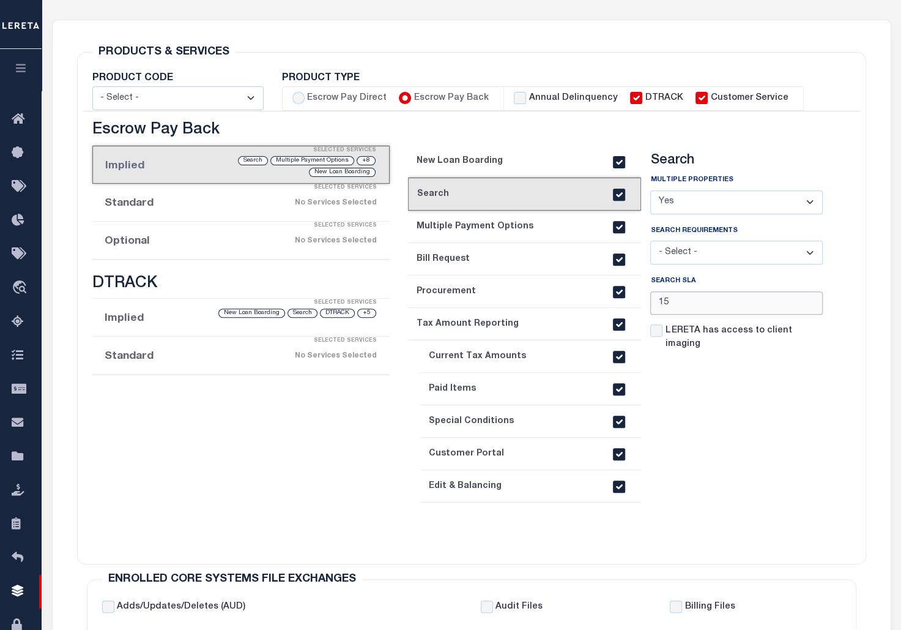
scroll to position [225, 0]
type input "15"
click at [768, 472] on section "Search Multiple Properties - Select - Yes No - Select - 15" at bounding box center [736, 347] width 173 height 389
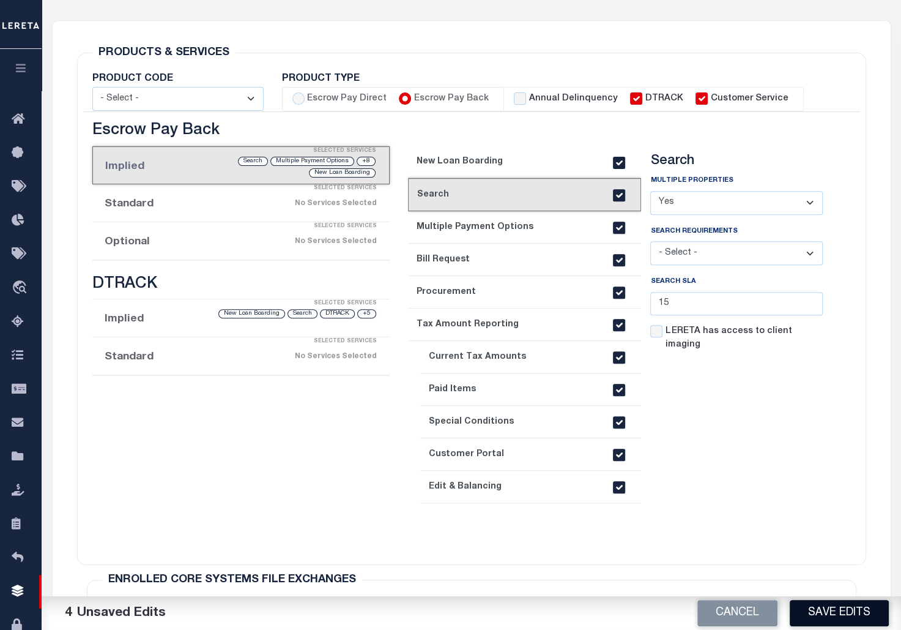
click at [840, 622] on button "Save Edits" at bounding box center [839, 613] width 99 height 26
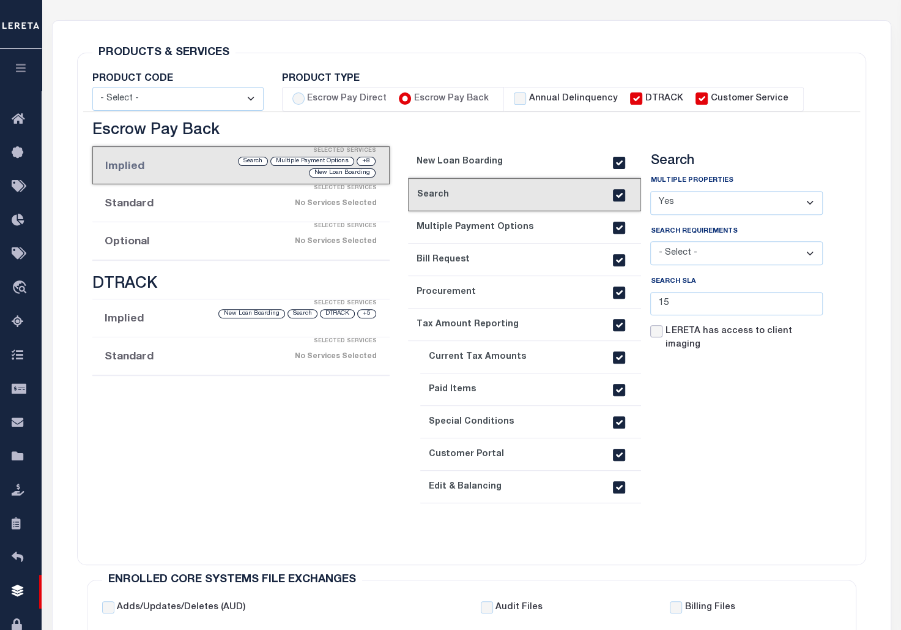
click at [654, 336] on input "LERETA has access to client imaging" at bounding box center [656, 331] width 12 height 12
checkbox input "true"
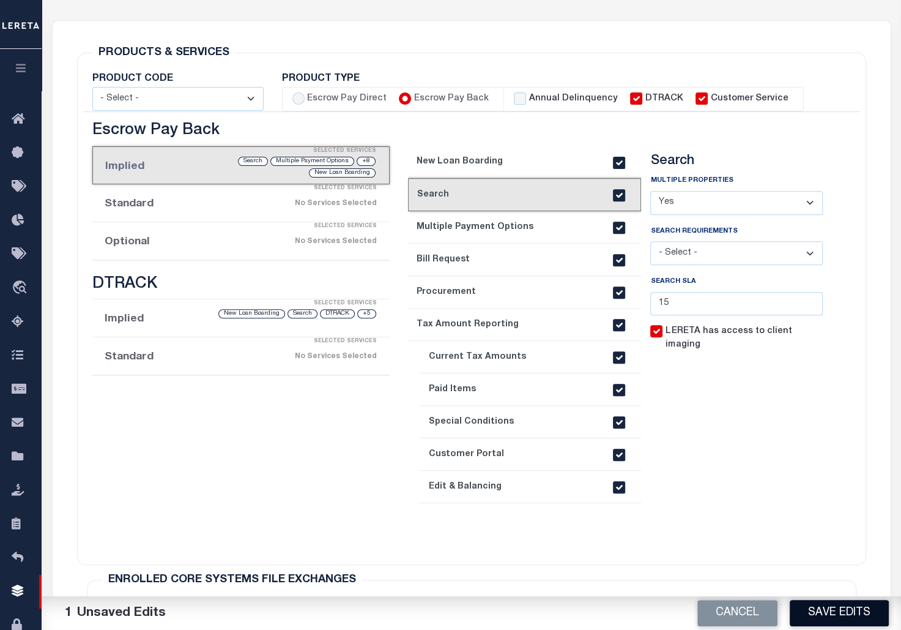
click at [830, 614] on button "Save Edits" at bounding box center [839, 613] width 99 height 26
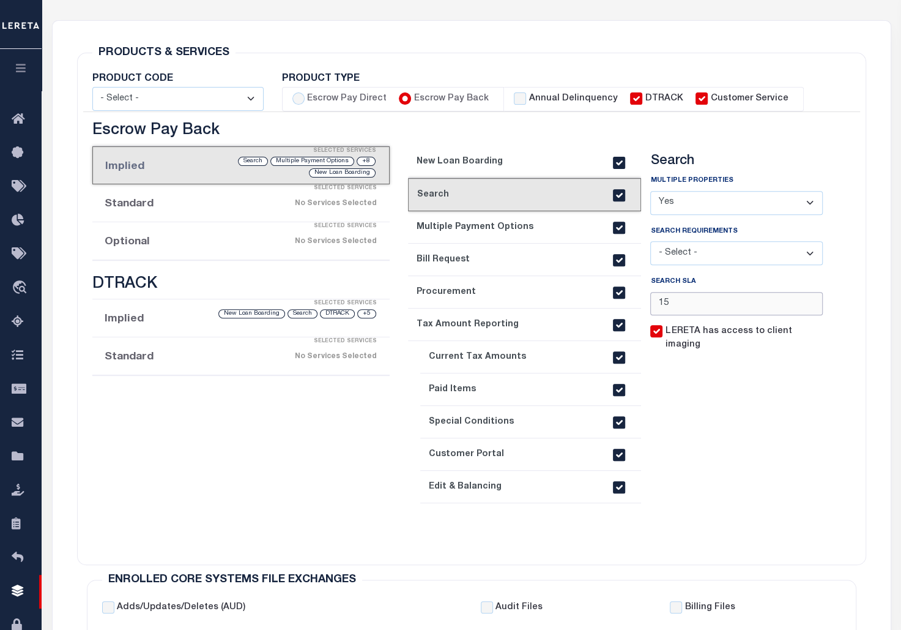
drag, startPoint x: 699, startPoint y: 306, endPoint x: 625, endPoint y: 312, distance: 73.7
click at [641, 312] on div "New Loan Boarding Flood Services" at bounding box center [736, 348] width 191 height 404
click at [786, 430] on section "Search Multiple Properties - Select - Yes No - Select - 30" at bounding box center [736, 347] width 173 height 389
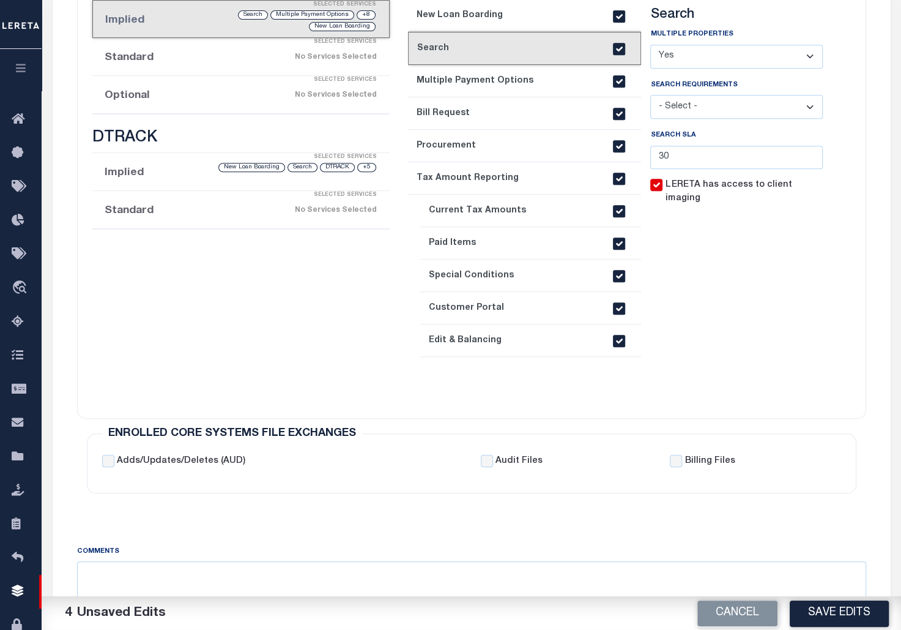
scroll to position [392, 0]
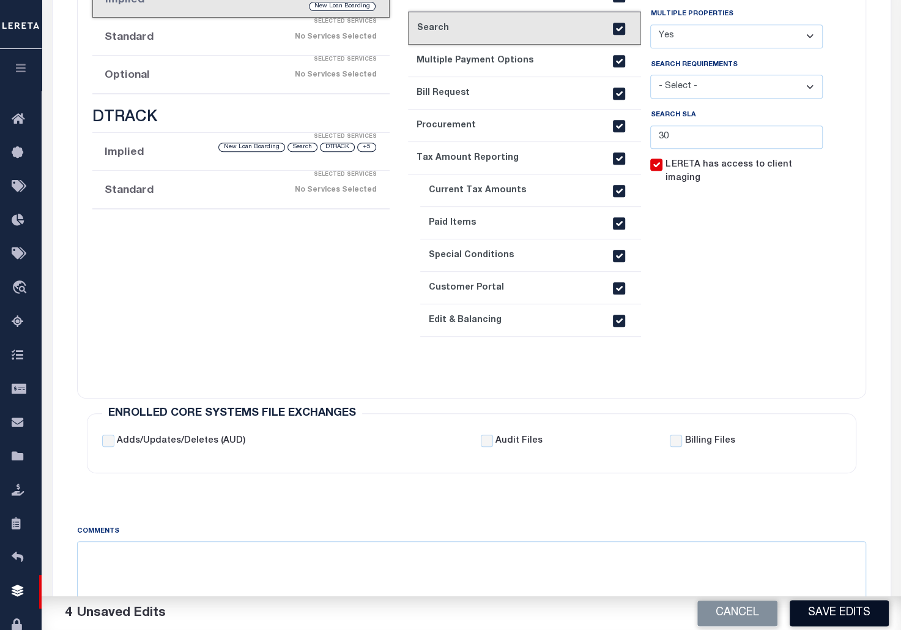
click at [836, 609] on button "Save Edits" at bounding box center [839, 613] width 99 height 26
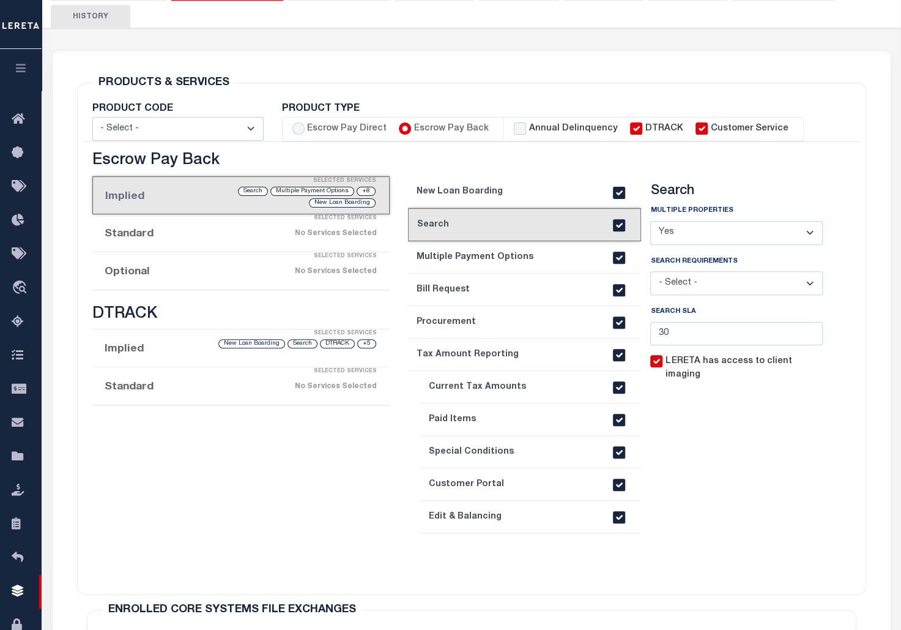
scroll to position [169, 0]
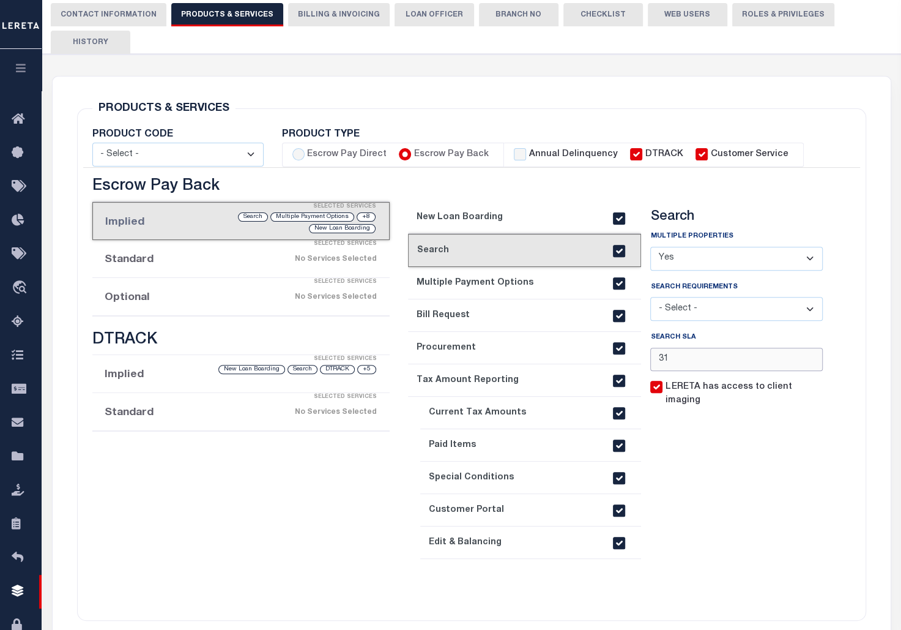
click at [807, 361] on input "31" at bounding box center [736, 360] width 173 height 24
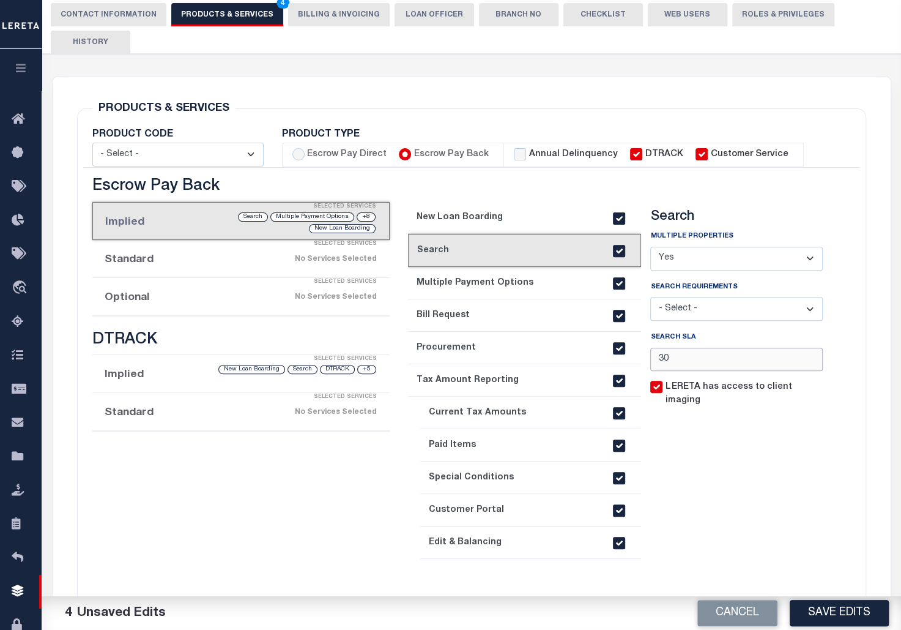
click at [806, 366] on input "30" at bounding box center [736, 360] width 173 height 24
click at [806, 366] on input "29" at bounding box center [736, 360] width 173 height 24
click at [806, 366] on input "28" at bounding box center [736, 360] width 173 height 24
click at [806, 366] on input "27" at bounding box center [736, 360] width 173 height 24
click at [806, 366] on input "26" at bounding box center [736, 360] width 173 height 24
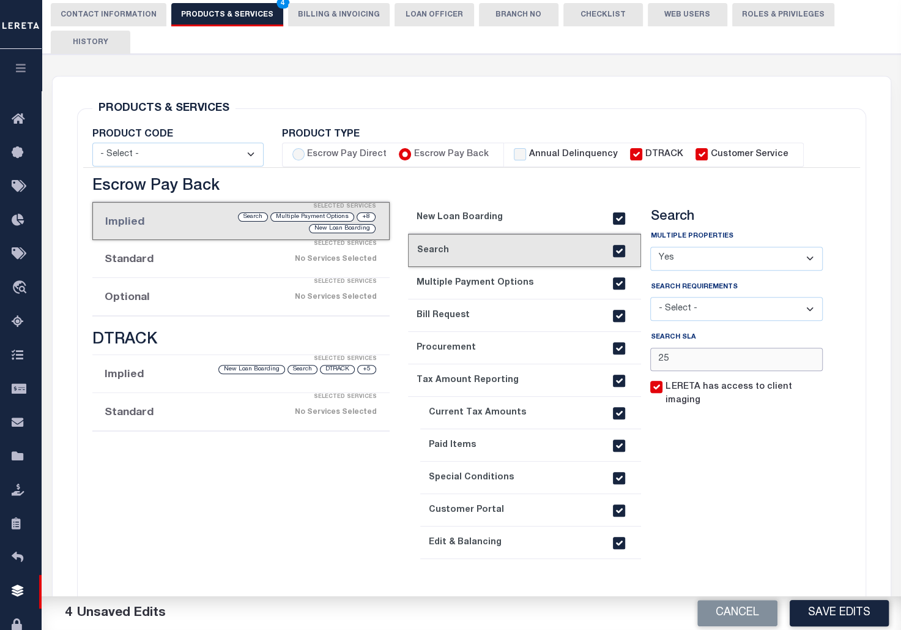
type input "25"
click at [806, 366] on input "25" at bounding box center [736, 360] width 173 height 24
click at [833, 611] on button "Save Edits" at bounding box center [839, 613] width 99 height 26
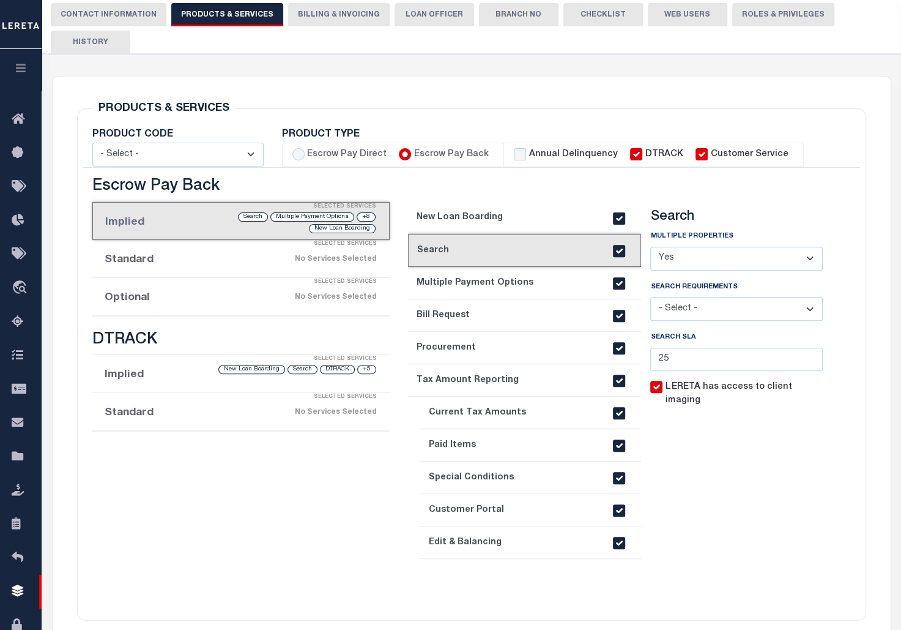
click at [461, 290] on link "3. Multiple Payment Options" at bounding box center [524, 283] width 233 height 32
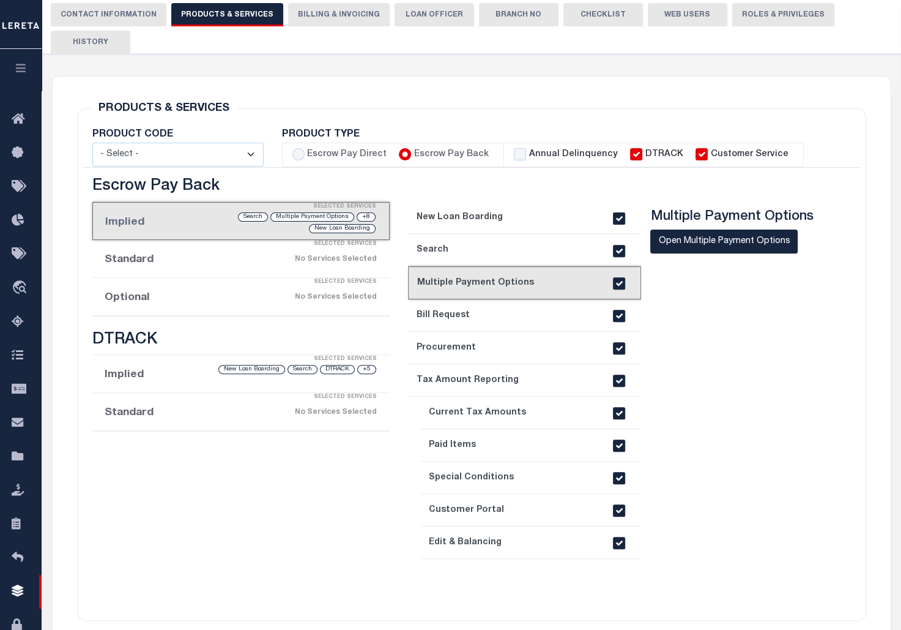
click at [468, 322] on link "4. Bill Request" at bounding box center [524, 315] width 233 height 32
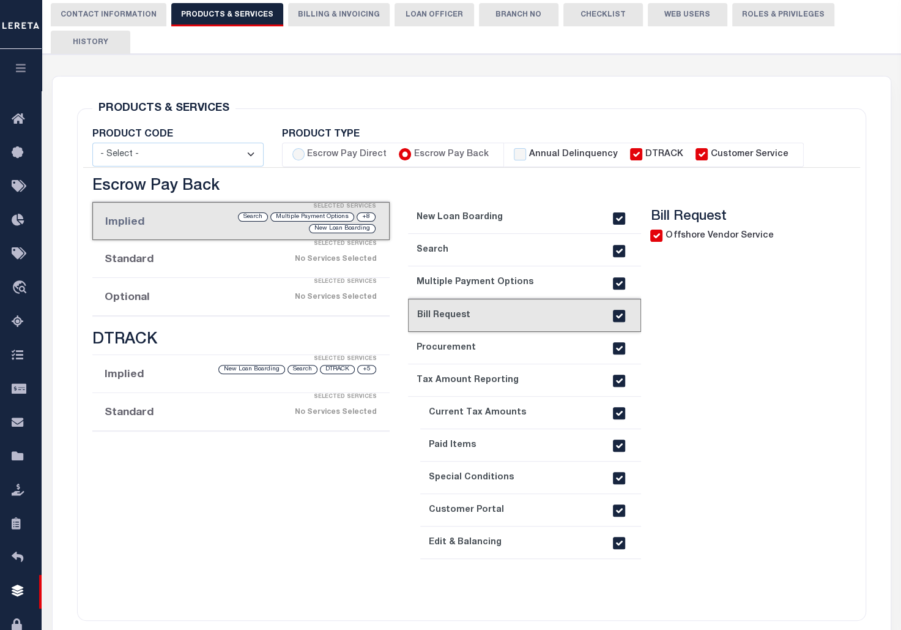
click at [471, 337] on link "5. Procurement" at bounding box center [524, 348] width 233 height 32
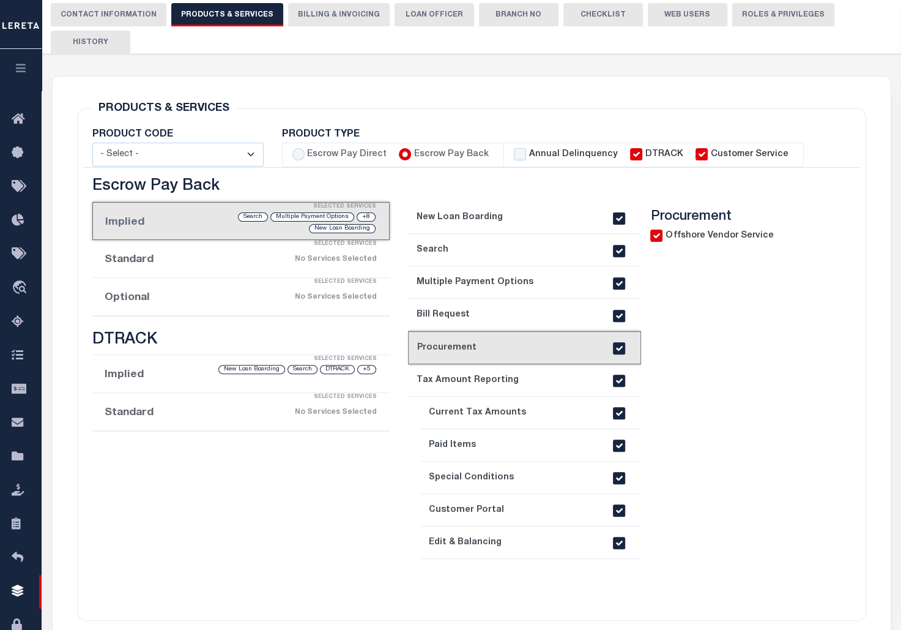
click at [475, 354] on link "current step: 5. Procurement" at bounding box center [524, 347] width 233 height 33
click at [477, 372] on link "6. Tax Amount Reporting" at bounding box center [524, 380] width 233 height 32
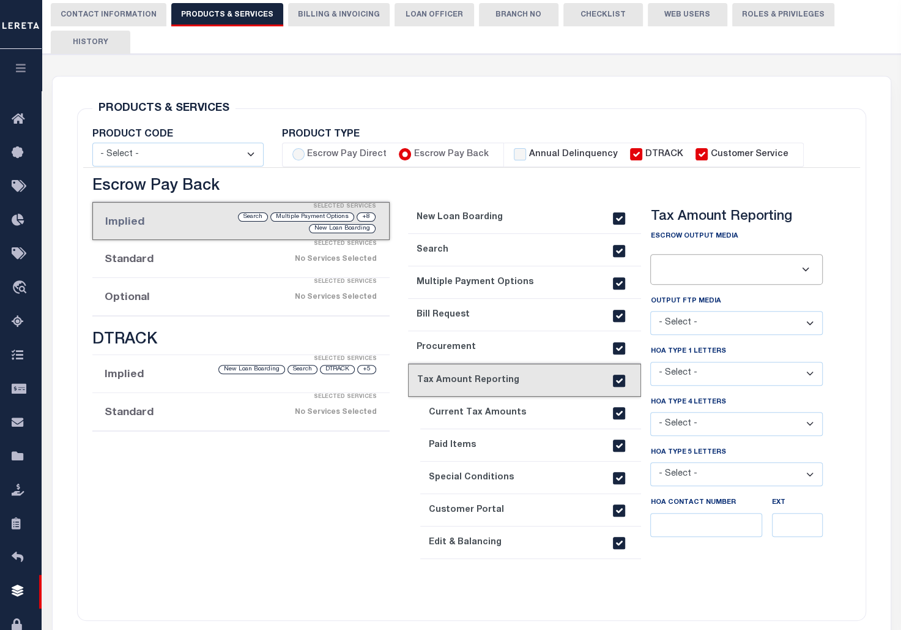
click at [716, 269] on input "text" at bounding box center [736, 269] width 163 height 21
drag, startPoint x: 797, startPoint y: 270, endPoint x: 803, endPoint y: 270, distance: 6.1
click at [800, 270] on input "text" at bounding box center [736, 269] width 163 height 21
click at [803, 270] on input "text" at bounding box center [736, 269] width 163 height 21
click at [787, 335] on select "- Select - QBE Customers MSP Customers" at bounding box center [736, 323] width 173 height 24
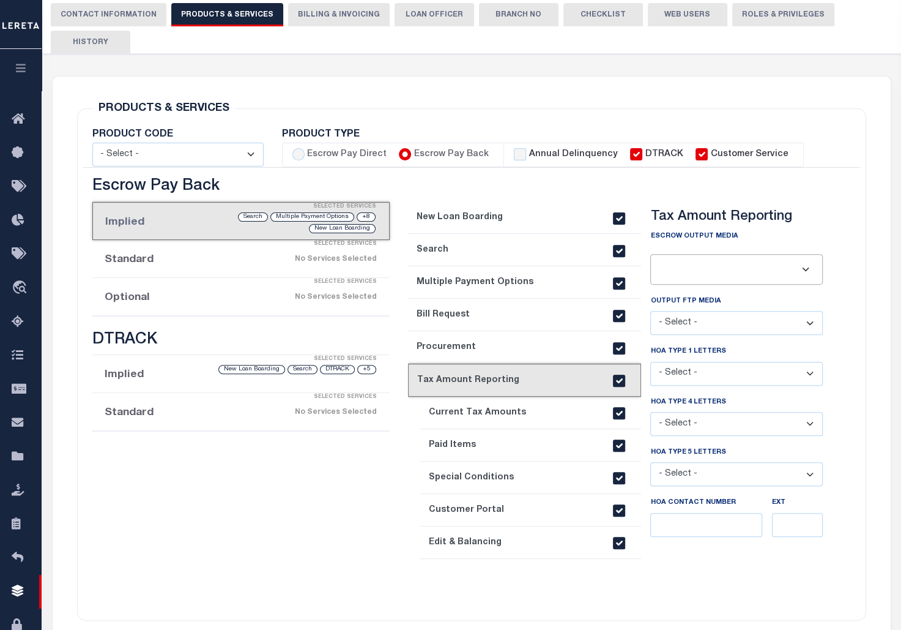
select select "FTP"
click at [650, 313] on select "- Select - QBE Customers MSP Customers" at bounding box center [736, 323] width 173 height 24
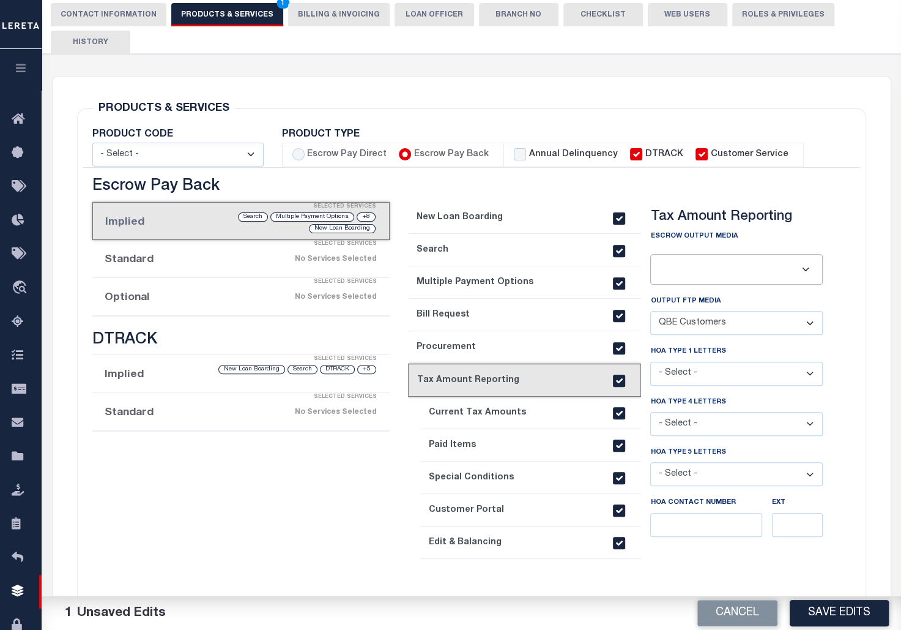
click at [768, 368] on select "- Select - N/A First Letter Only Both 1st and 2nd Letters" at bounding box center [736, 374] width 173 height 24
select select "FLO"
click at [650, 364] on select "- Select - N/A First Letter Only Both 1st and 2nd Letters" at bounding box center [736, 374] width 173 height 24
click at [769, 426] on select "- Select - N/A First Letter Only Both 1st and 2nd Letters" at bounding box center [736, 424] width 173 height 24
select select "Both"
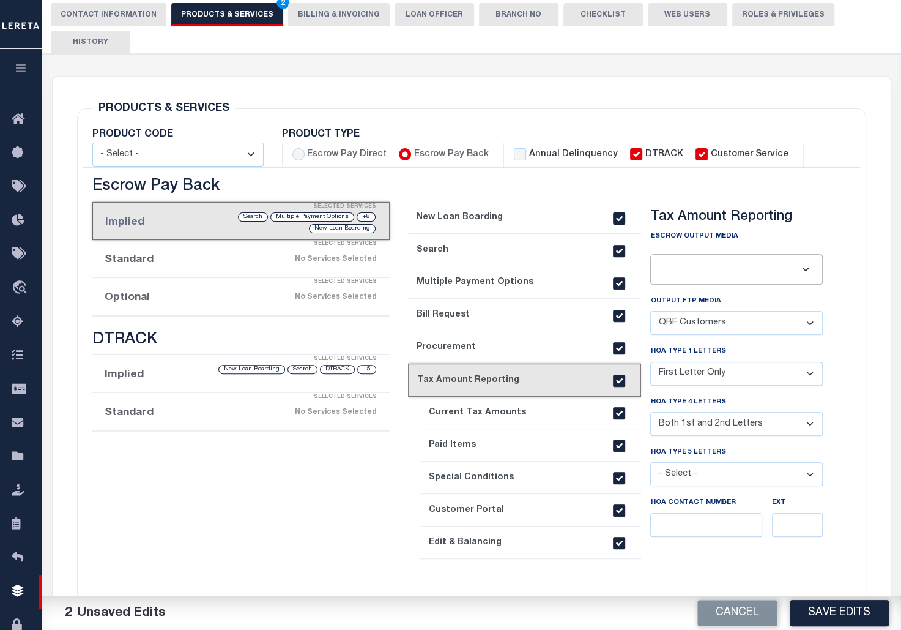
click at [650, 415] on select "- Select - N/A First Letter Only Both 1st and 2nd Letters" at bounding box center [736, 424] width 173 height 24
click at [843, 612] on button "Save Edits" at bounding box center [839, 613] width 99 height 26
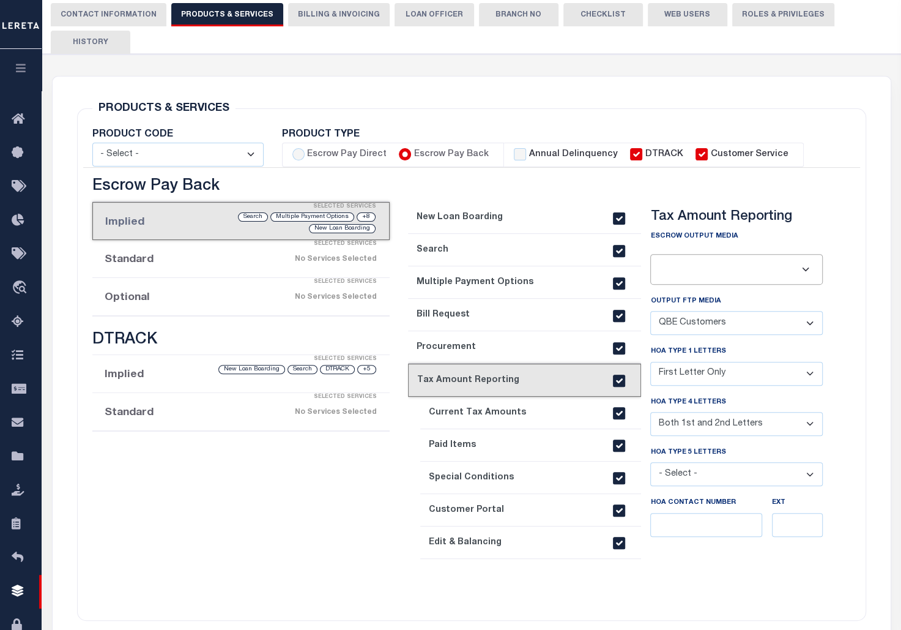
click at [482, 416] on link "7. Current Tax Amounts" at bounding box center [530, 412] width 221 height 32
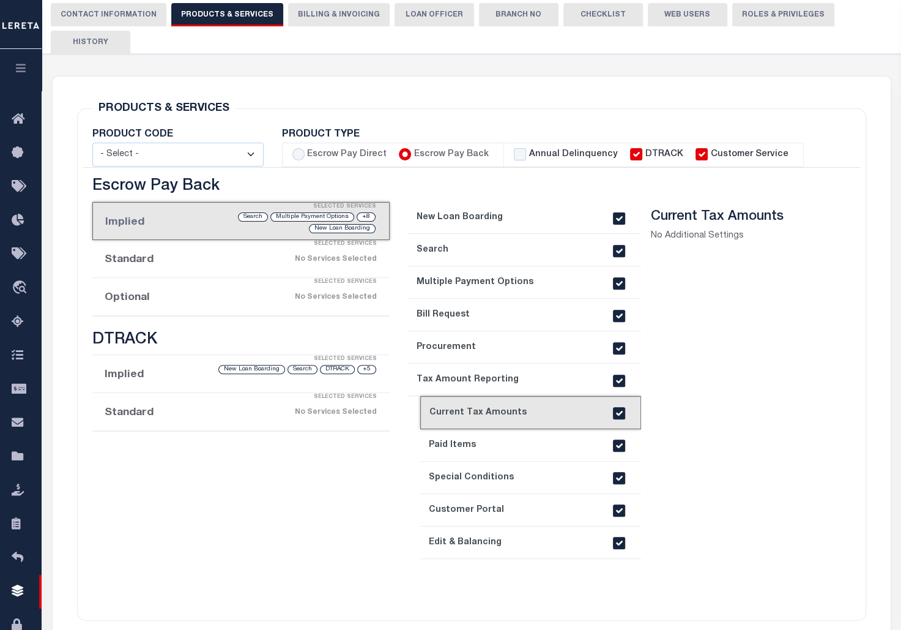
click at [477, 441] on link "8. Paid Items" at bounding box center [530, 445] width 221 height 32
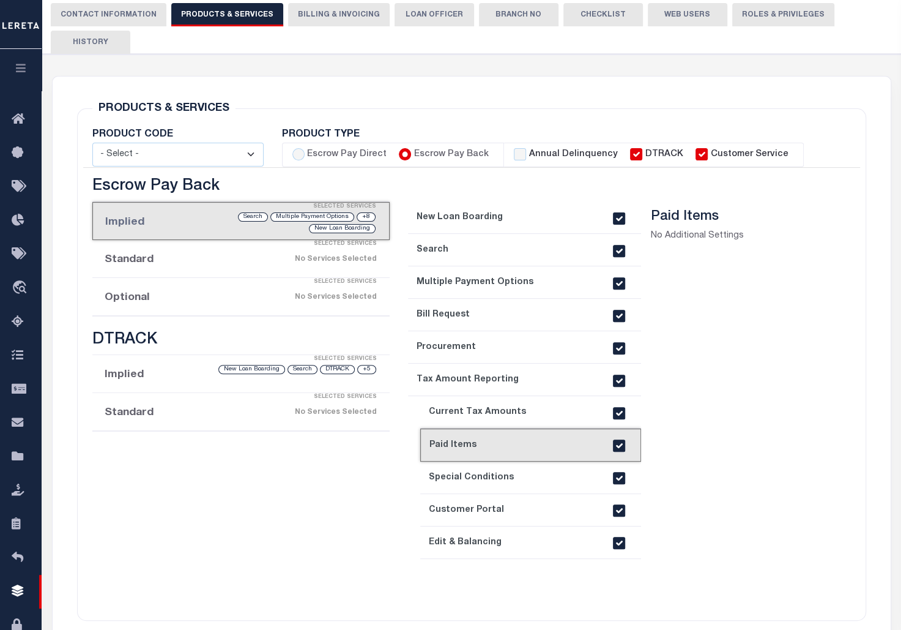
click at [479, 477] on link "9. Special Conditions" at bounding box center [530, 477] width 221 height 32
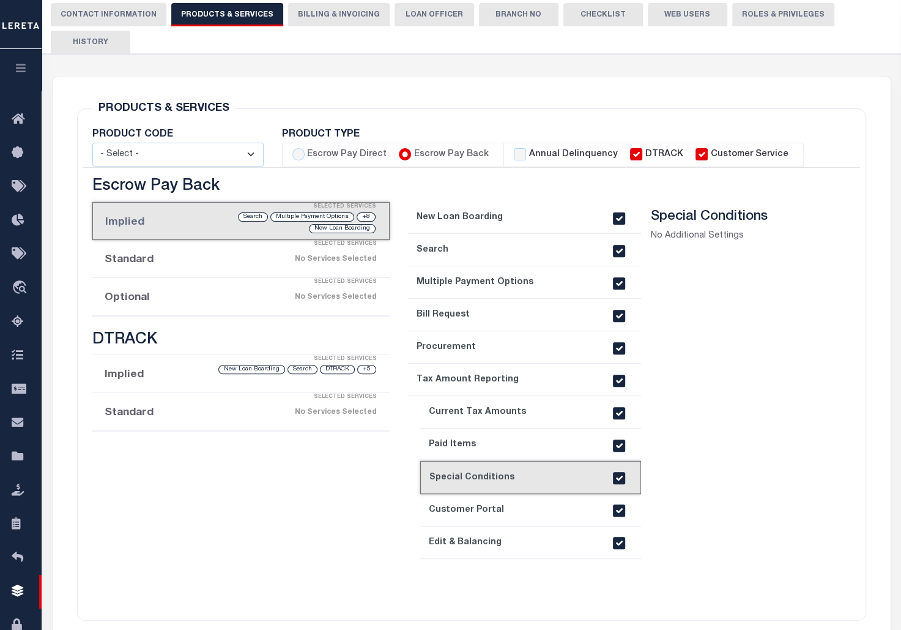
click at [496, 502] on link "10. Customer Portal" at bounding box center [530, 510] width 221 height 32
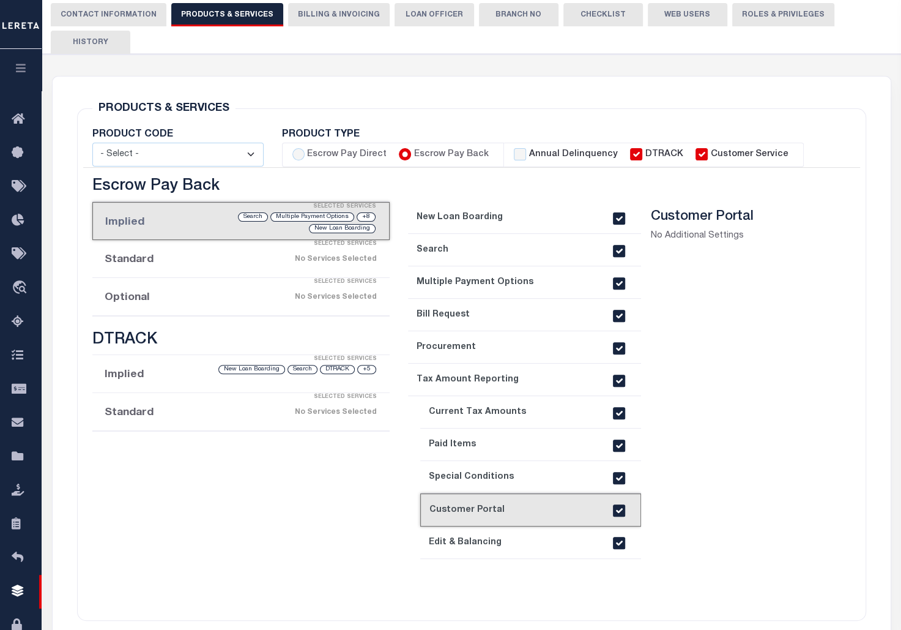
click at [511, 537] on link "11. Edit & Balancing" at bounding box center [530, 542] width 221 height 32
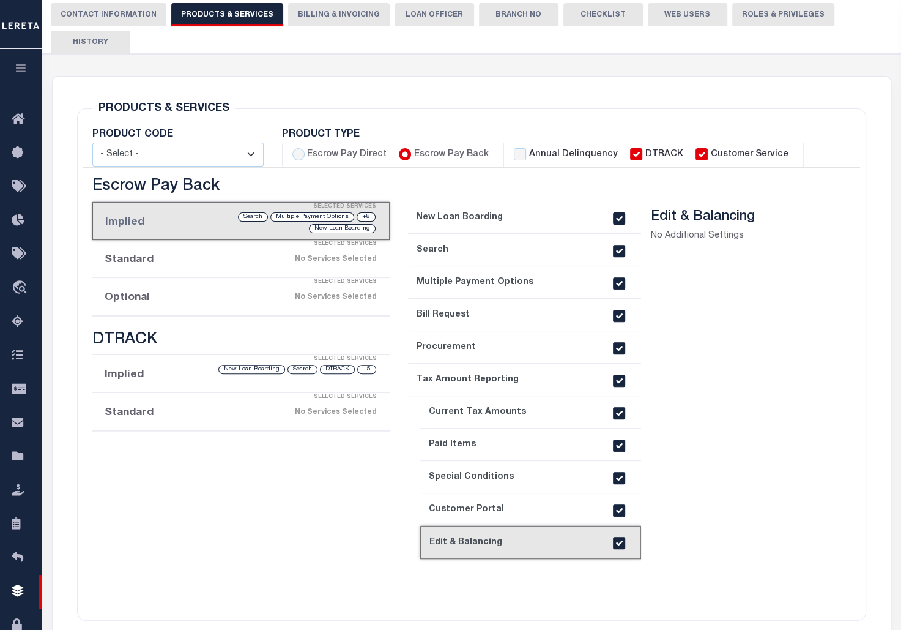
click at [497, 223] on link "1. New Loan Boarding" at bounding box center [524, 217] width 233 height 32
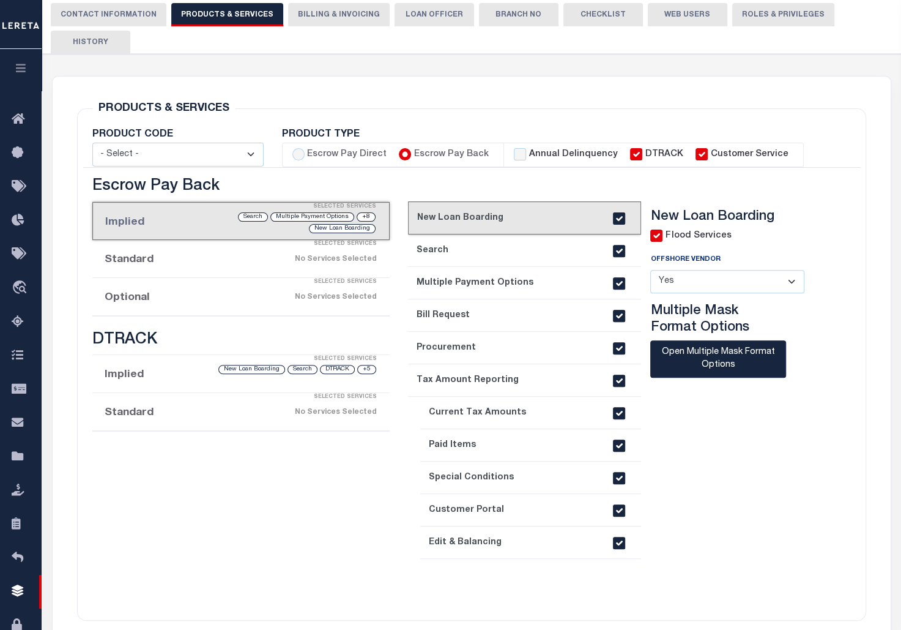
click at [342, 256] on div "Selected Services" at bounding box center [254, 244] width 298 height 24
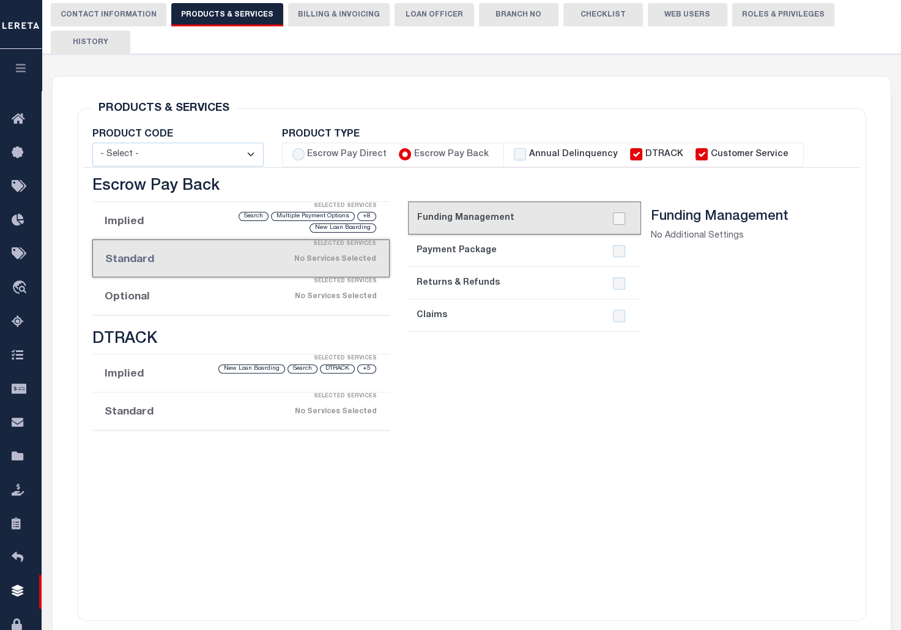
click at [617, 214] on input "checkbox" at bounding box center [619, 218] width 12 height 12
checkbox input "true"
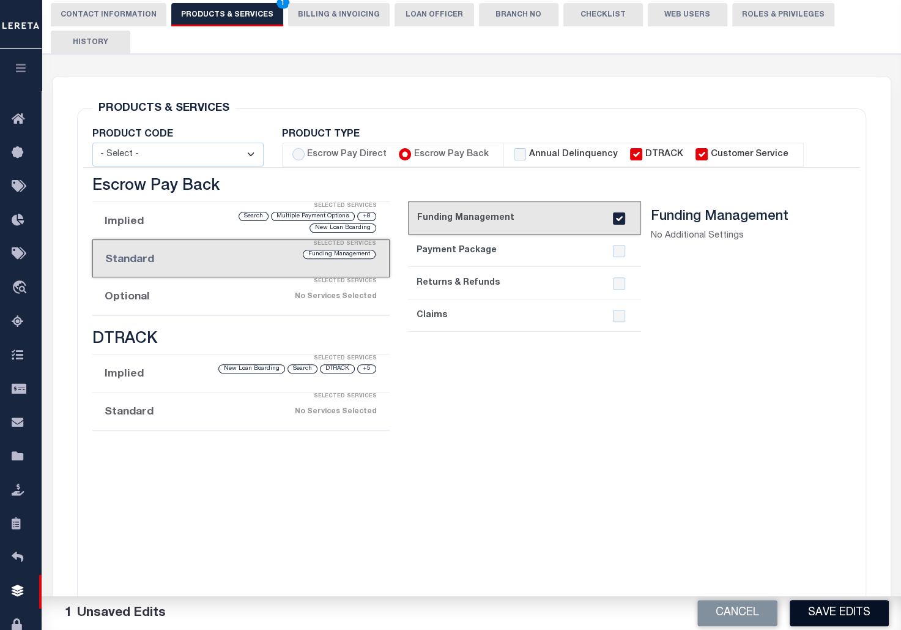
click at [839, 606] on button "Save Edits" at bounding box center [839, 613] width 99 height 26
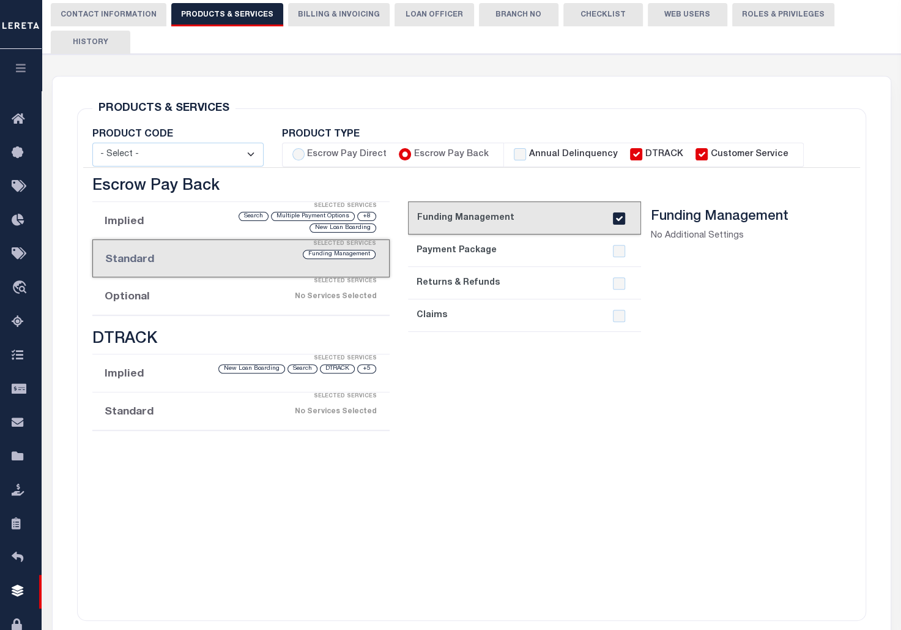
click at [218, 290] on div "Selected Services" at bounding box center [254, 281] width 298 height 24
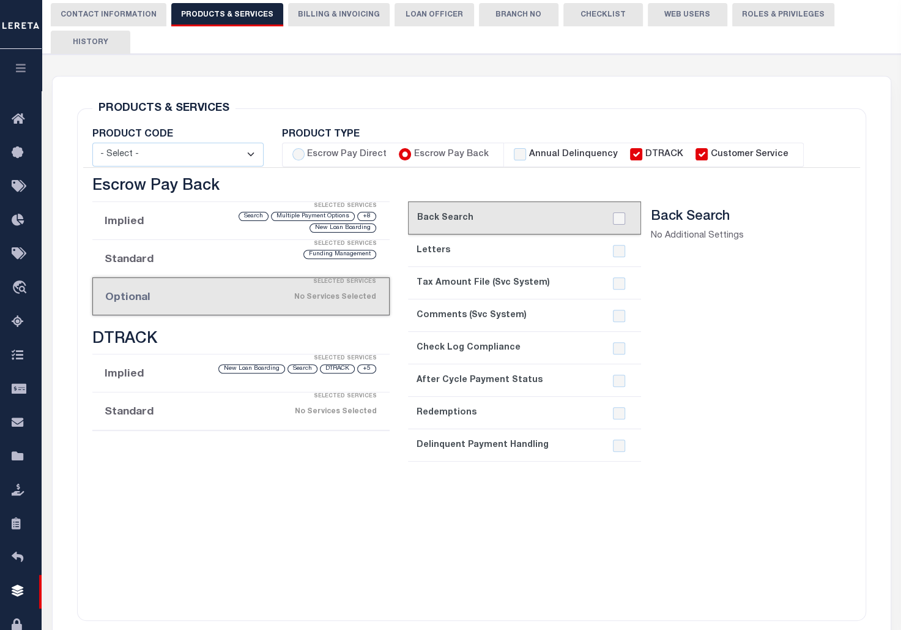
click at [622, 217] on input "checkbox" at bounding box center [619, 218] width 12 height 12
checkbox input "true"
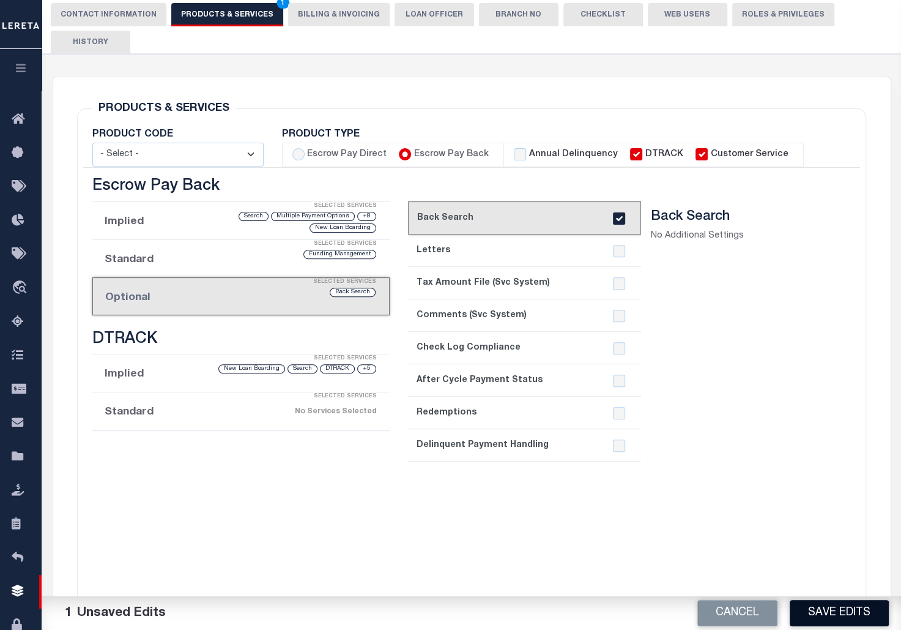
click at [846, 610] on button "Save Edits" at bounding box center [839, 613] width 99 height 26
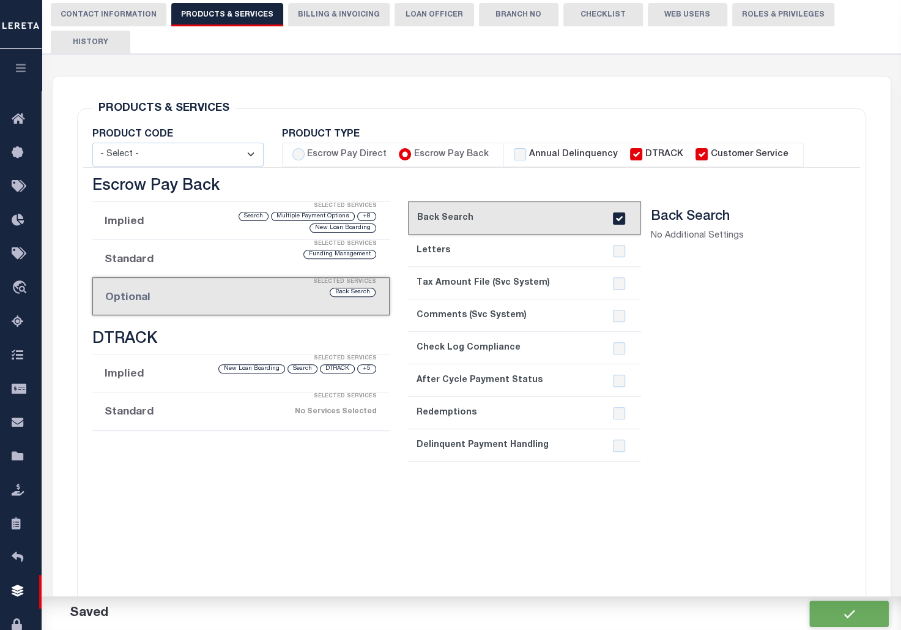
click at [184, 364] on div "Selected Services" at bounding box center [254, 358] width 298 height 24
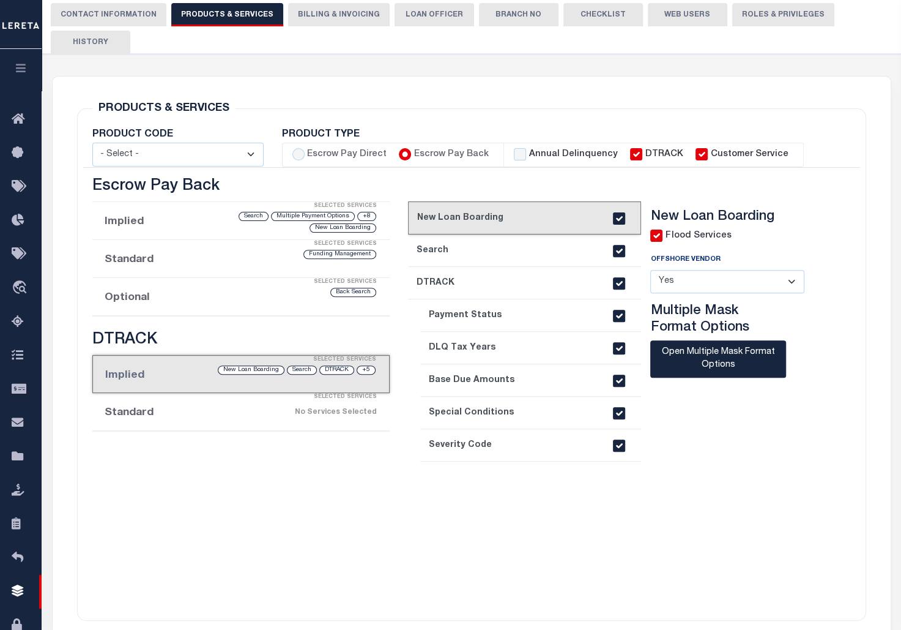
click at [201, 406] on div "Selected Services" at bounding box center [254, 397] width 298 height 24
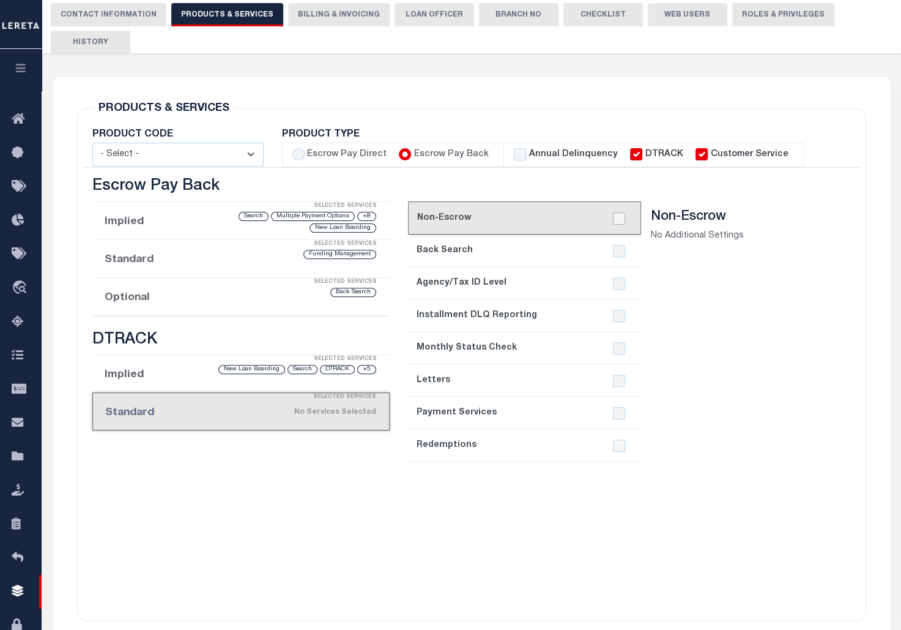
click at [619, 219] on input "checkbox" at bounding box center [619, 218] width 12 height 12
checkbox input "true"
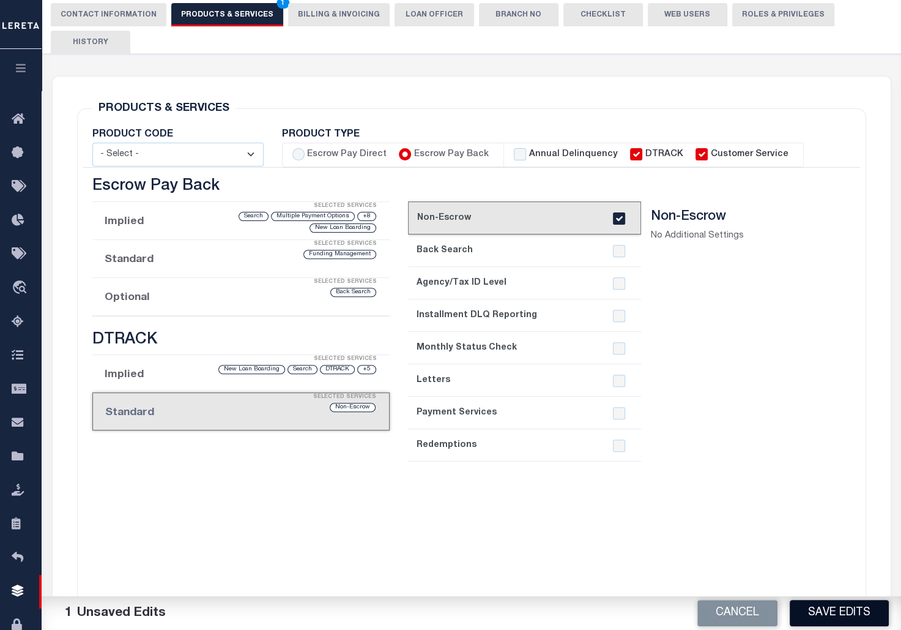
click at [843, 611] on button "Save Edits" at bounding box center [839, 613] width 99 height 26
